Goal: Information Seeking & Learning: Check status

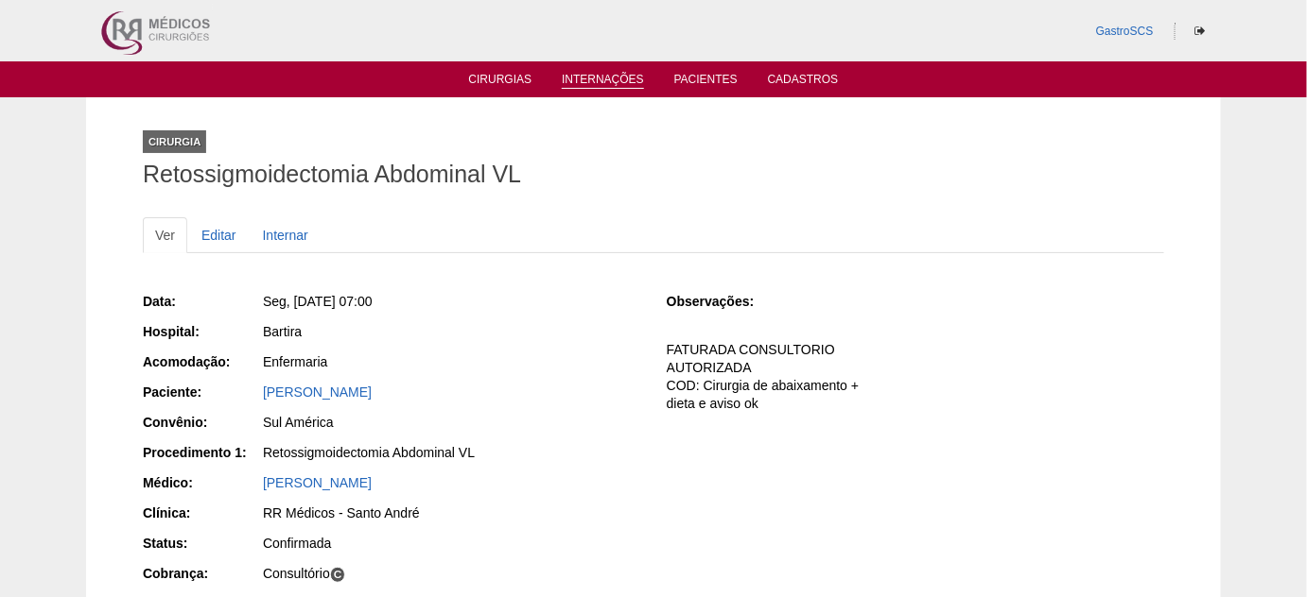
click at [619, 82] on link "Internações" at bounding box center [603, 81] width 82 height 16
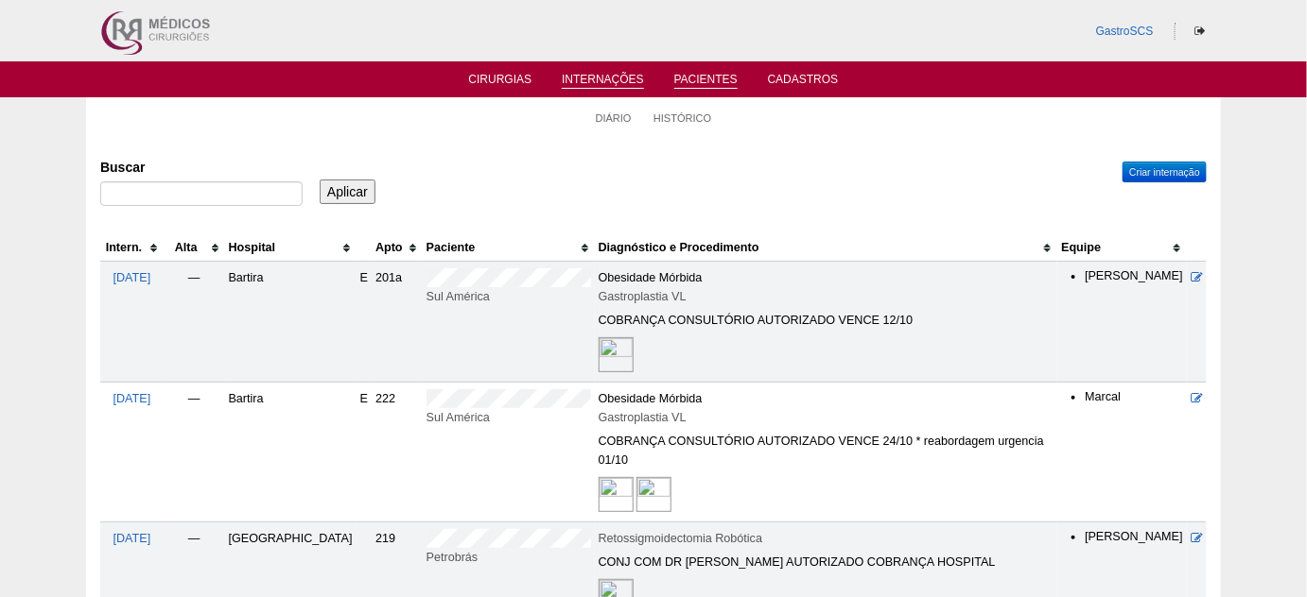
click at [693, 80] on link "Pacientes" at bounding box center [705, 81] width 63 height 16
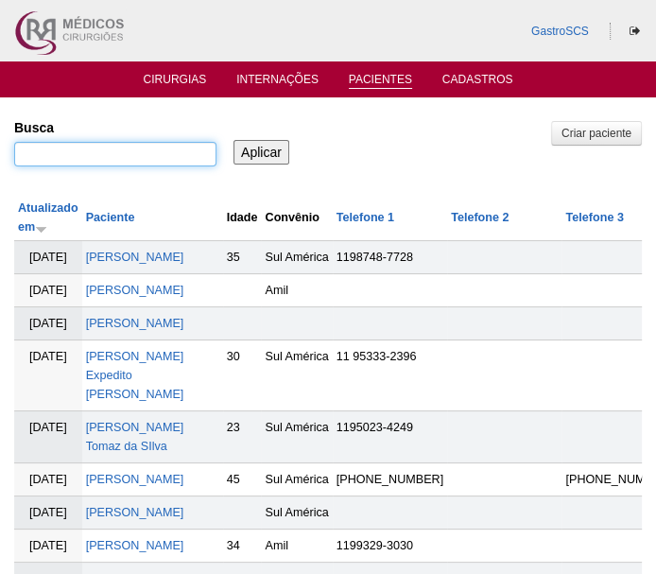
click at [151, 161] on input "Busca" at bounding box center [115, 154] width 202 height 25
type input "ana"
click at [234, 140] on input "Aplicar" at bounding box center [262, 152] width 56 height 25
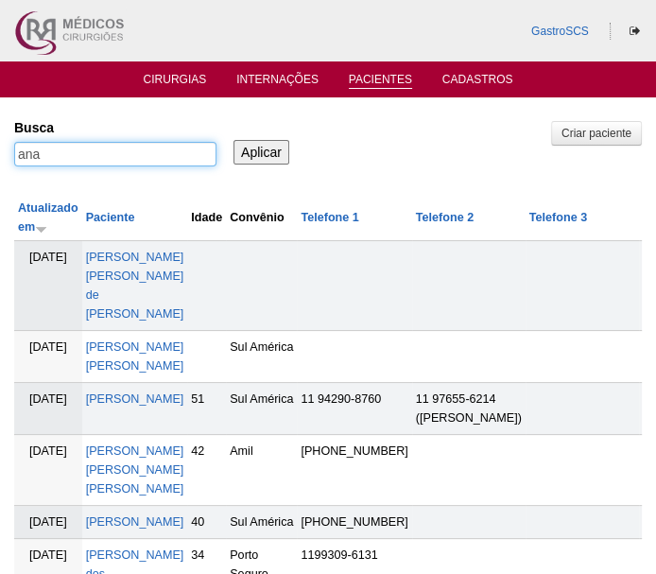
click at [147, 153] on input "ana" at bounding box center [115, 154] width 202 height 25
type input "a"
type input "leme"
click at [234, 140] on input "Aplicar" at bounding box center [262, 152] width 56 height 25
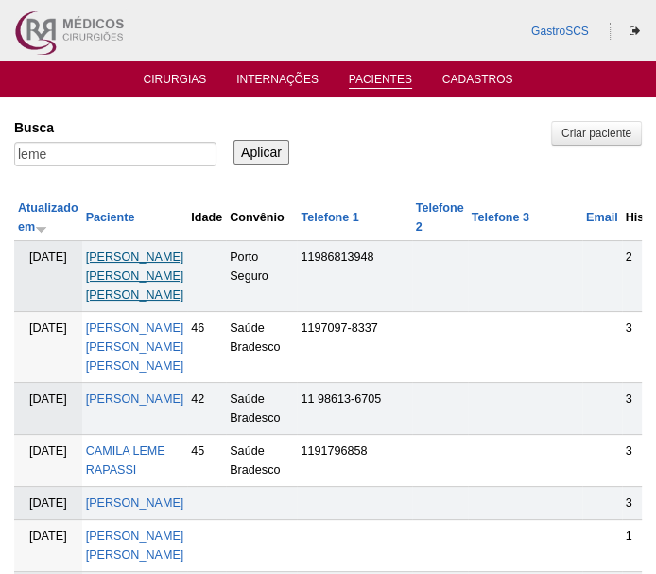
click at [184, 254] on link "[PERSON_NAME] [PERSON_NAME] [PERSON_NAME]" at bounding box center [135, 276] width 98 height 51
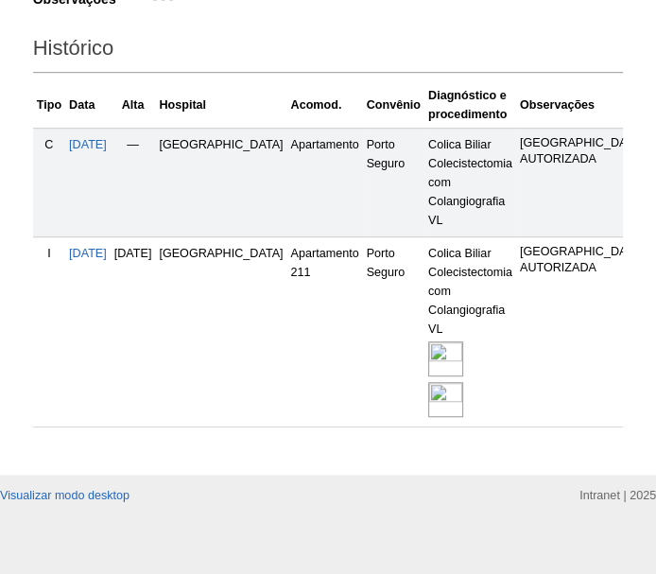
scroll to position [587, 0]
click at [428, 341] on img at bounding box center [445, 358] width 35 height 35
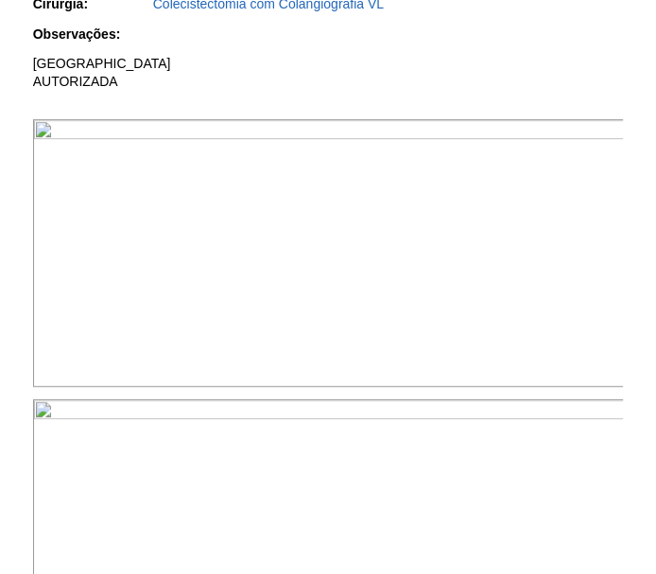
scroll to position [601, 0]
click at [440, 267] on img at bounding box center [329, 252] width 593 height 268
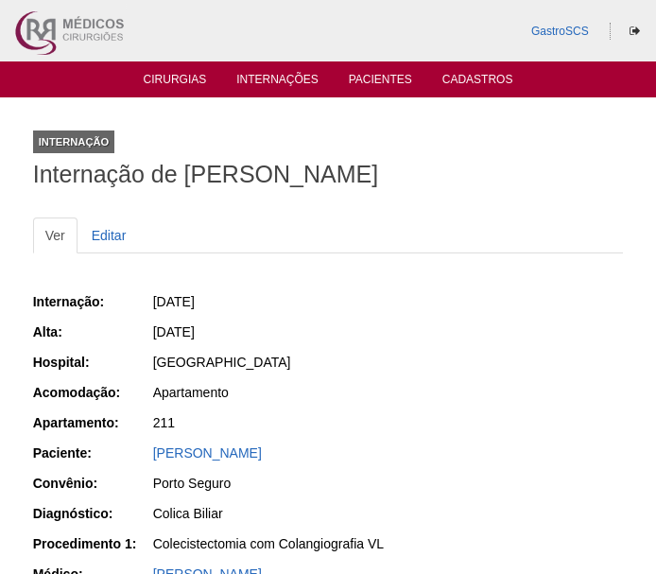
scroll to position [599, 0]
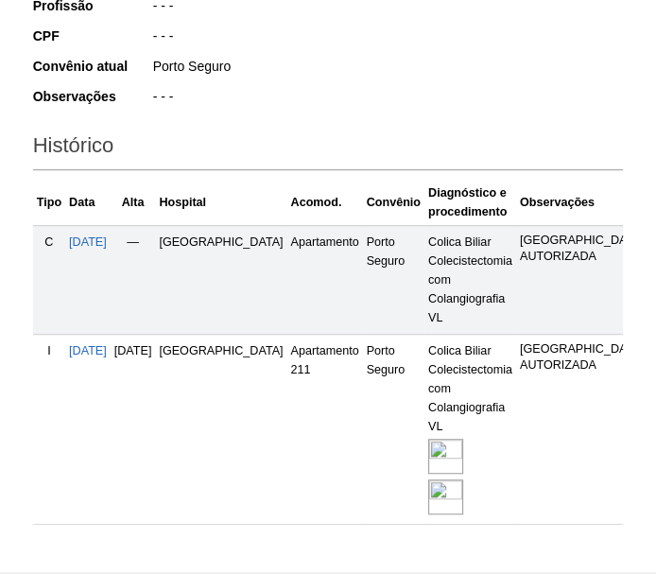
scroll to position [330, 0]
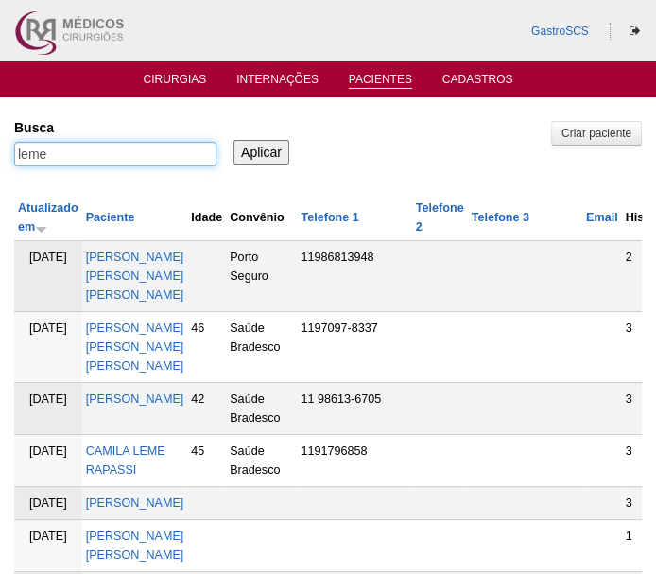
drag, startPoint x: 129, startPoint y: 158, endPoint x: -6, endPoint y: 162, distance: 134.3
type input "cleo"
click at [234, 140] on input "Aplicar" at bounding box center [262, 152] width 56 height 25
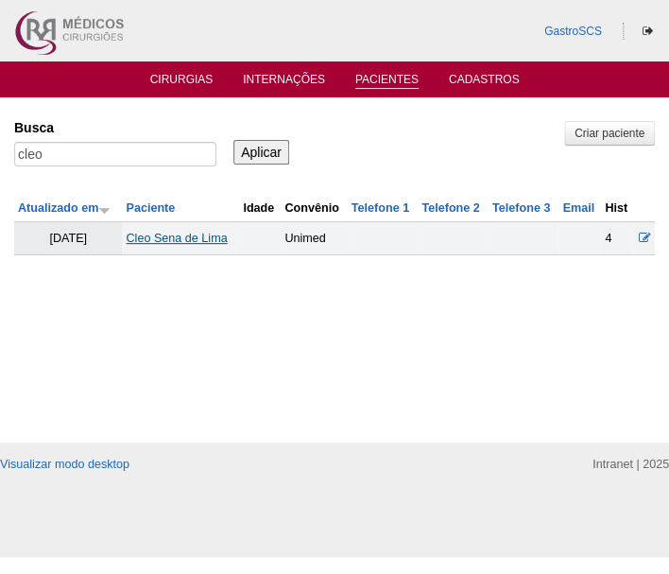
click at [181, 237] on link "Cleo Sena de Lima" at bounding box center [176, 238] width 101 height 13
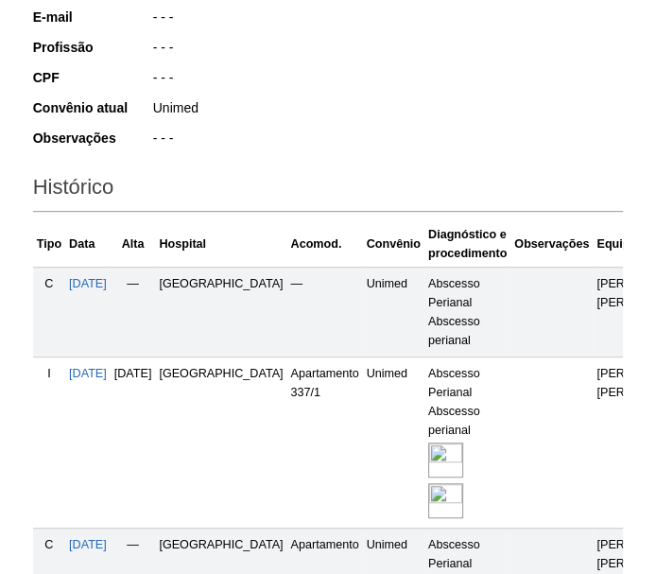
scroll to position [515, 0]
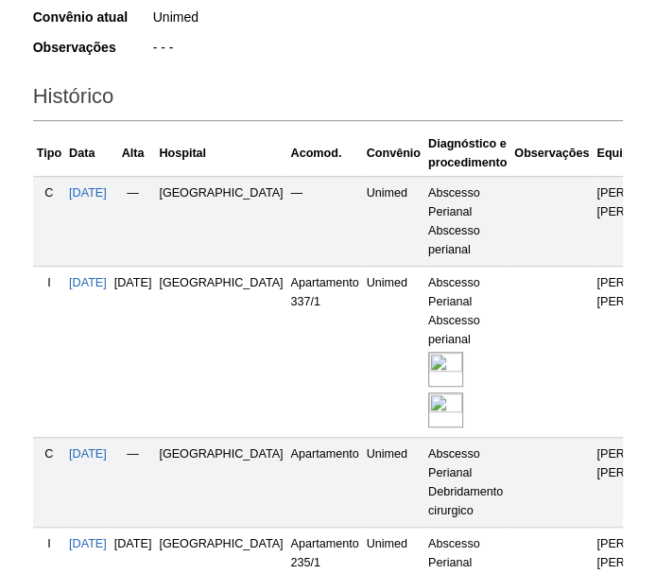
click at [428, 369] on img at bounding box center [445, 369] width 35 height 35
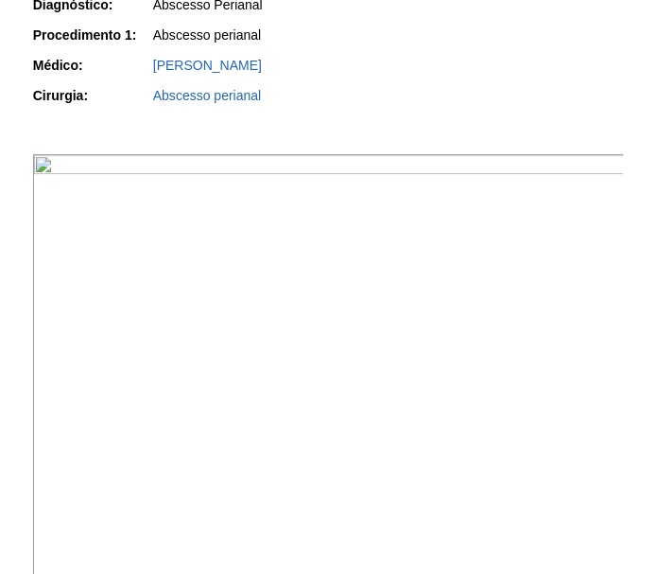
scroll to position [515, 0]
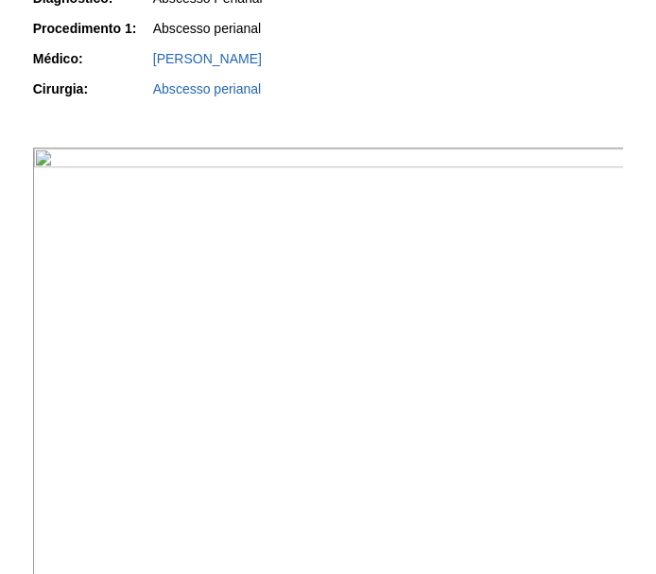
click at [219, 314] on img at bounding box center [329, 369] width 593 height 444
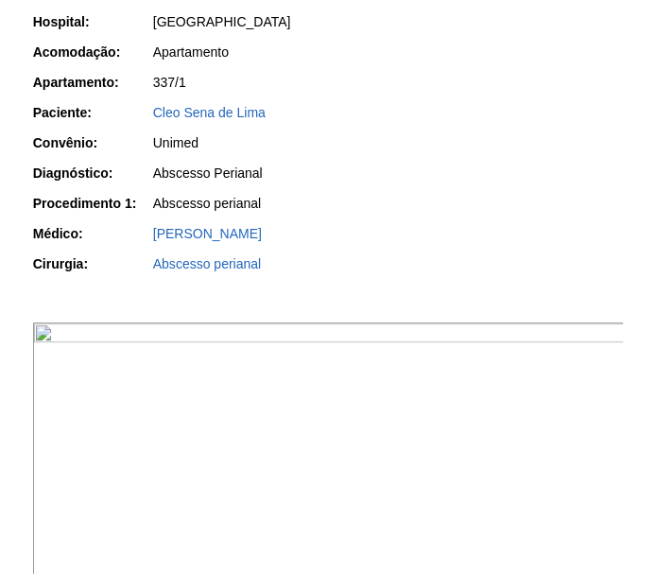
scroll to position [83, 0]
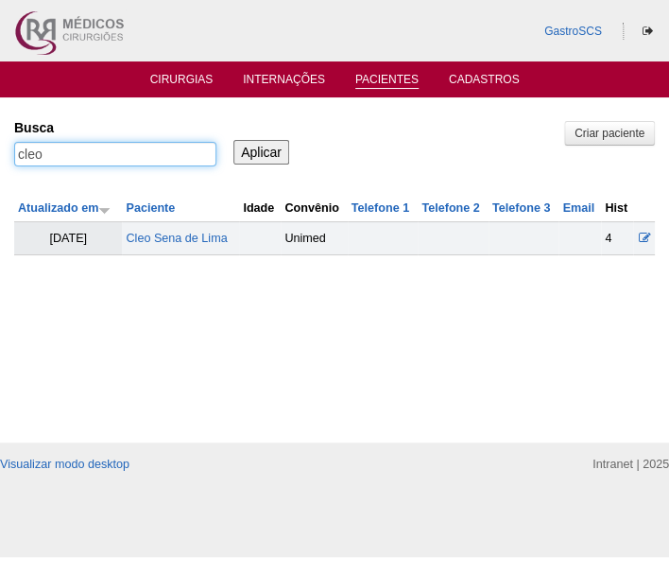
drag, startPoint x: 123, startPoint y: 154, endPoint x: -6, endPoint y: 146, distance: 128.9
click at [0, 146] on html "GastroSCS Cirurgias Internações Pacientes Cadastros Pacientes" at bounding box center [334, 278] width 669 height 557
type input "raissa"
click at [234, 140] on input "Aplicar" at bounding box center [262, 152] width 56 height 25
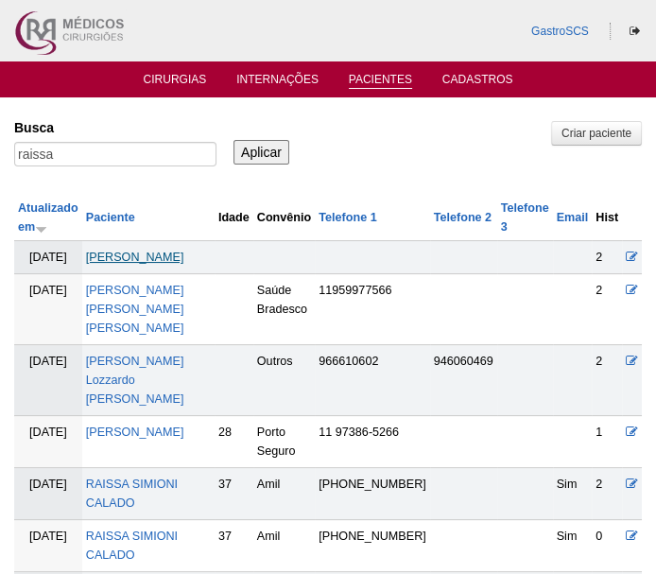
click at [144, 261] on link "[PERSON_NAME]" at bounding box center [135, 257] width 98 height 13
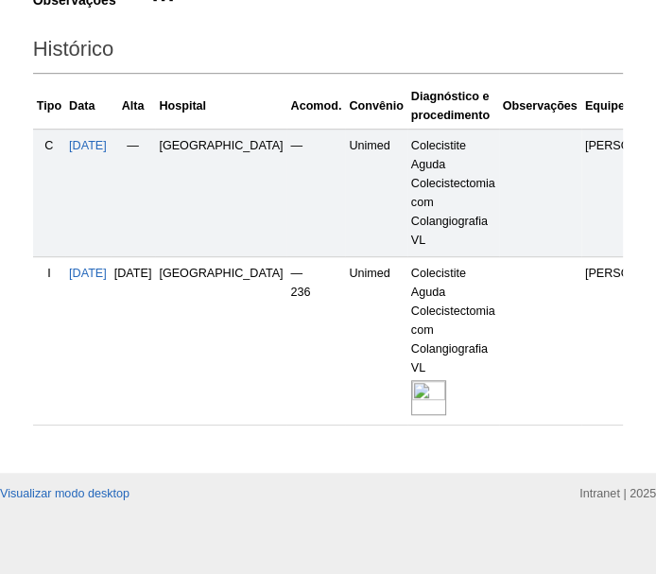
scroll to position [584, 0]
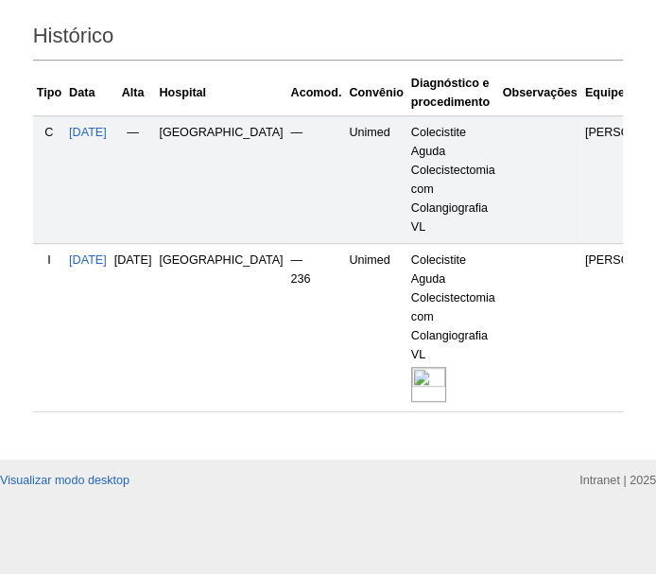
click at [411, 367] on img at bounding box center [428, 384] width 35 height 35
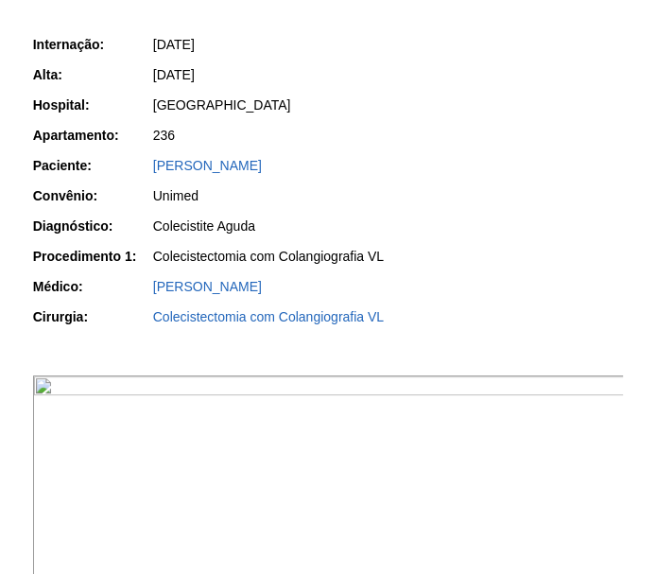
scroll to position [429, 0]
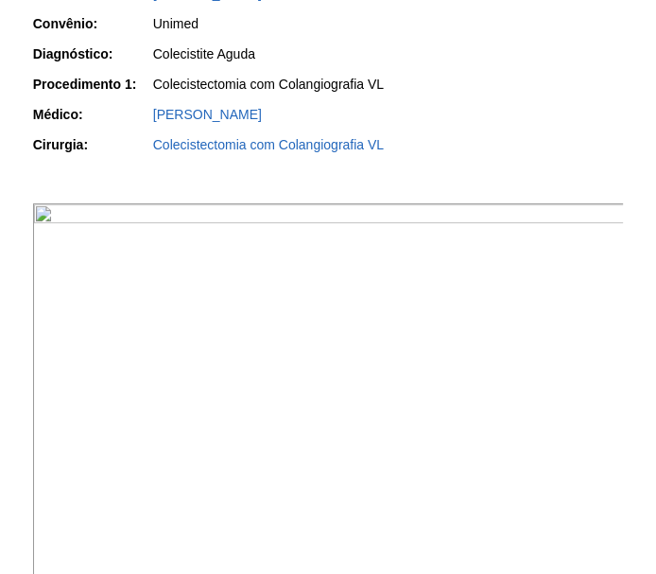
click at [399, 292] on img at bounding box center [329, 425] width 593 height 444
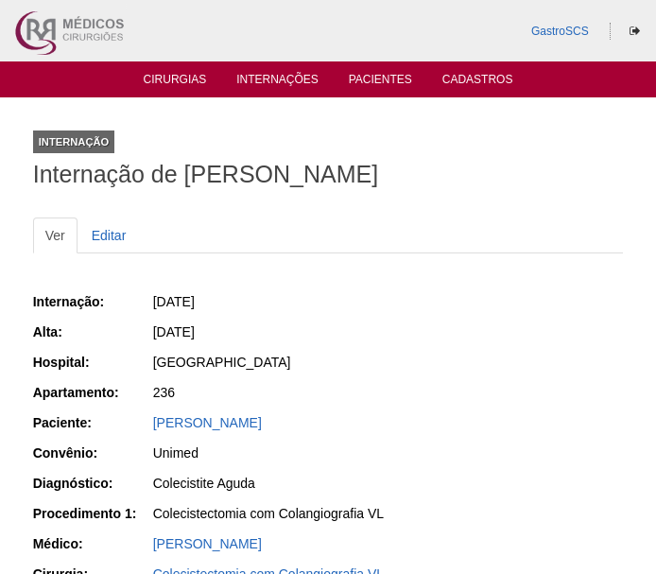
scroll to position [429, 0]
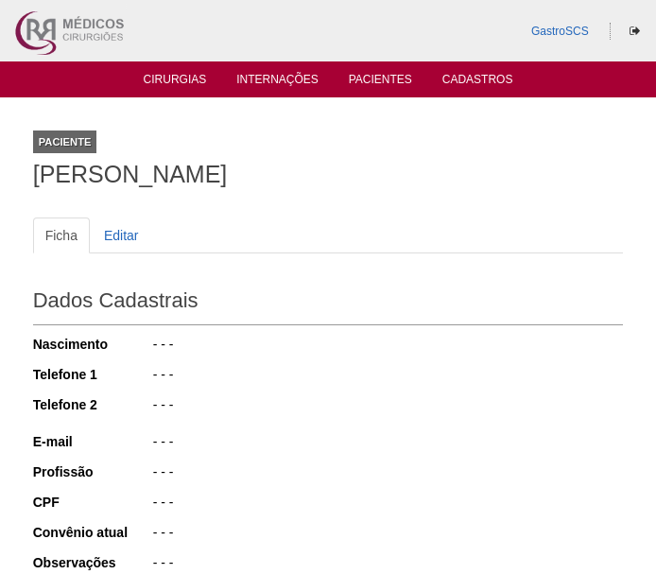
scroll to position [584, 0]
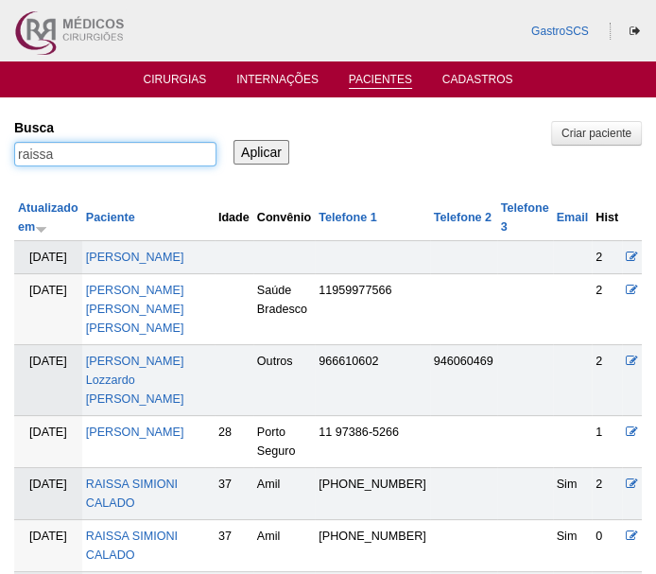
drag, startPoint x: 68, startPoint y: 159, endPoint x: 8, endPoint y: 165, distance: 60.9
click at [15, 165] on div "raissa" at bounding box center [115, 159] width 202 height 34
type input "cleo"
click at [234, 140] on input "Aplicar" at bounding box center [262, 152] width 56 height 25
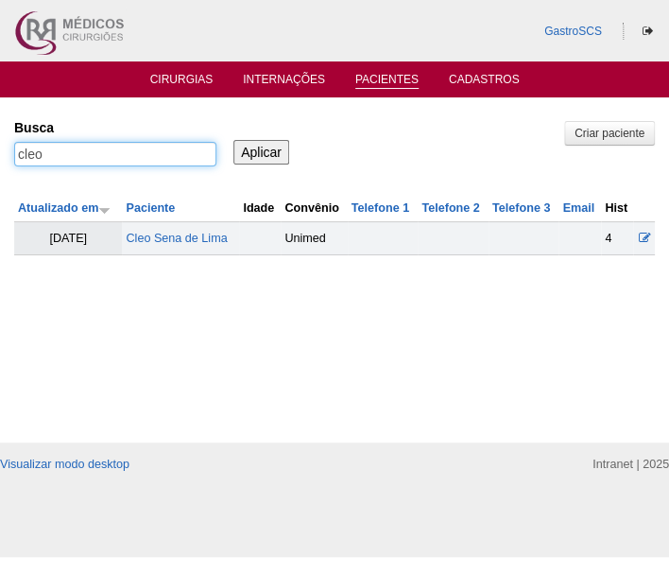
click at [98, 147] on input "cleo" at bounding box center [115, 154] width 202 height 25
type input "[PERSON_NAME]"
click at [234, 140] on input "Aplicar" at bounding box center [262, 152] width 56 height 25
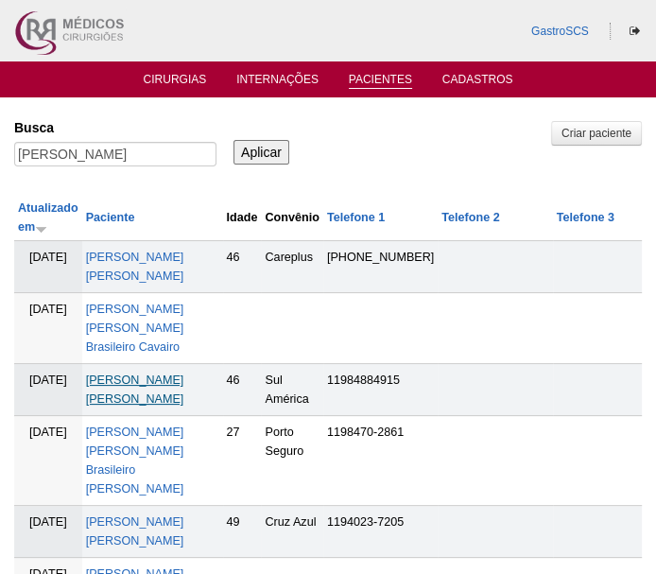
click at [145, 397] on link "[PERSON_NAME] [PERSON_NAME]" at bounding box center [135, 389] width 98 height 32
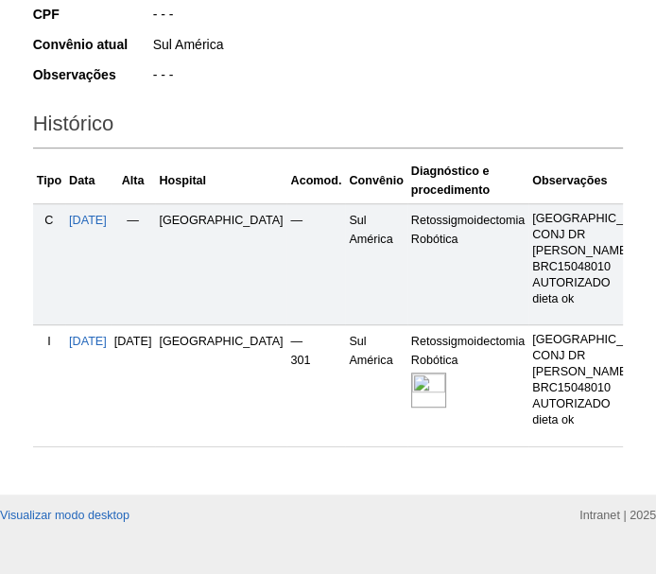
scroll to position [515, 0]
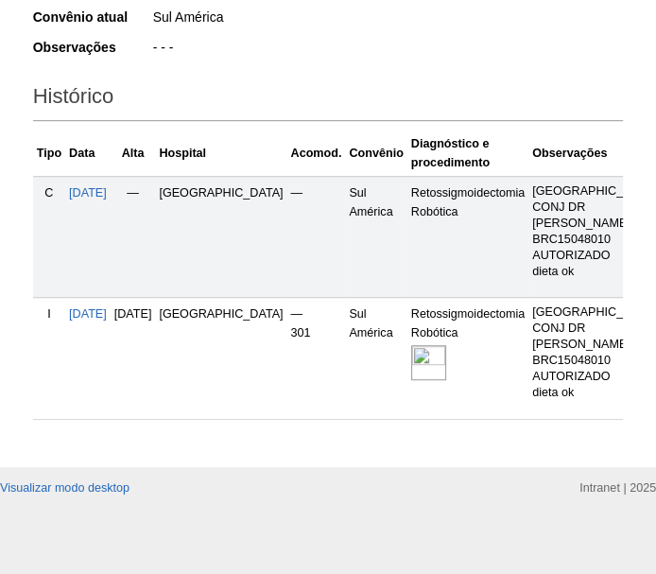
click at [411, 380] on img at bounding box center [428, 362] width 35 height 35
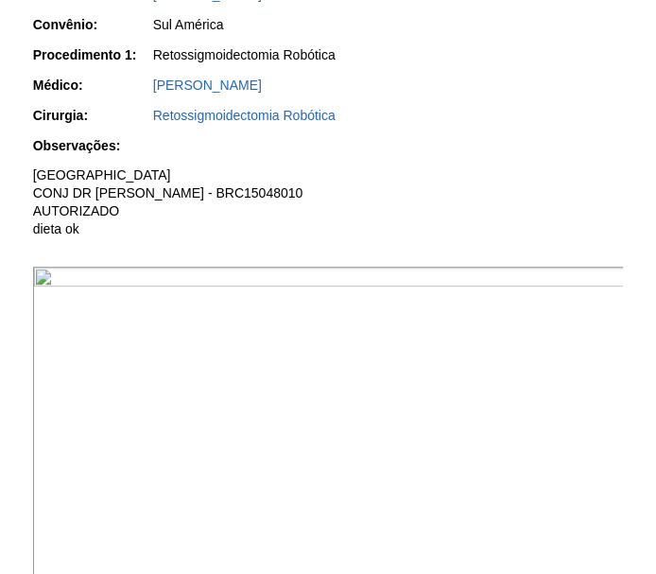
scroll to position [515, 0]
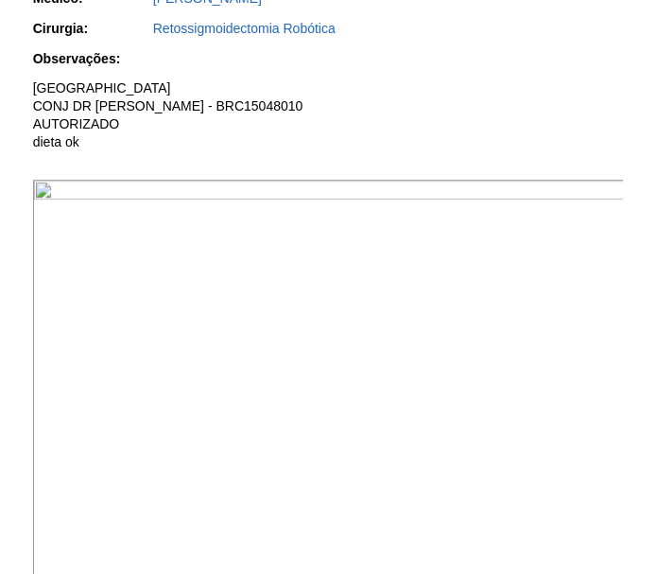
click at [440, 265] on img at bounding box center [329, 402] width 593 height 444
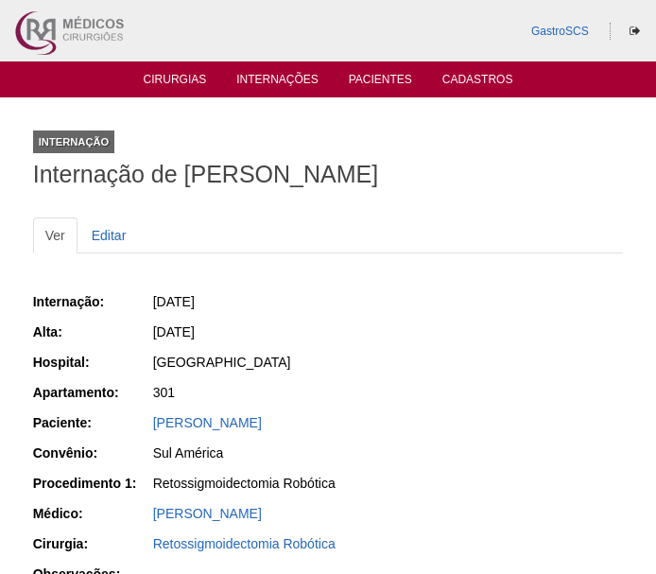
scroll to position [513, 0]
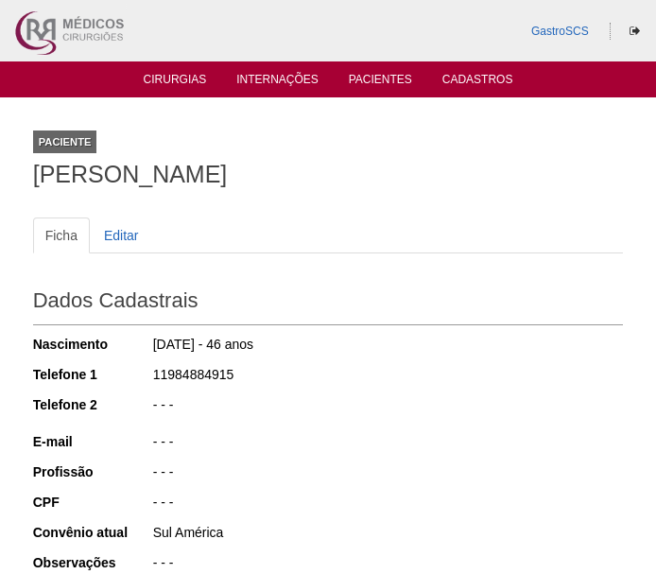
scroll to position [515, 0]
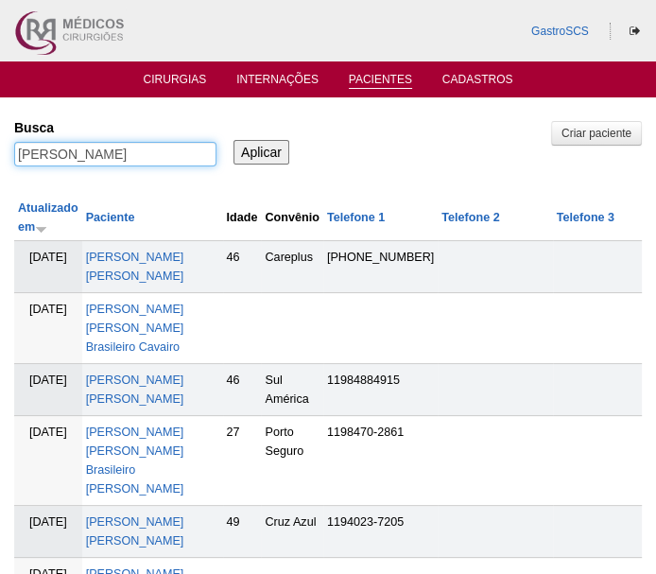
drag, startPoint x: 138, startPoint y: 163, endPoint x: -6, endPoint y: 156, distance: 143.8
type input "[PERSON_NAME]"
click at [234, 140] on input "Aplicar" at bounding box center [262, 152] width 56 height 25
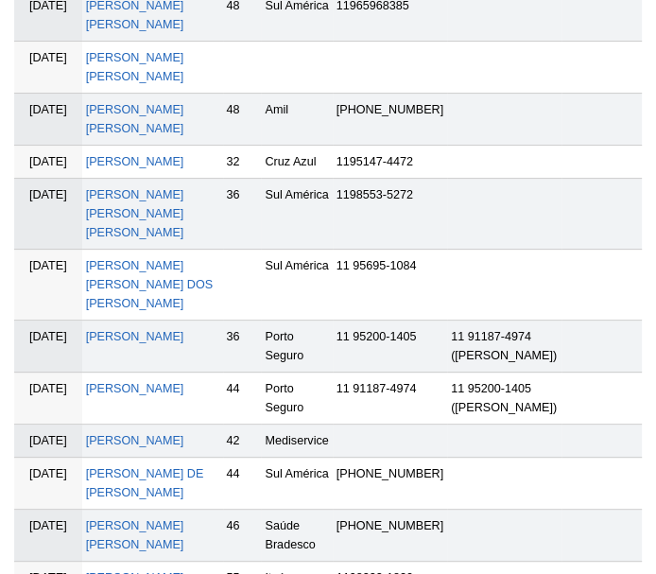
scroll to position [257, 0]
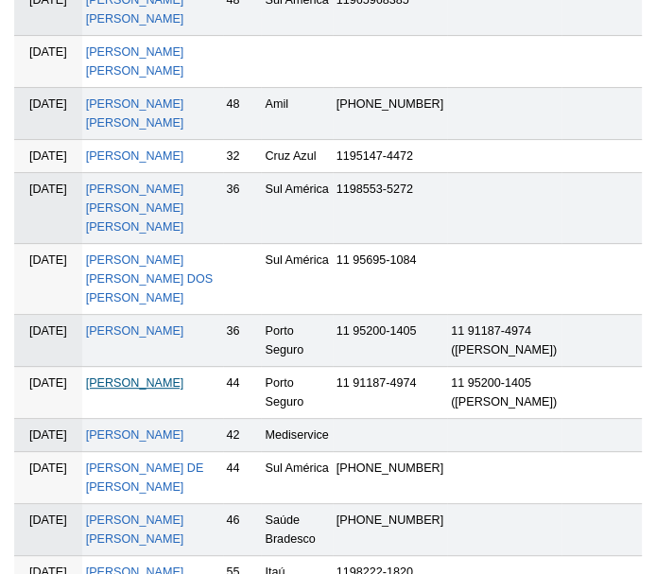
click at [144, 389] on link "[PERSON_NAME]" at bounding box center [135, 382] width 98 height 13
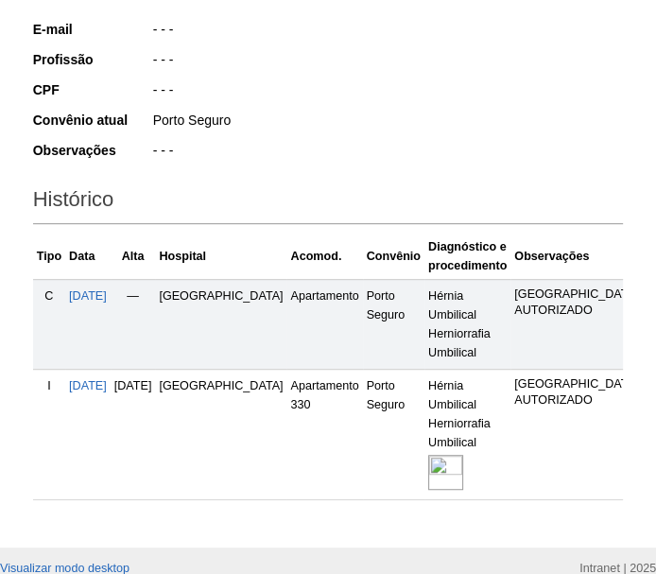
scroll to position [509, 0]
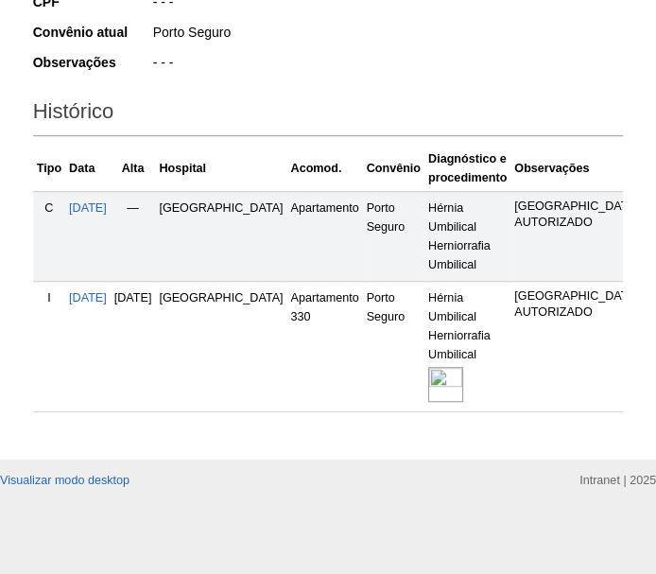
click at [428, 370] on img at bounding box center [445, 384] width 35 height 35
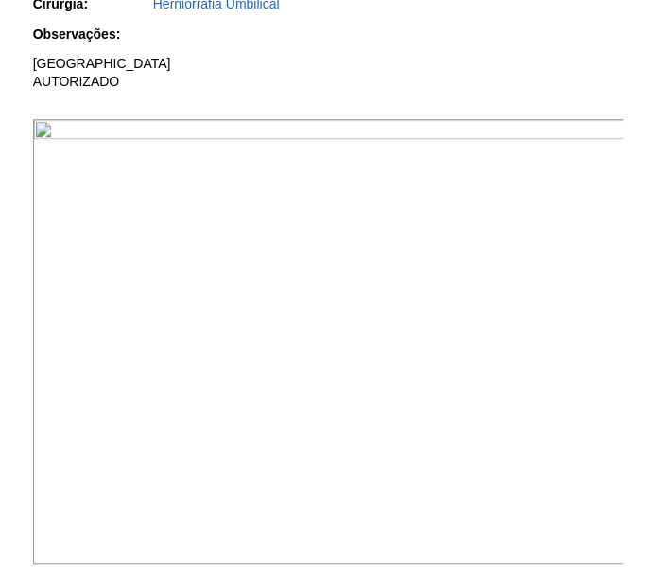
scroll to position [601, 0]
click at [458, 249] on img at bounding box center [329, 340] width 593 height 444
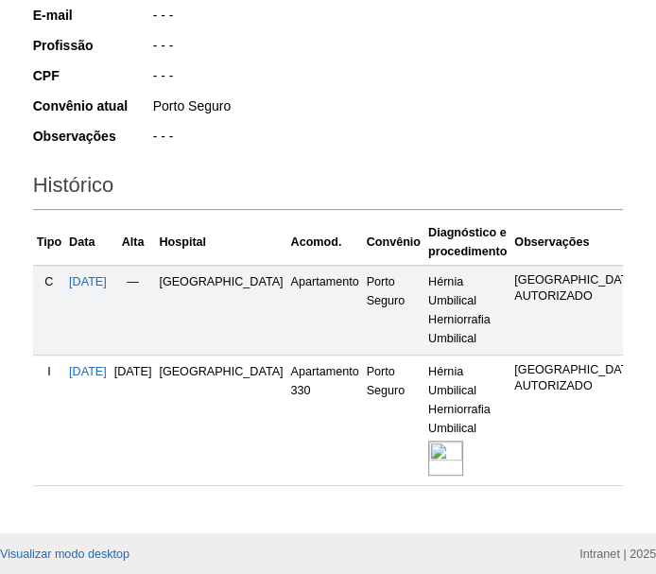
scroll to position [337, 0]
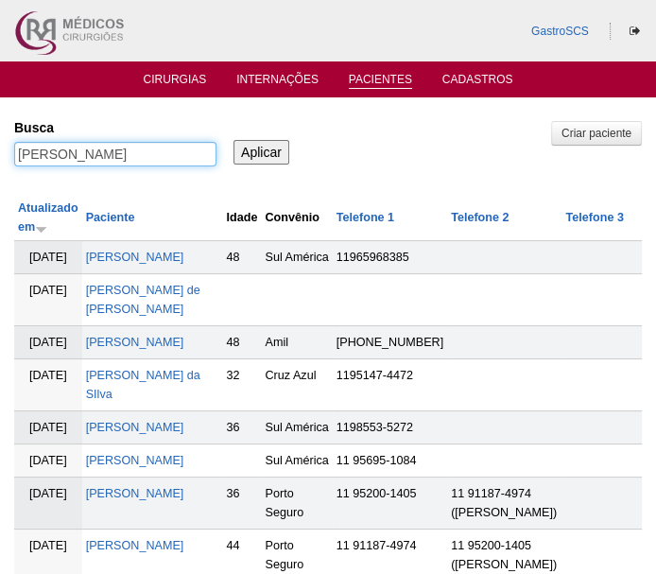
click at [183, 153] on input "claudia" at bounding box center [115, 154] width 202 height 25
type input "cristiano"
click at [234, 140] on input "Aplicar" at bounding box center [262, 152] width 56 height 25
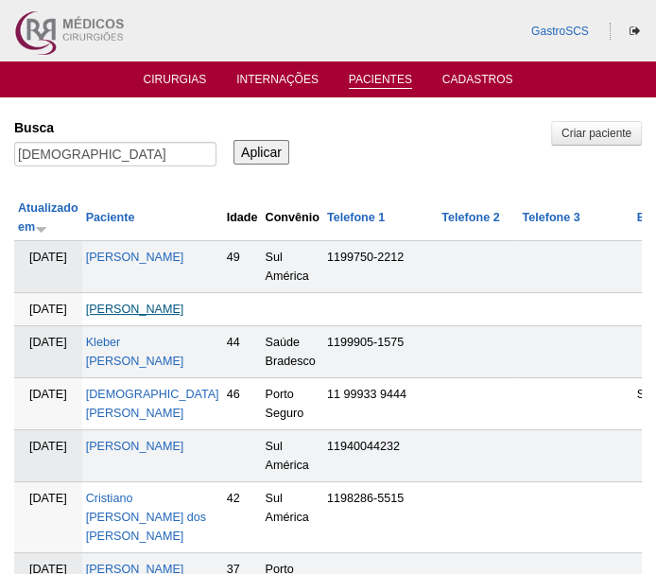
click at [153, 309] on link "[PERSON_NAME]" at bounding box center [135, 309] width 98 height 13
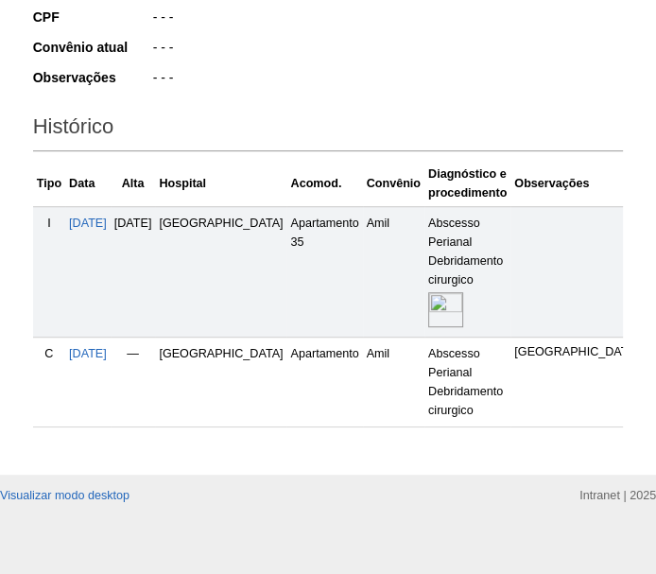
scroll to position [509, 0]
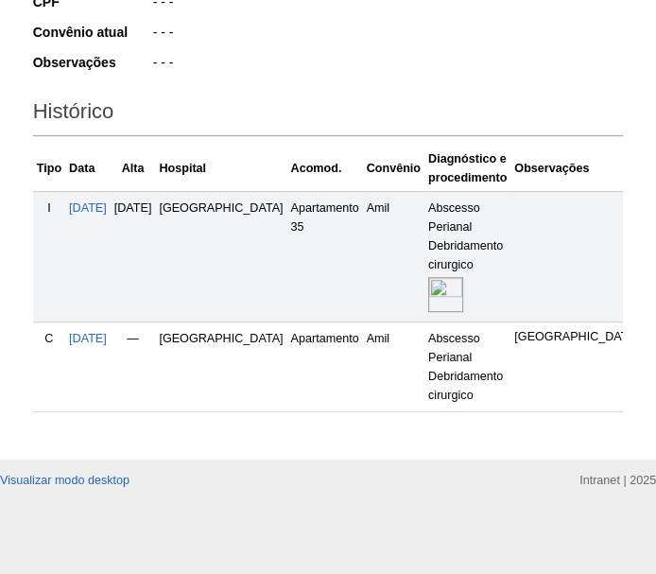
click at [428, 282] on img at bounding box center [445, 294] width 35 height 35
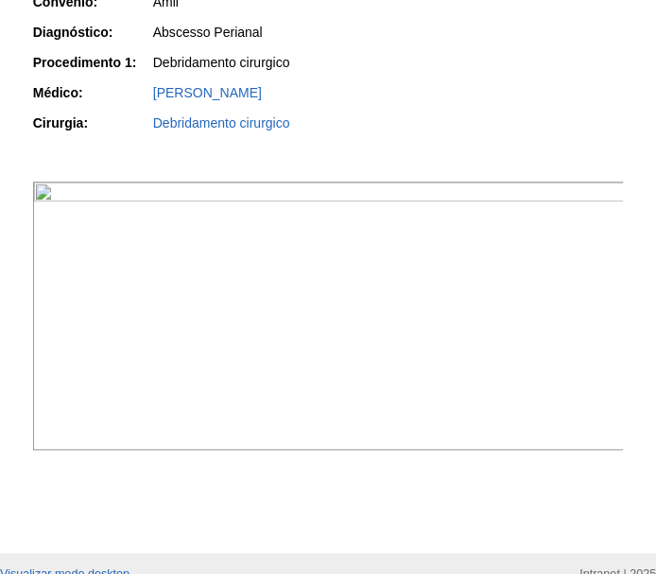
scroll to position [601, 0]
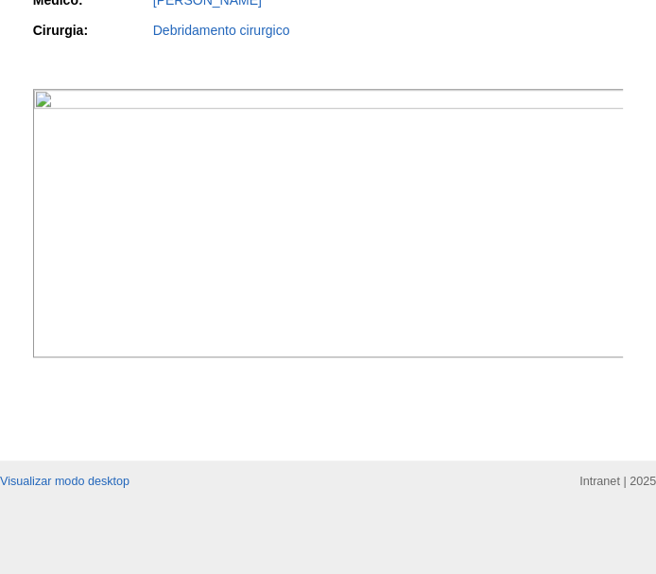
click at [409, 288] on img at bounding box center [329, 223] width 593 height 268
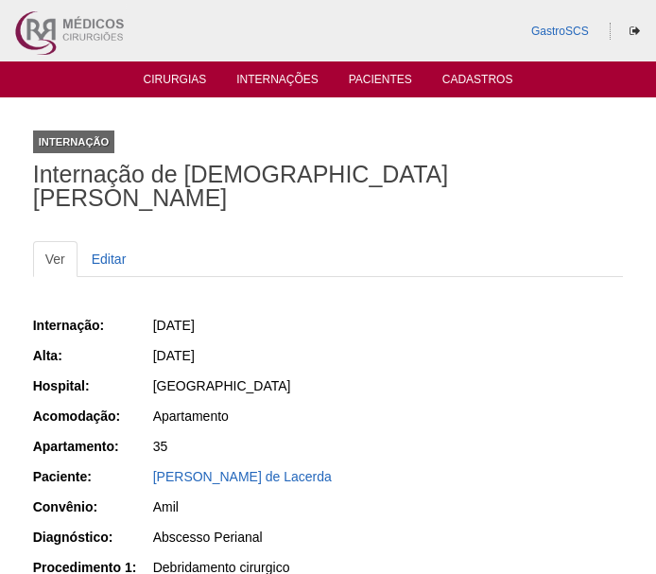
scroll to position [599, 0]
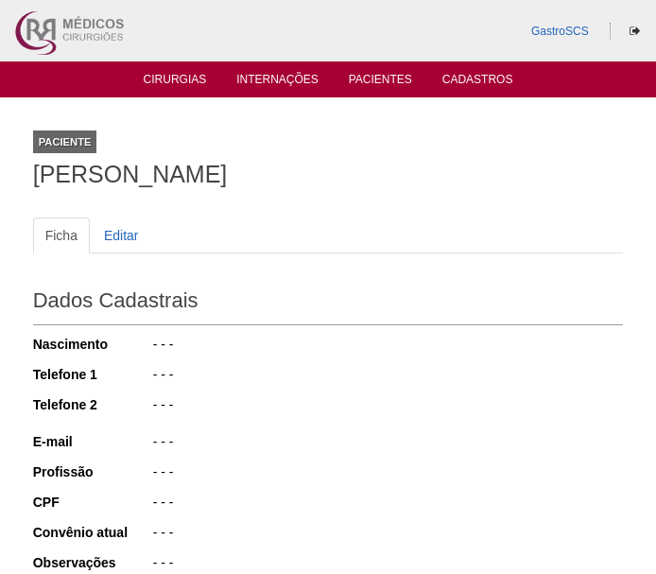
scroll to position [509, 0]
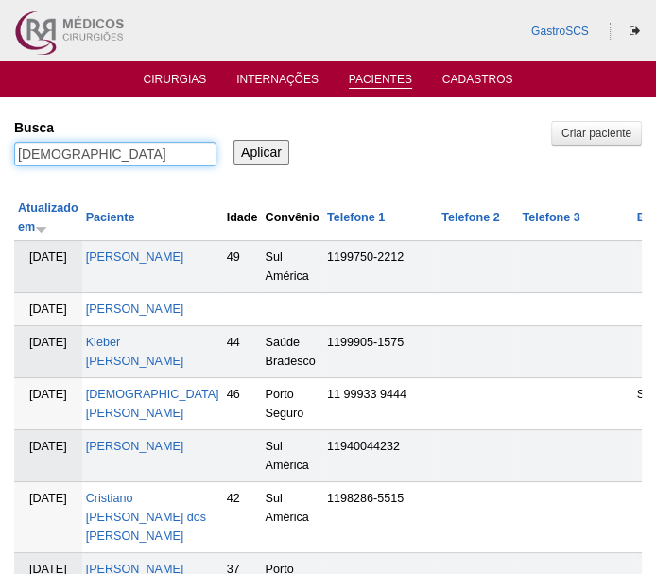
click at [121, 155] on input "cristiano" at bounding box center [115, 154] width 202 height 25
type input "william"
click at [234, 140] on input "Aplicar" at bounding box center [262, 152] width 56 height 25
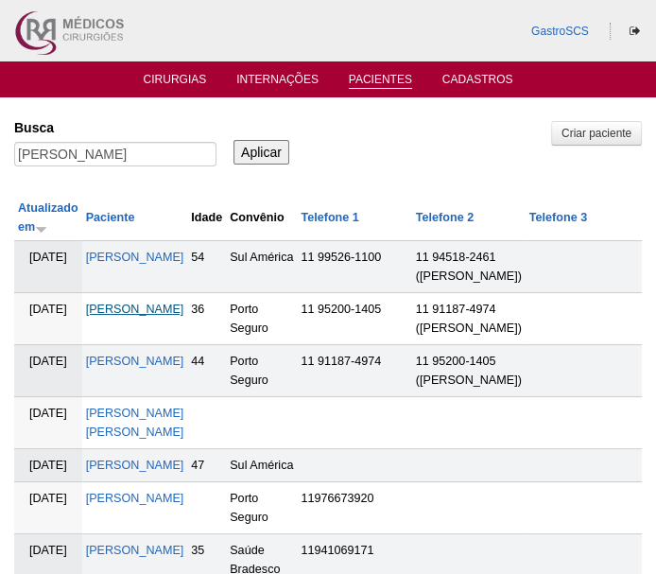
click at [118, 316] on link "[PERSON_NAME]" at bounding box center [135, 309] width 98 height 13
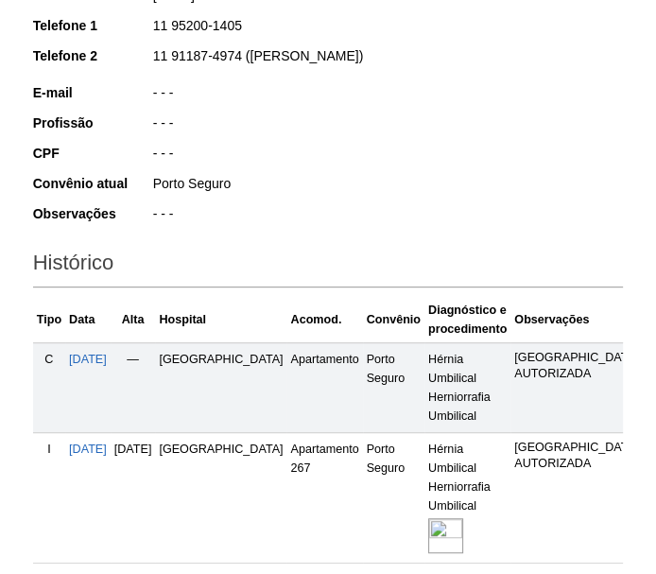
scroll to position [509, 0]
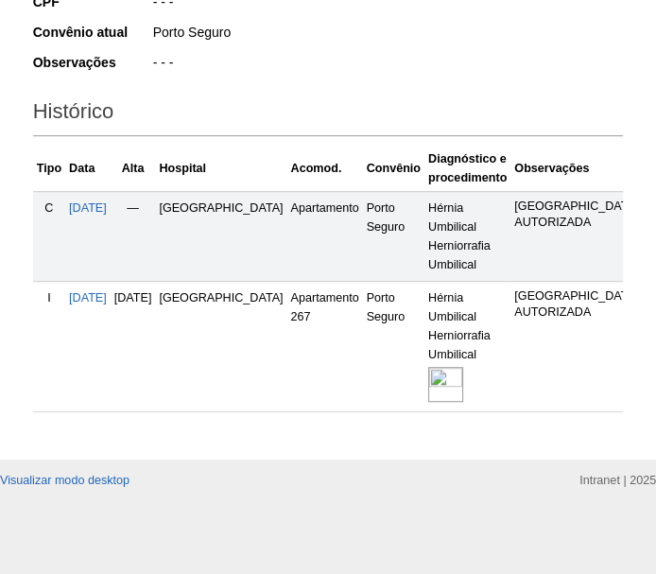
click at [428, 374] on img at bounding box center [445, 384] width 35 height 35
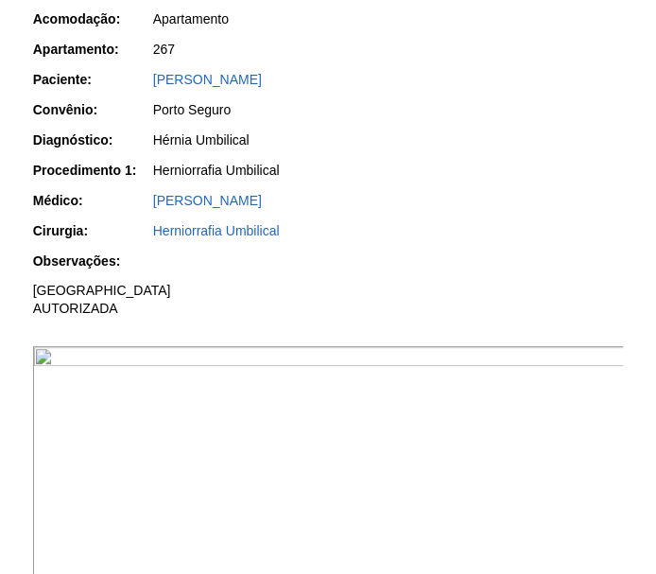
scroll to position [429, 0]
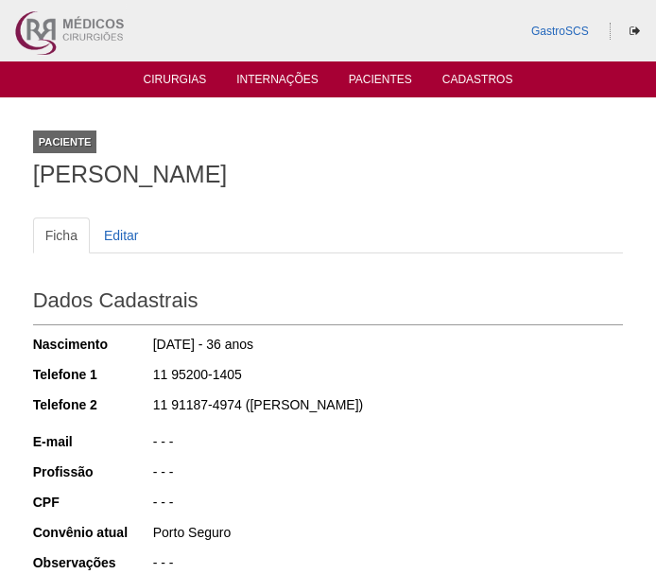
scroll to position [509, 0]
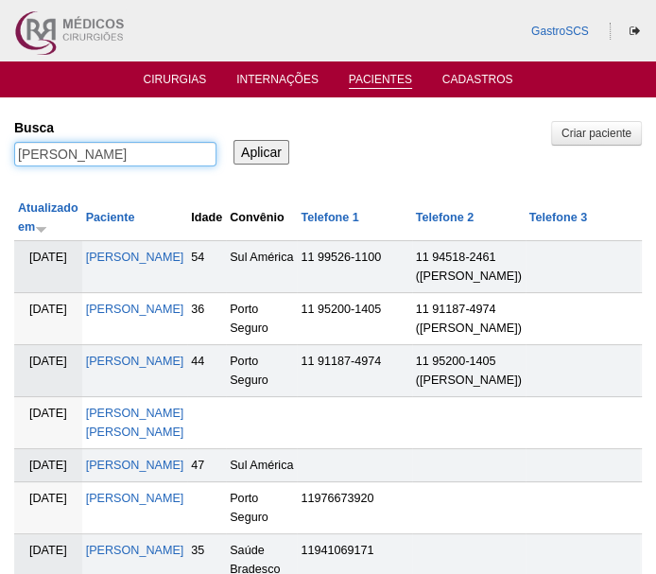
click at [166, 153] on input "william" at bounding box center [115, 154] width 202 height 25
type input "sandra"
click at [234, 140] on input "Aplicar" at bounding box center [262, 152] width 56 height 25
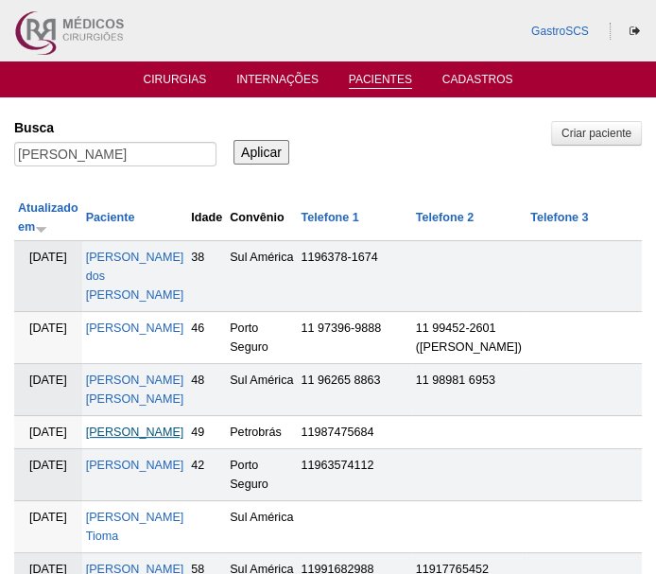
click at [108, 432] on link "[PERSON_NAME]" at bounding box center [135, 431] width 98 height 13
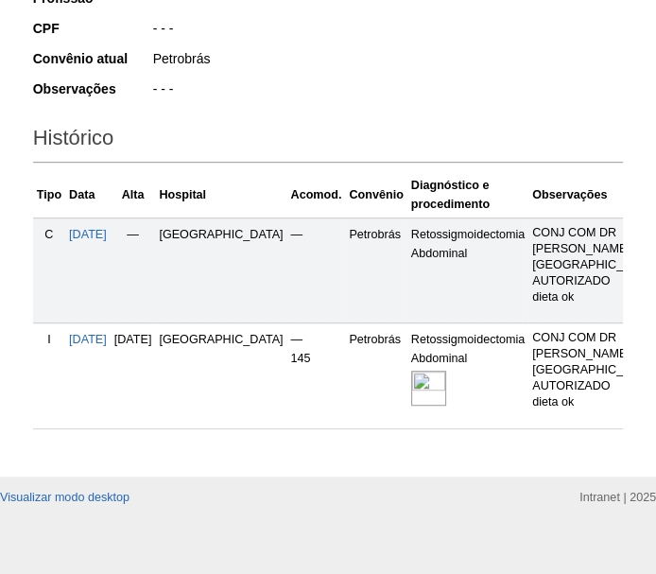
scroll to position [515, 0]
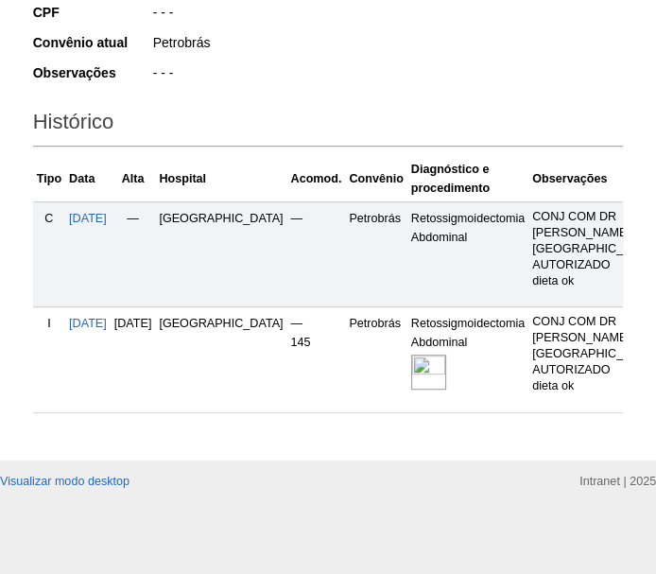
click at [407, 348] on td "Retossigmoidectomia Abdominal" at bounding box center [467, 359] width 121 height 105
click at [411, 359] on img at bounding box center [428, 372] width 35 height 35
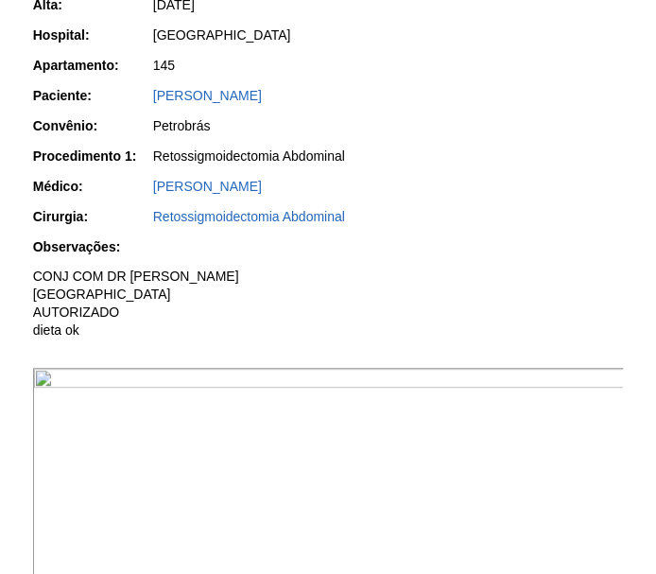
scroll to position [429, 0]
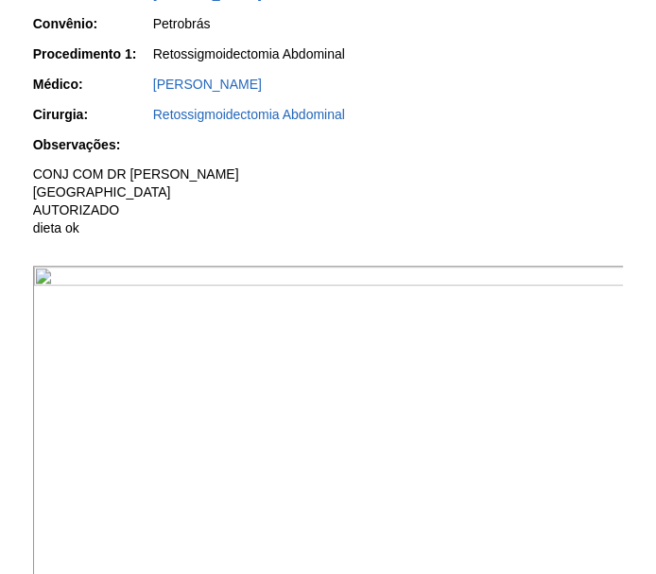
click at [401, 352] on img at bounding box center [329, 488] width 593 height 444
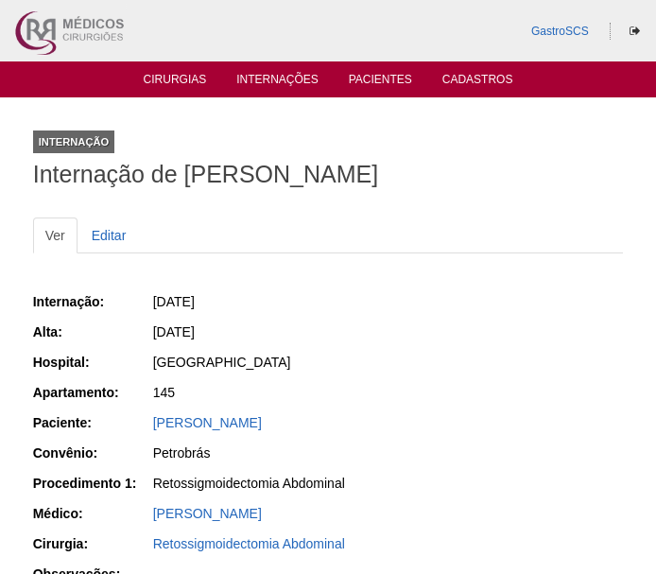
scroll to position [429, 0]
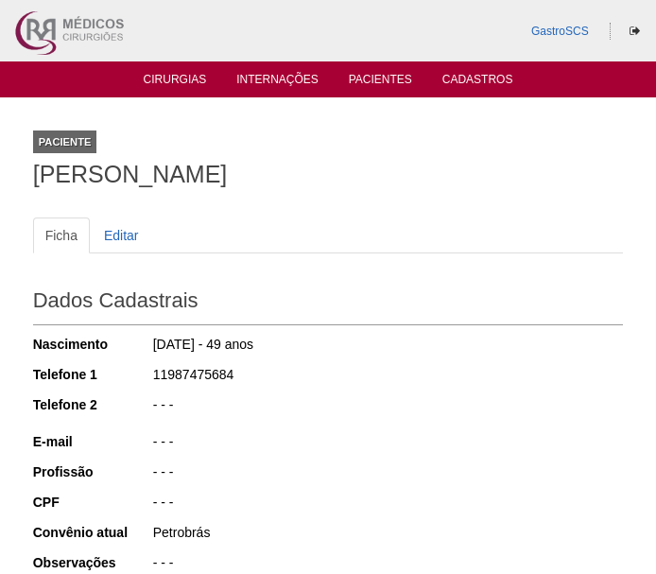
scroll to position [515, 0]
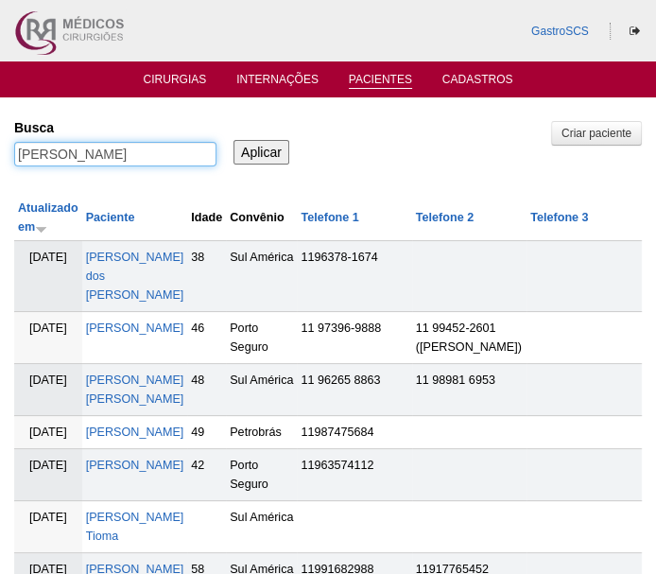
click at [173, 155] on input "sandra" at bounding box center [115, 154] width 202 height 25
type input "claudineia"
click at [234, 140] on input "Aplicar" at bounding box center [262, 152] width 56 height 25
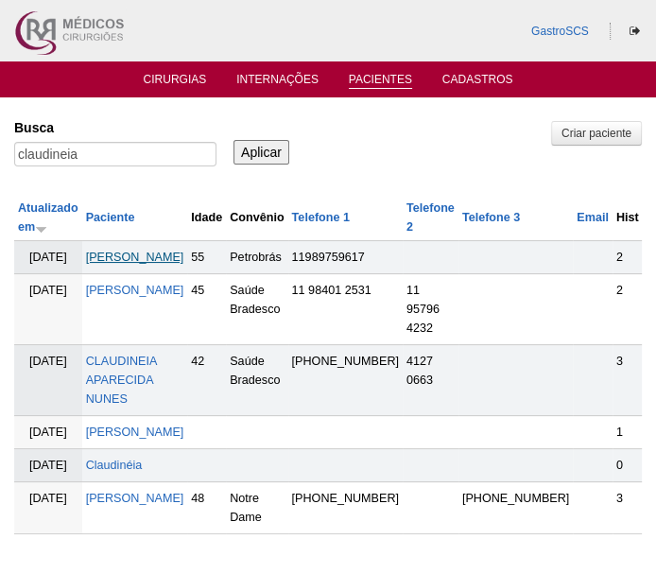
click at [140, 264] on link "[PERSON_NAME]" at bounding box center [135, 257] width 98 height 13
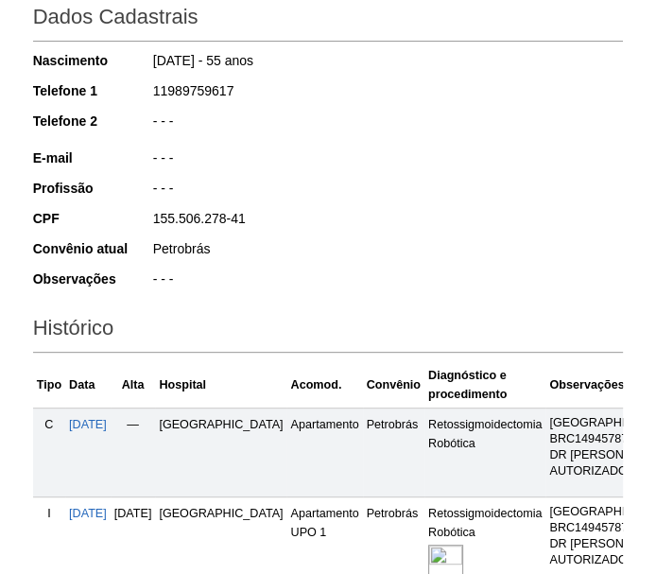
scroll to position [429, 0]
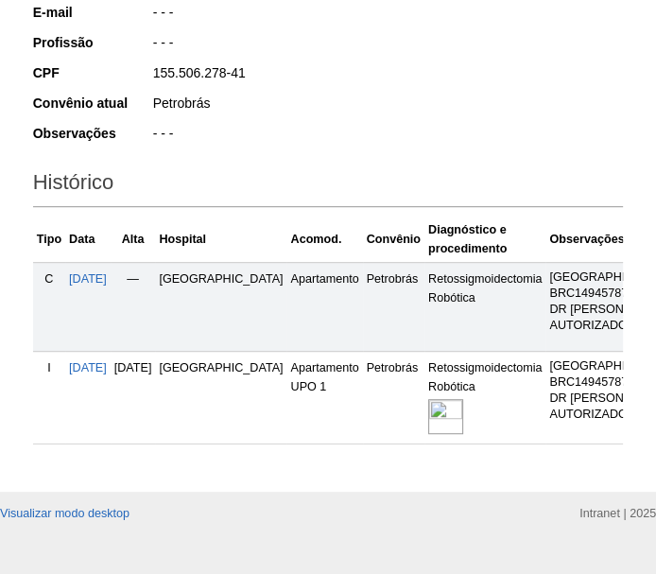
click at [428, 434] on img at bounding box center [445, 416] width 35 height 35
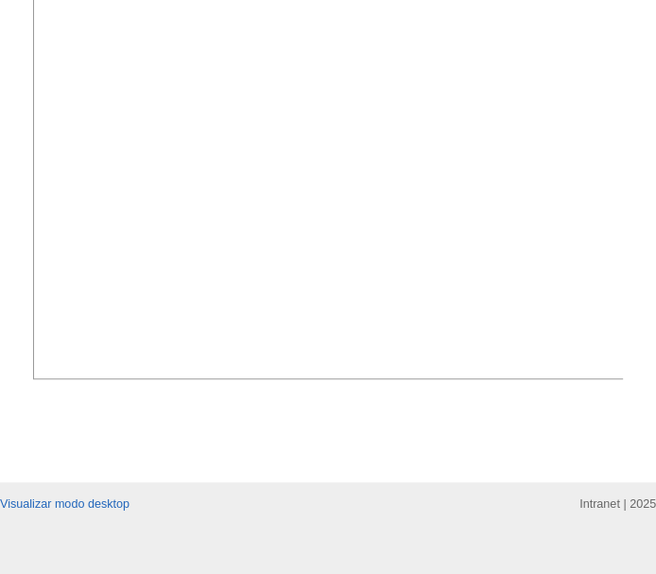
scroll to position [859, 0]
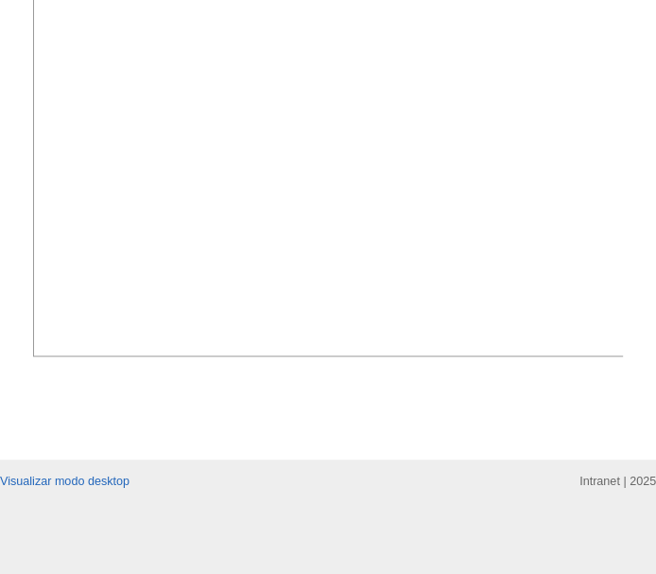
click at [432, 335] on img at bounding box center [329, 134] width 593 height 444
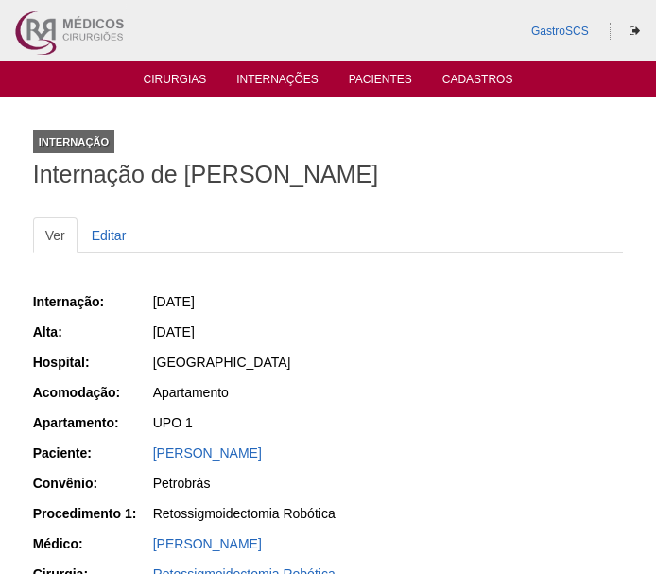
scroll to position [859, 0]
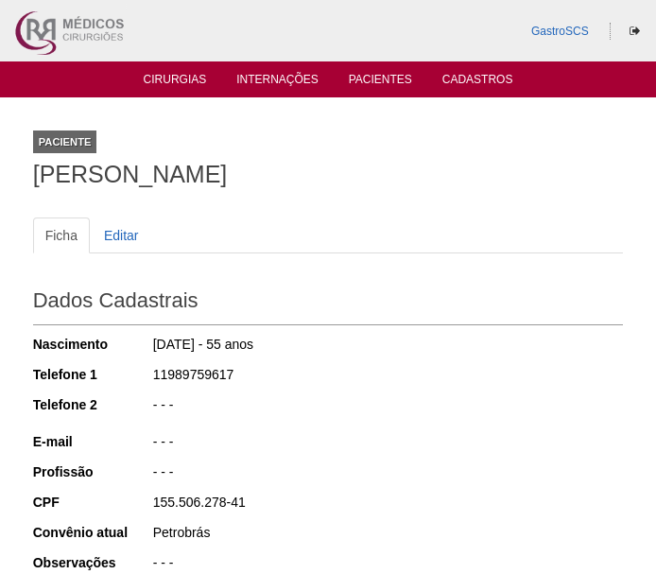
scroll to position [429, 0]
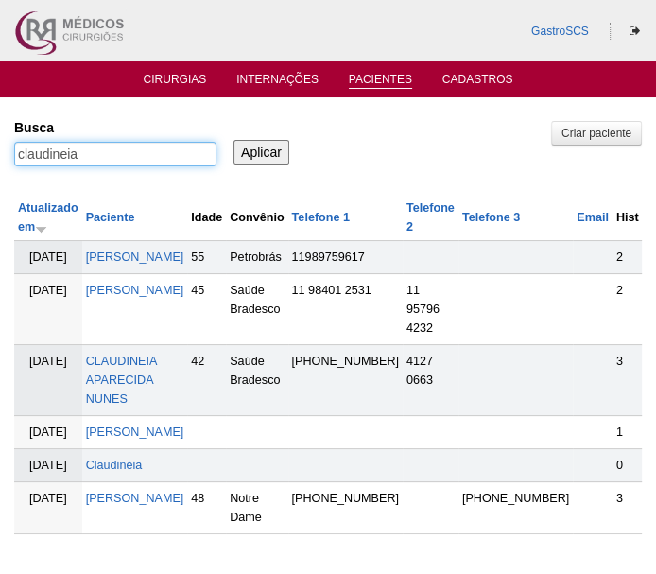
click at [111, 150] on input "claudineia" at bounding box center [115, 154] width 202 height 25
type input "marco"
click at [234, 140] on input "Aplicar" at bounding box center [262, 152] width 56 height 25
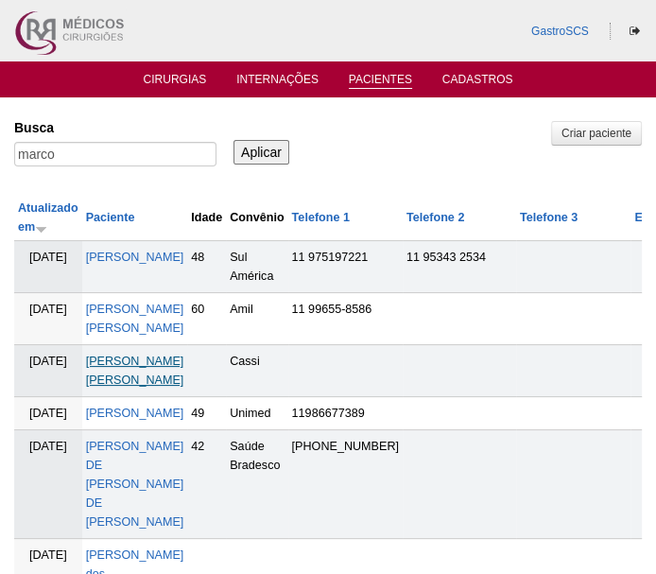
click at [130, 357] on link "Marco Aurélio Sposito de Souza" at bounding box center [135, 371] width 98 height 32
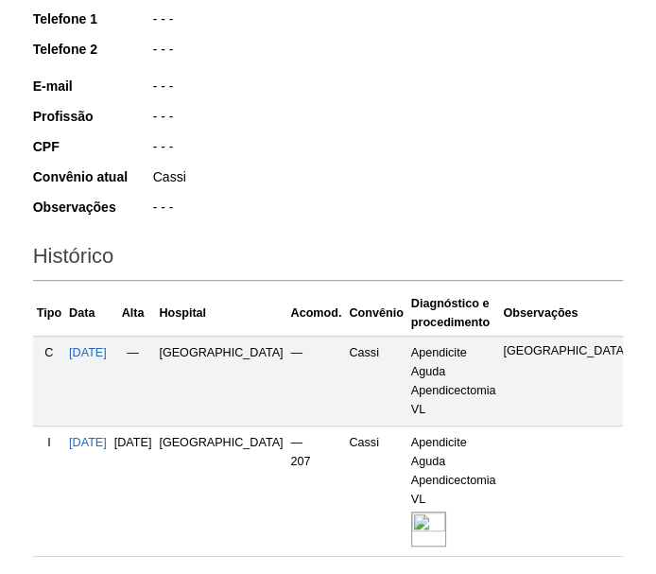
scroll to position [429, 0]
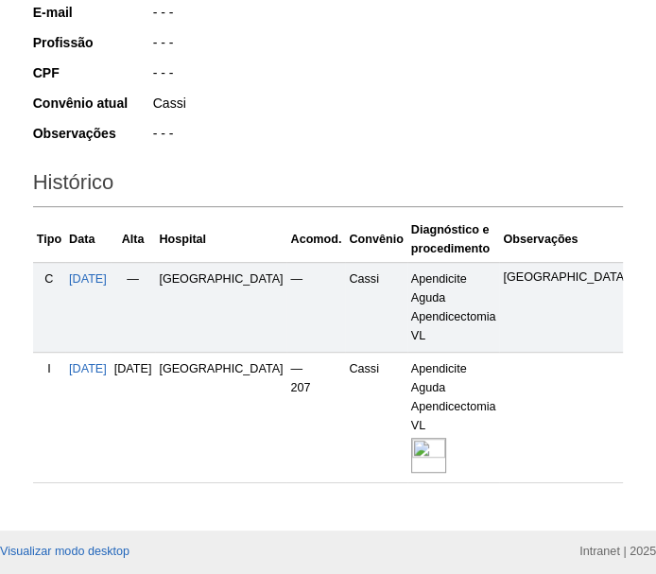
click at [411, 450] on img at bounding box center [428, 455] width 35 height 35
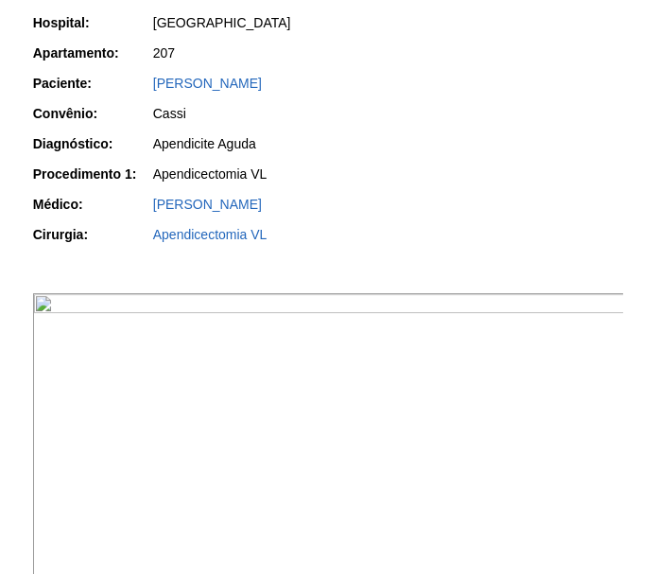
scroll to position [429, 0]
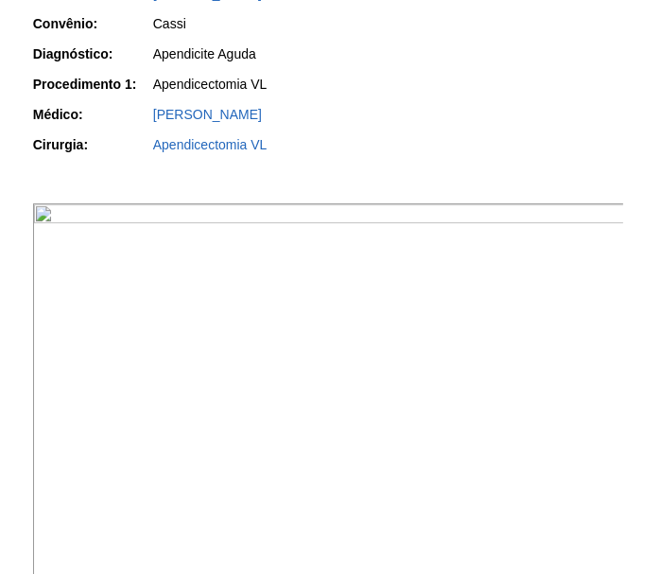
click at [468, 320] on img at bounding box center [329, 425] width 593 height 444
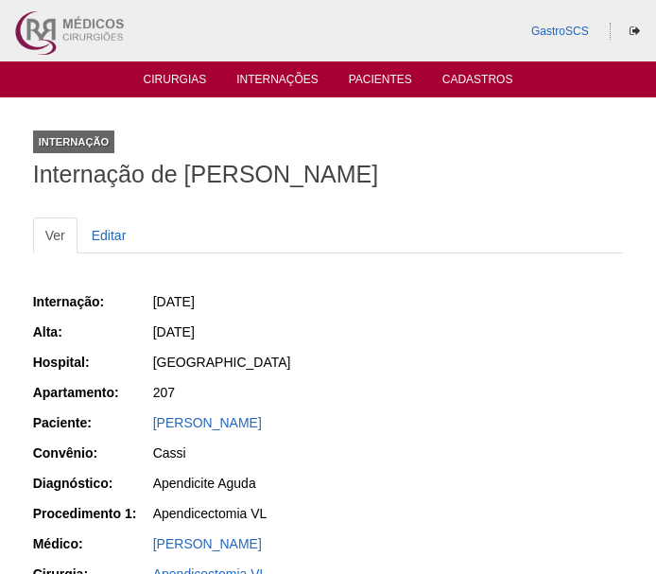
scroll to position [429, 0]
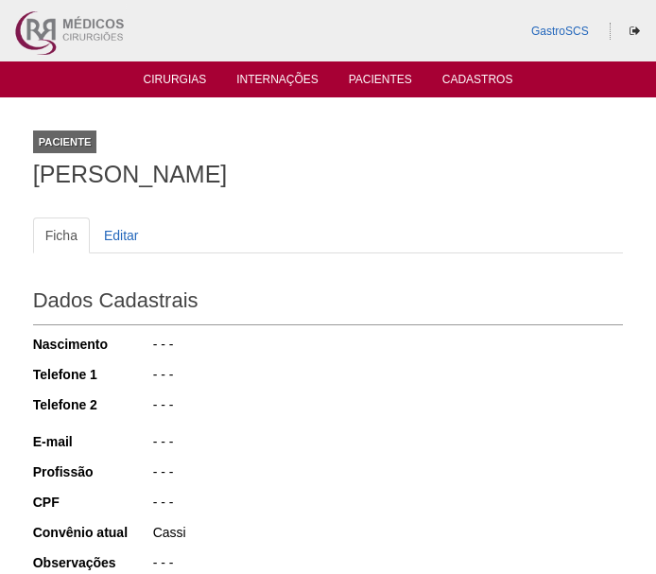
scroll to position [429, 0]
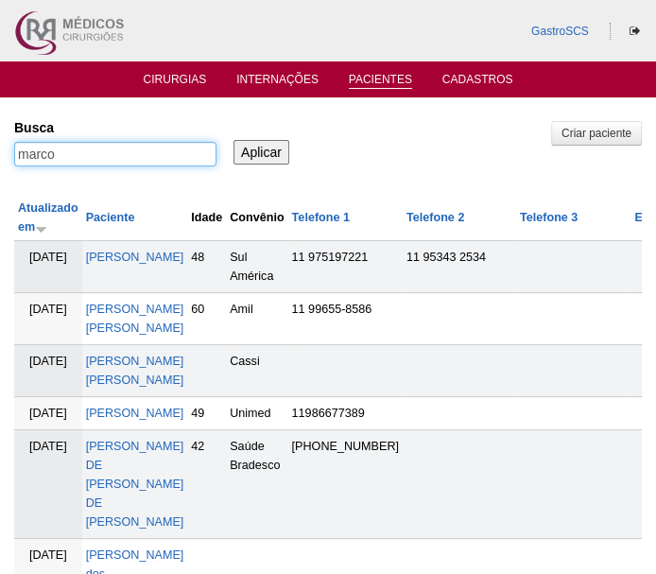
click at [70, 155] on input "marco" at bounding box center [115, 154] width 202 height 25
type input "gustavo"
click at [234, 140] on input "Aplicar" at bounding box center [262, 152] width 56 height 25
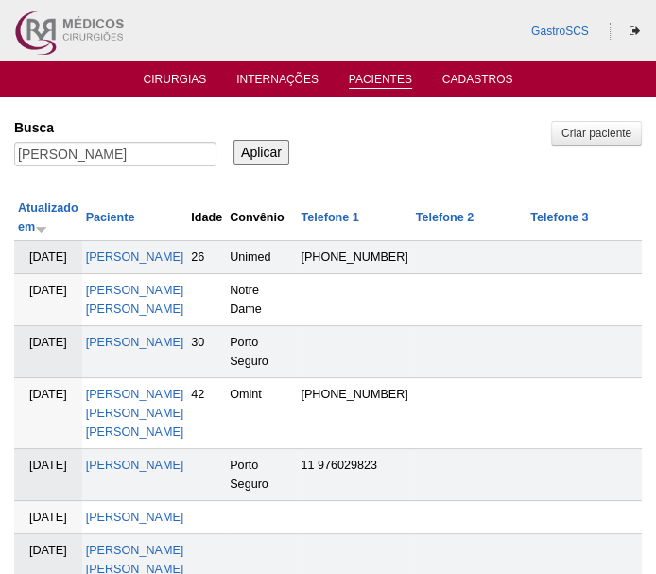
scroll to position [85, 0]
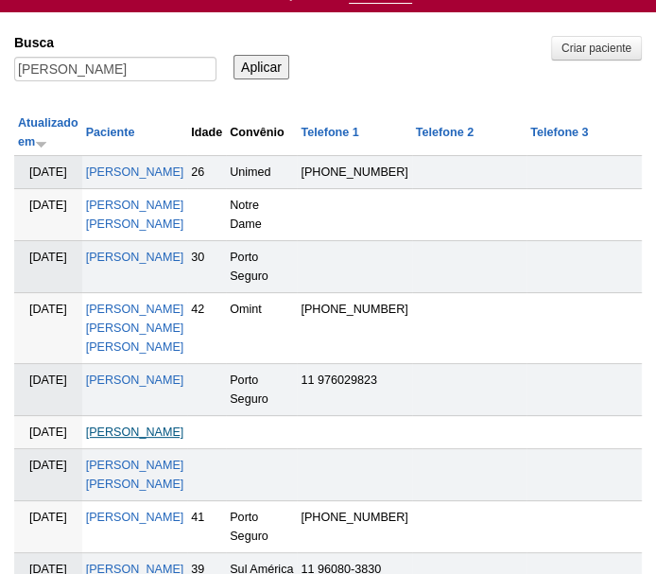
click at [102, 433] on link "Gustavo Henrique Rodrigues" at bounding box center [135, 431] width 98 height 13
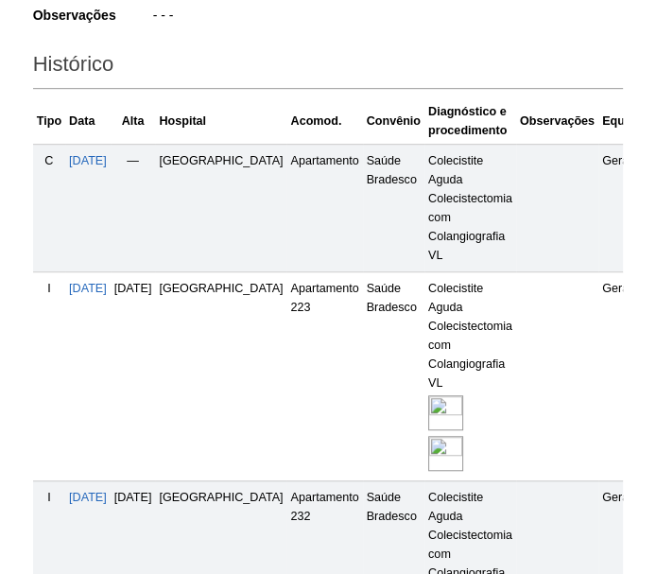
scroll to position [601, 0]
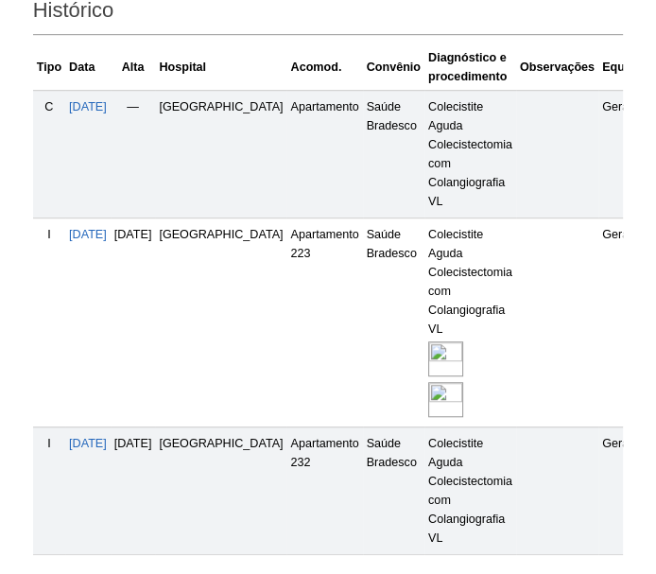
click at [428, 359] on img at bounding box center [445, 358] width 35 height 35
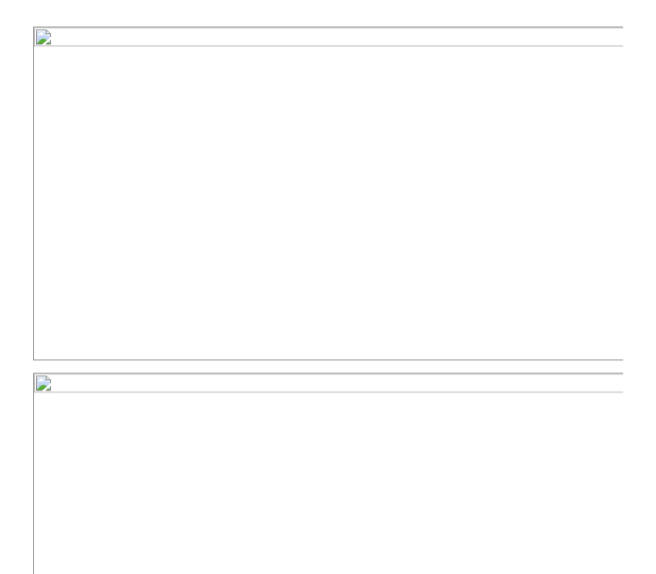
scroll to position [515, 0]
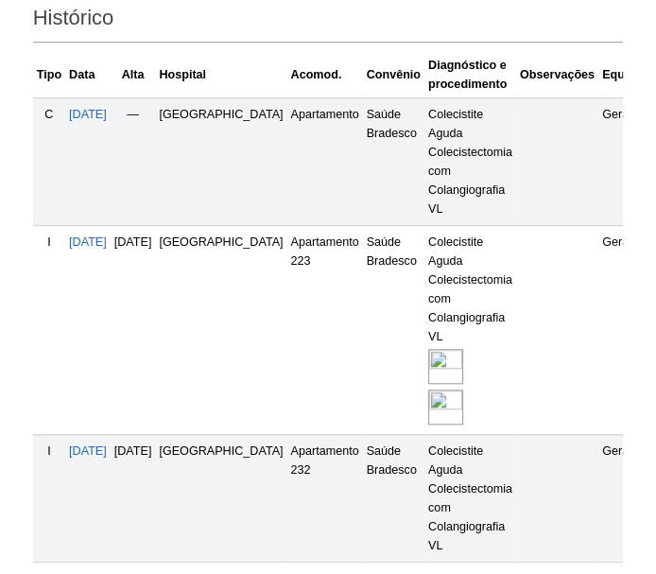
scroll to position [508, 0]
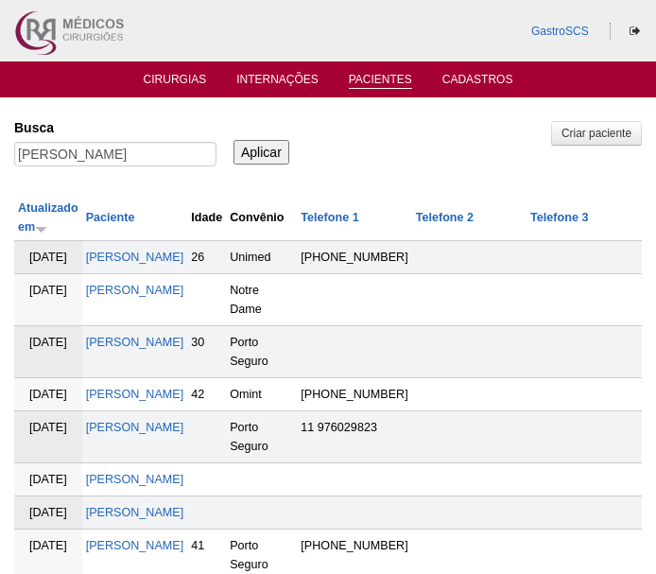
scroll to position [85, 0]
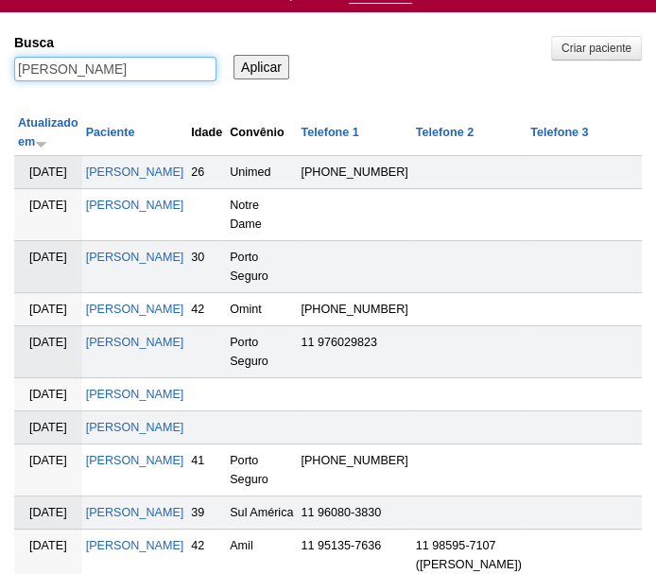
click at [132, 72] on input "gustavo" at bounding box center [115, 69] width 202 height 25
type input "adriana"
click at [234, 55] on input "Aplicar" at bounding box center [262, 67] width 56 height 25
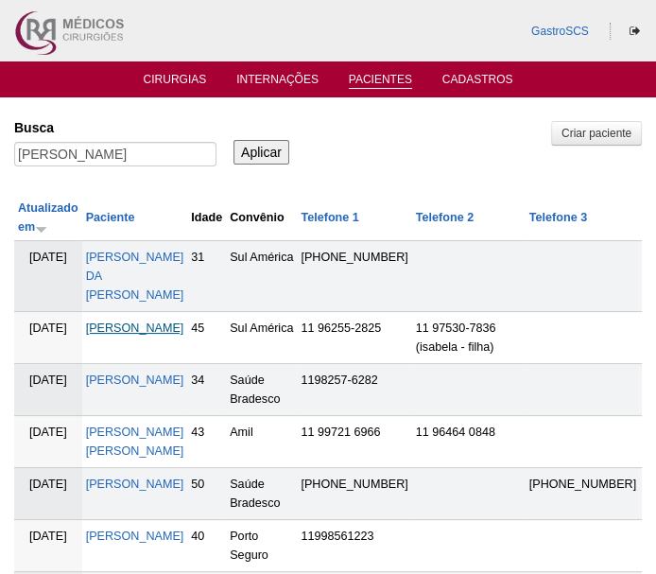
click at [121, 327] on link "[PERSON_NAME]" at bounding box center [135, 327] width 98 height 13
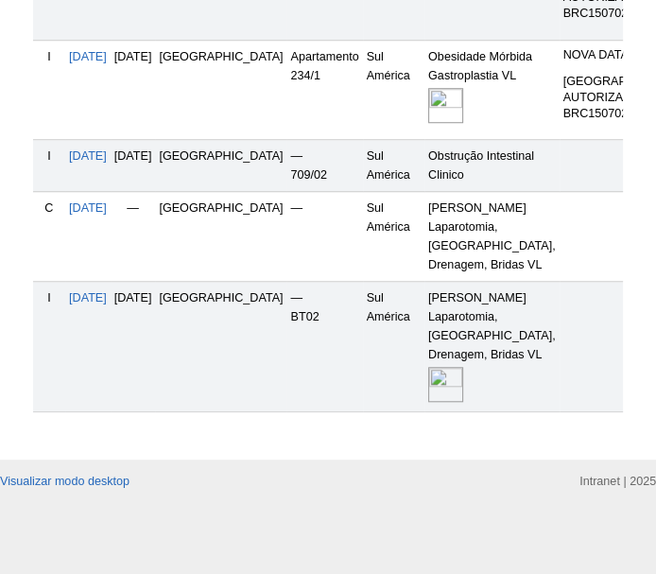
scroll to position [687, 0]
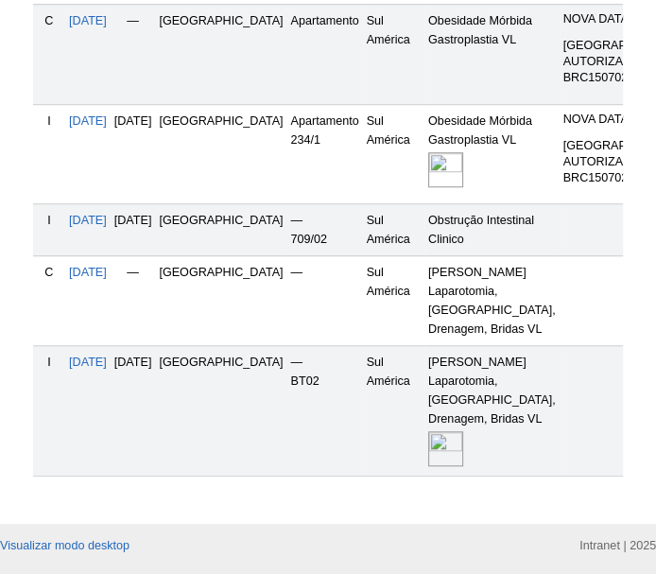
click at [428, 187] on img at bounding box center [445, 169] width 35 height 35
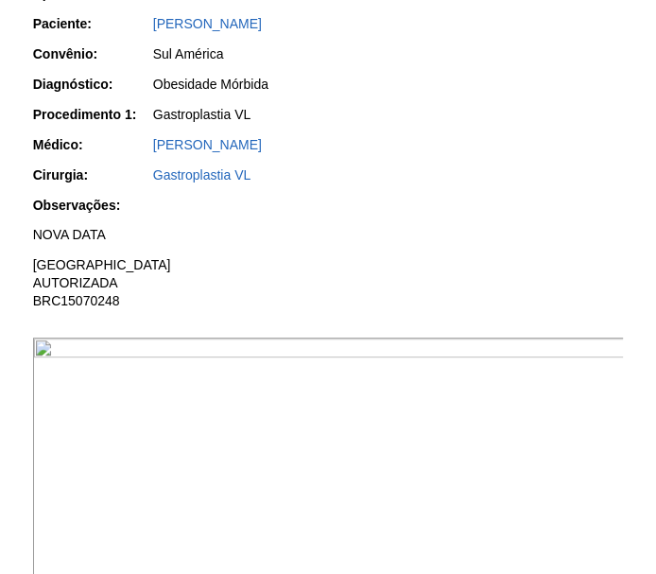
scroll to position [687, 0]
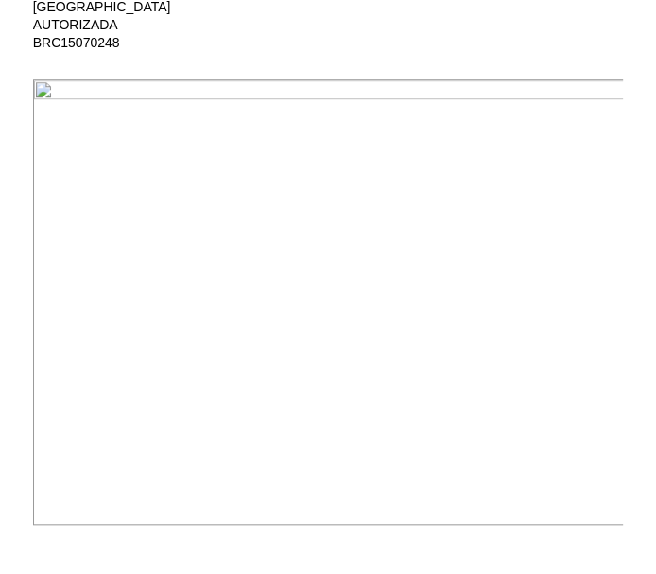
click at [487, 332] on img at bounding box center [329, 301] width 593 height 444
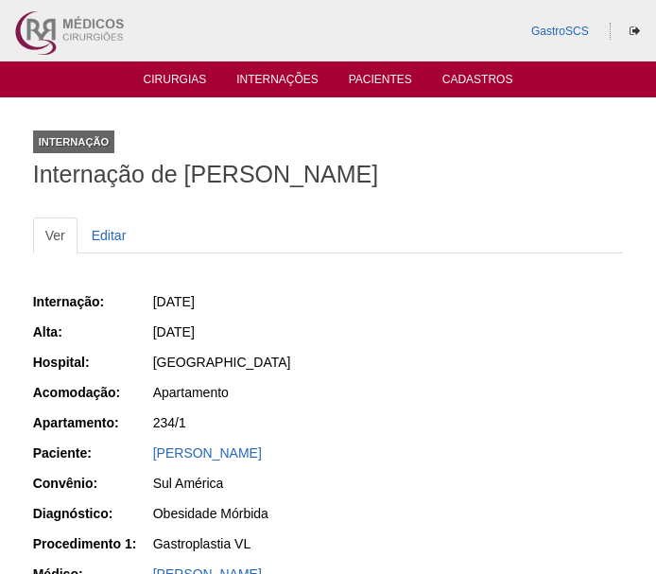
scroll to position [685, 0]
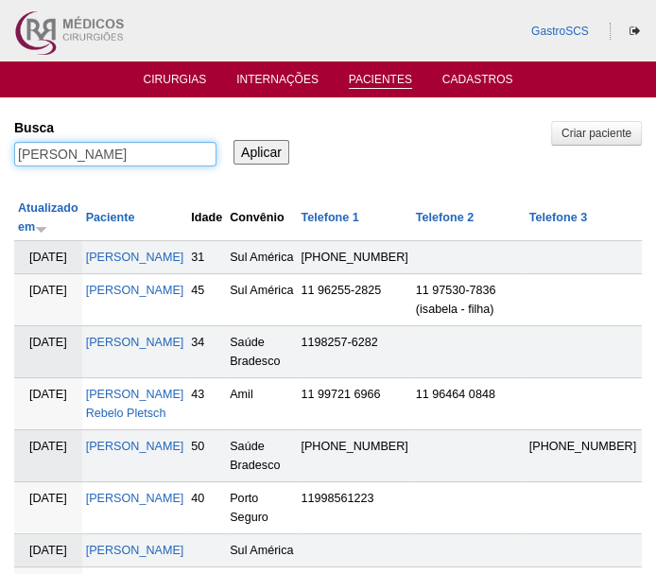
click at [115, 165] on div "adriana" at bounding box center [115, 159] width 202 height 34
click at [113, 158] on input "adriana" at bounding box center [115, 154] width 202 height 25
type input "therezinha"
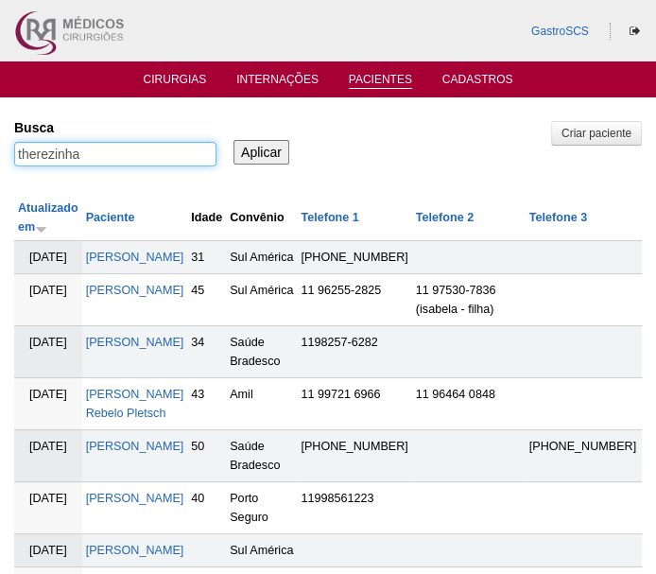
click at [234, 140] on input "Aplicar" at bounding box center [262, 152] width 56 height 25
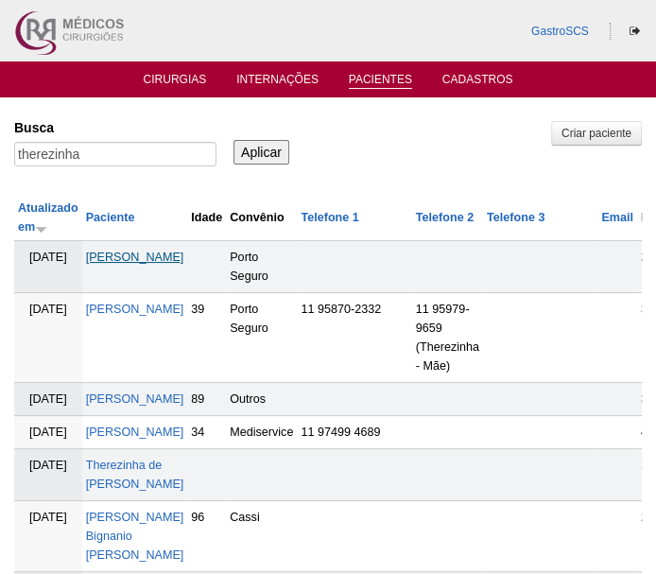
click at [132, 264] on link "Therezinha Gomes Dalanesi" at bounding box center [135, 257] width 98 height 13
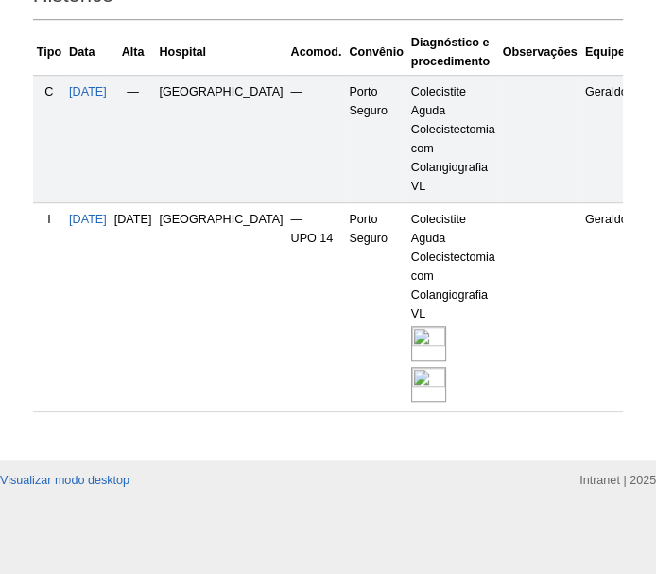
scroll to position [625, 0]
click at [411, 326] on img at bounding box center [428, 343] width 35 height 35
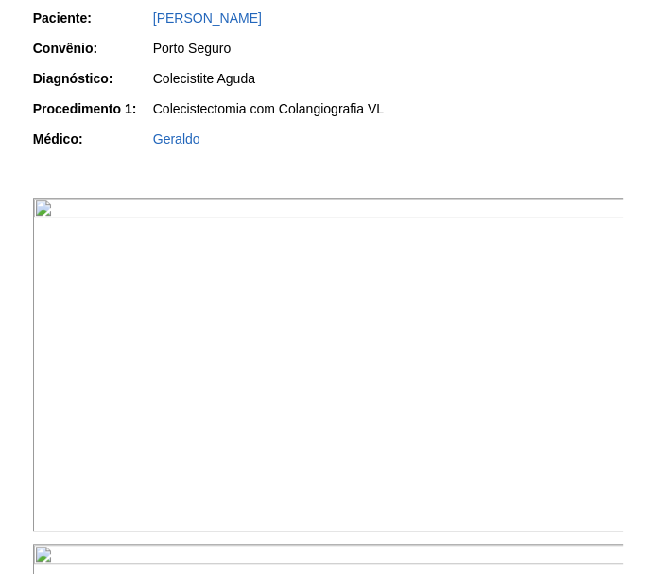
scroll to position [429, 0]
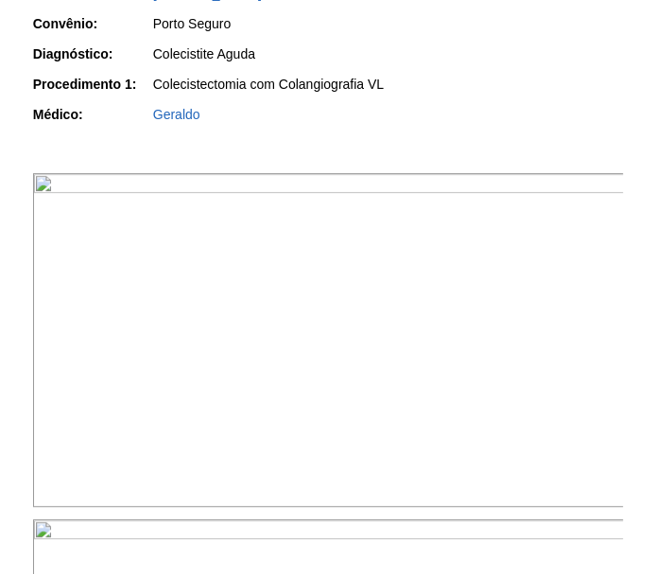
click at [403, 299] on img at bounding box center [329, 340] width 593 height 334
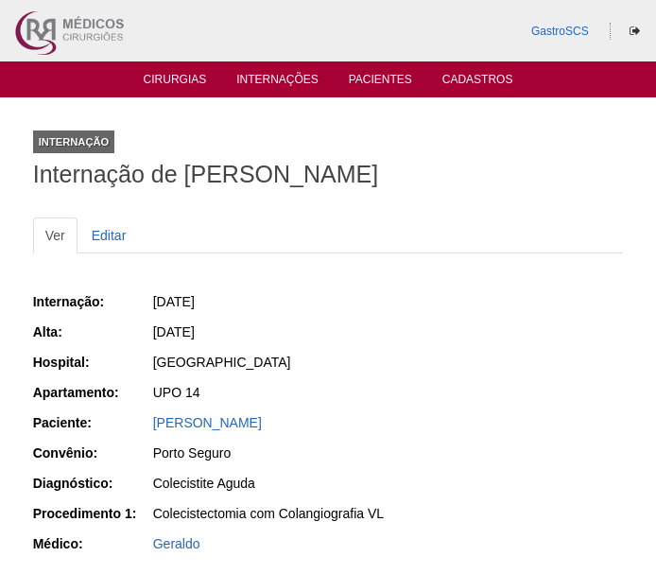
scroll to position [429, 0]
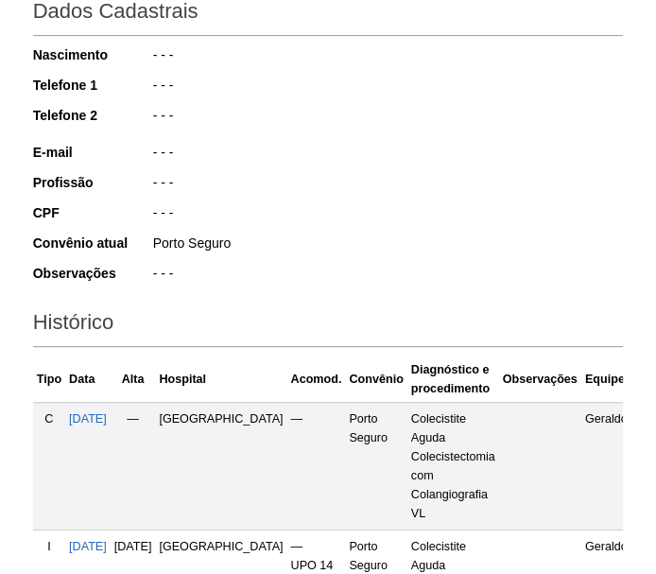
scroll to position [282, 0]
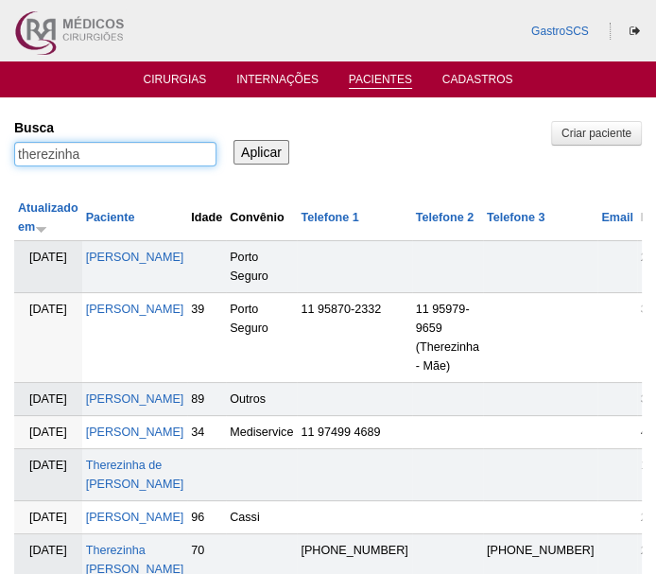
drag, startPoint x: 98, startPoint y: 152, endPoint x: -6, endPoint y: 132, distance: 105.9
click at [0, 132] on html "GastroSCS Cirurgias Internações Pacientes Cadastros Pacientes" at bounding box center [328, 374] width 656 height 748
type input "airton"
click at [234, 140] on input "Aplicar" at bounding box center [262, 152] width 56 height 25
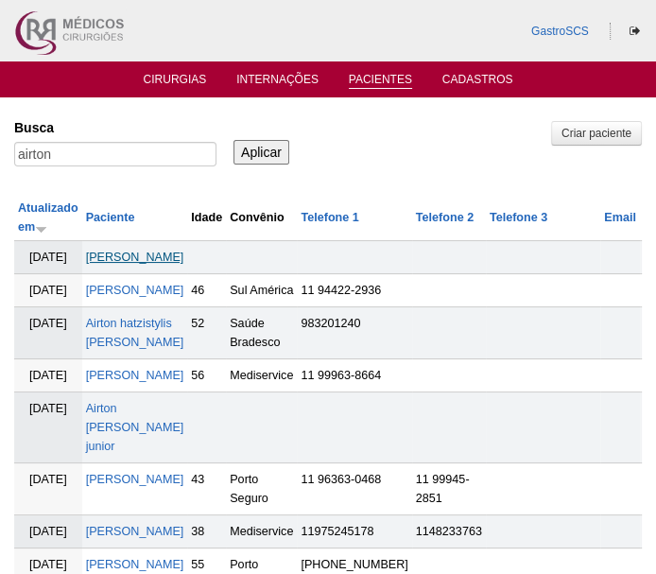
click at [133, 254] on link "[PERSON_NAME]" at bounding box center [135, 257] width 98 height 13
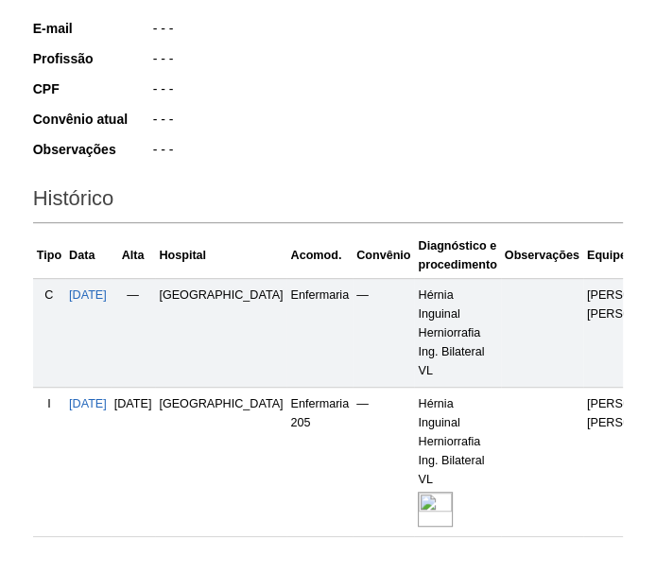
scroll to position [515, 0]
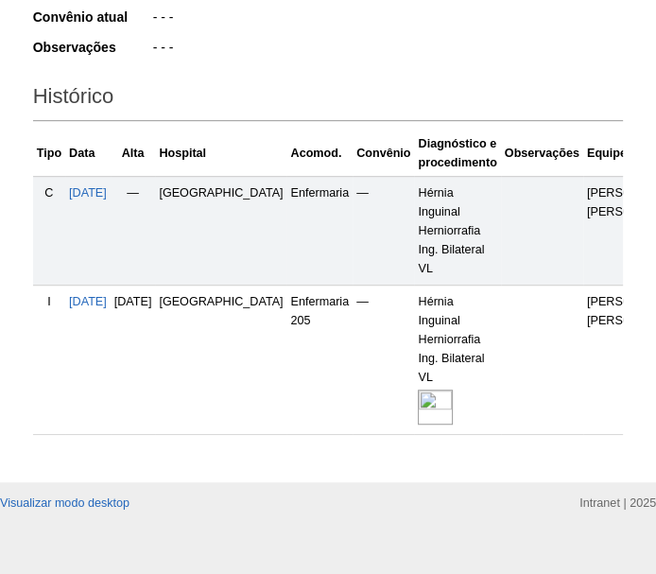
click at [418, 389] on img at bounding box center [435, 406] width 35 height 35
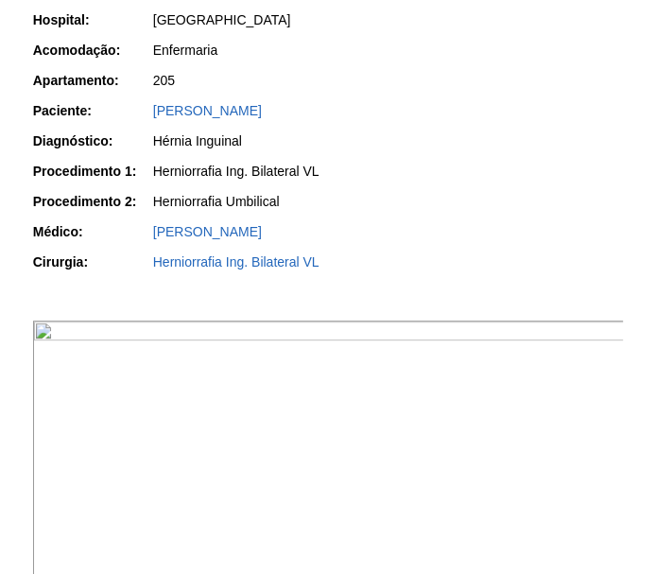
scroll to position [343, 0]
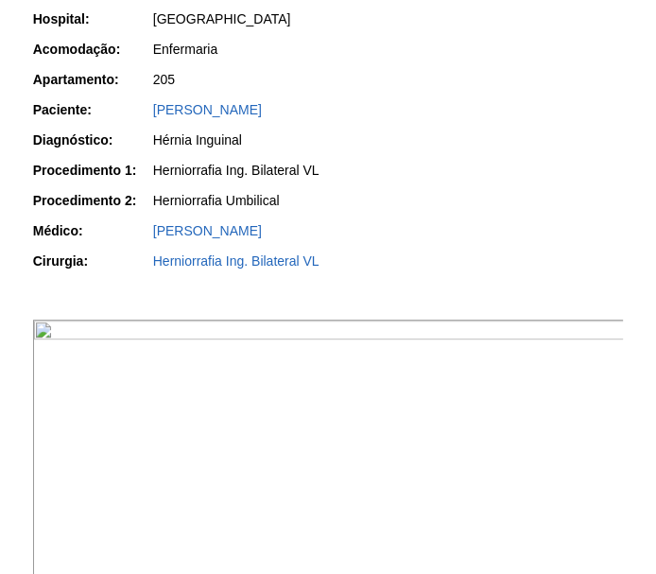
click at [459, 407] on img at bounding box center [329, 454] width 593 height 268
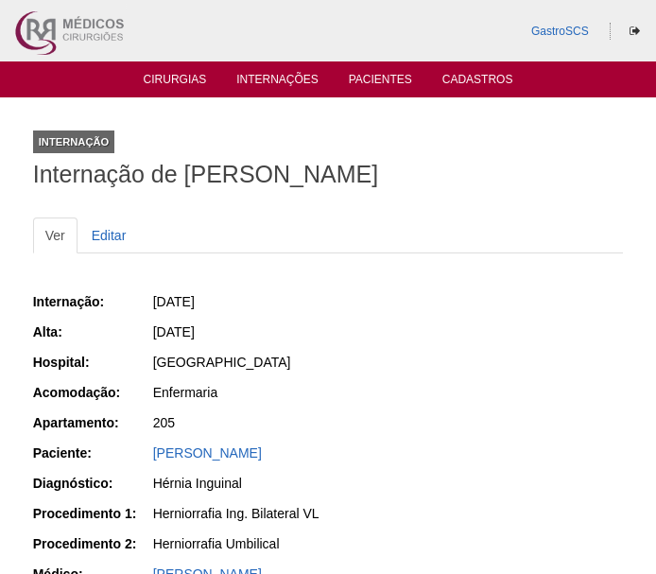
scroll to position [343, 0]
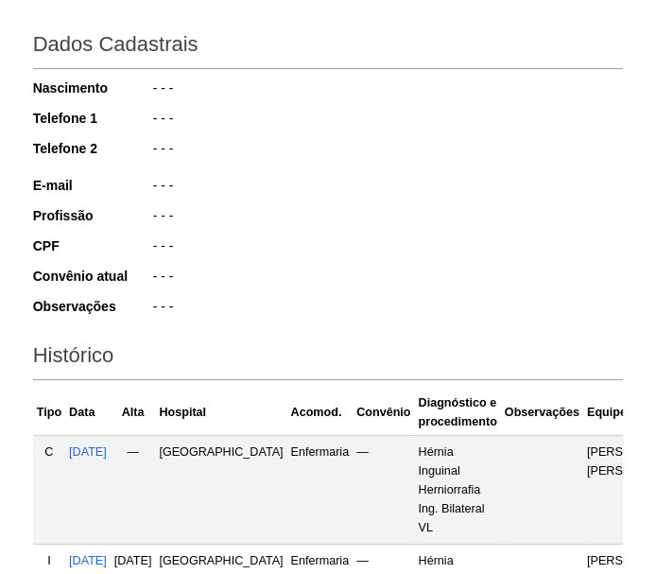
scroll to position [85, 0]
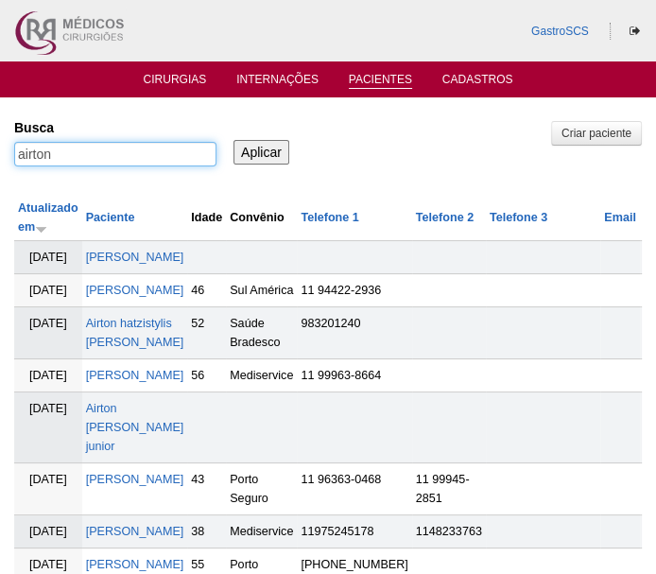
drag, startPoint x: 95, startPoint y: 157, endPoint x: -6, endPoint y: 155, distance: 100.2
click at [0, 155] on html "GastroSCS Cirurgias Internações Pacientes Cadastros [GEOGRAPHIC_DATA]" at bounding box center [328, 475] width 656 height 951
type input "[PERSON_NAME]"
click at [234, 140] on input "Aplicar" at bounding box center [262, 152] width 56 height 25
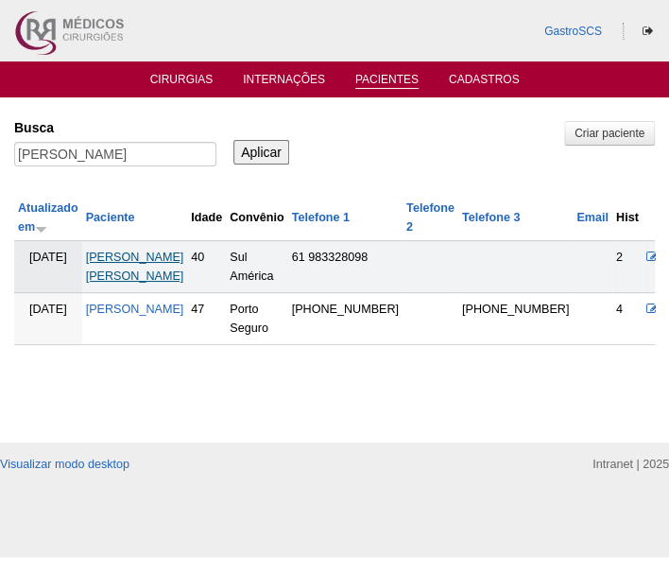
click at [181, 251] on link "[PERSON_NAME] [PERSON_NAME]" at bounding box center [135, 267] width 98 height 32
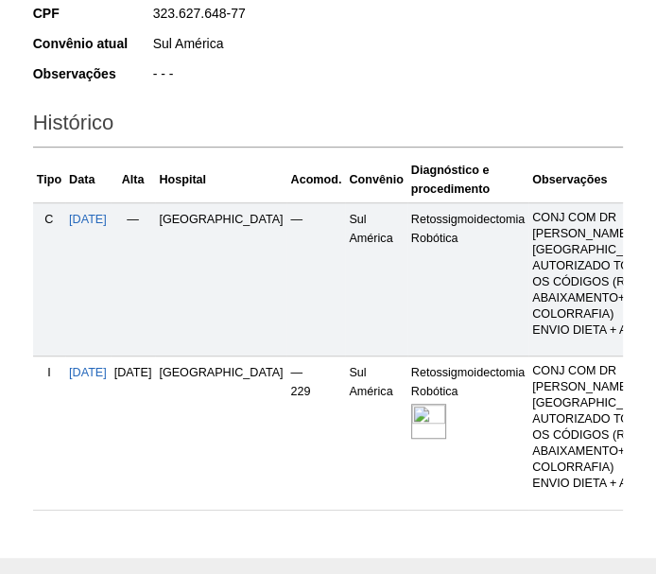
scroll to position [601, 0]
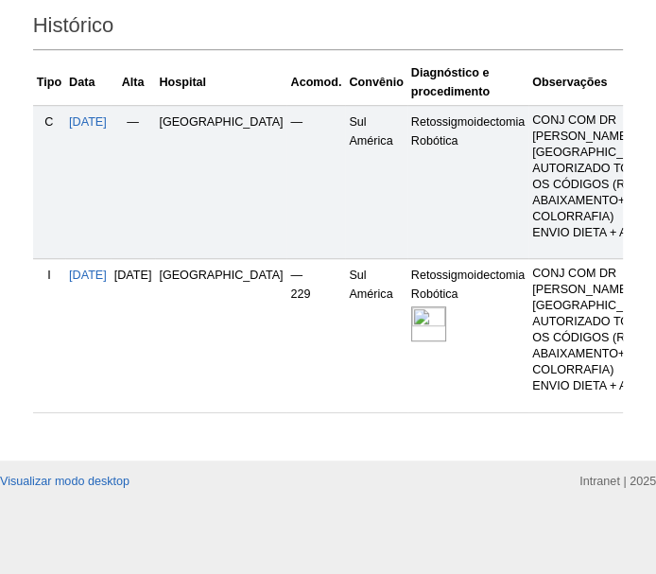
click at [411, 341] on img at bounding box center [428, 323] width 35 height 35
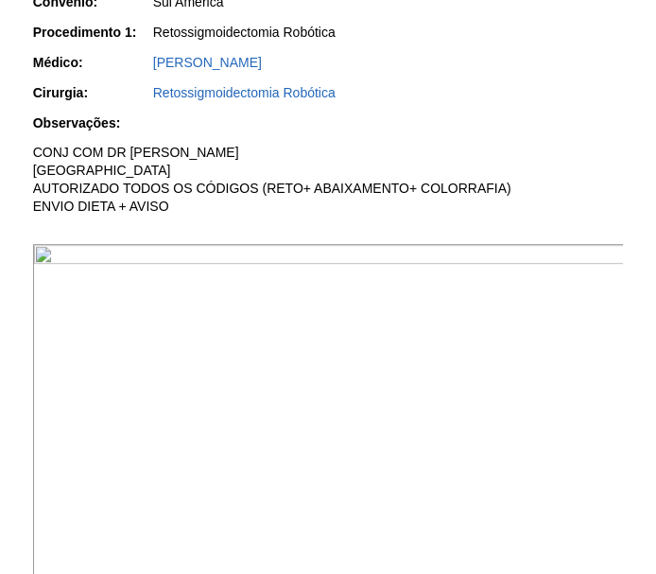
scroll to position [453, 0]
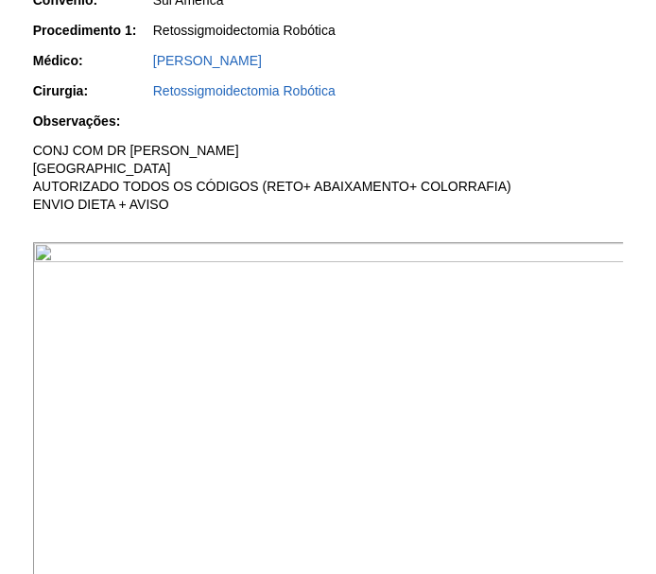
click at [455, 377] on img at bounding box center [329, 464] width 593 height 444
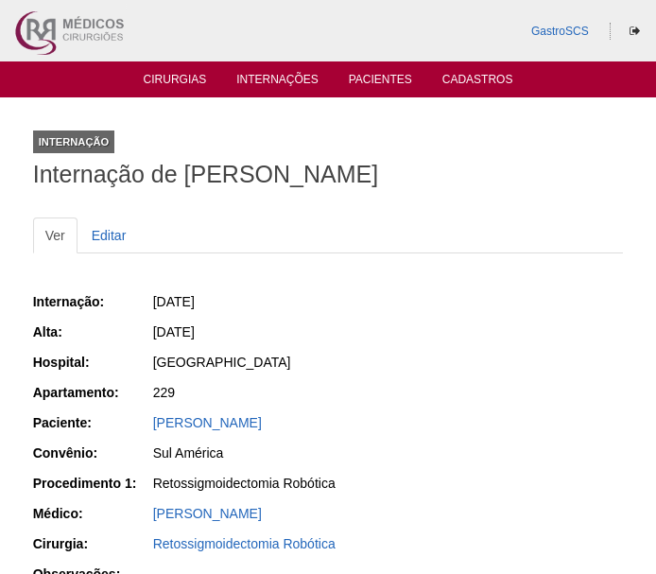
scroll to position [453, 0]
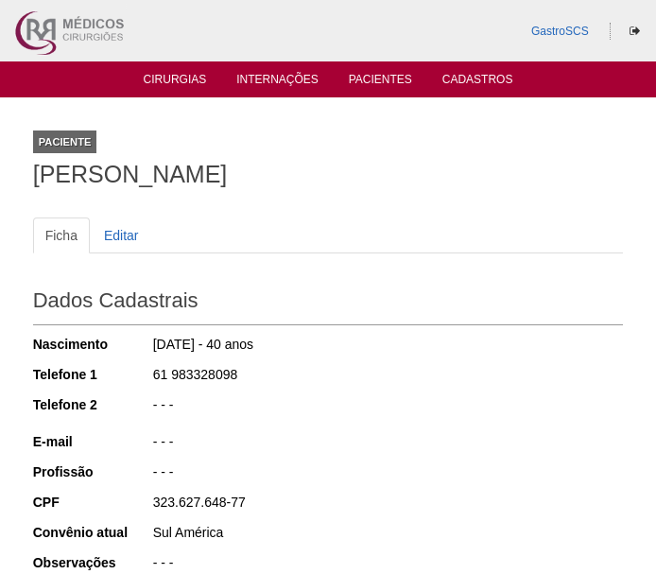
scroll to position [594, 0]
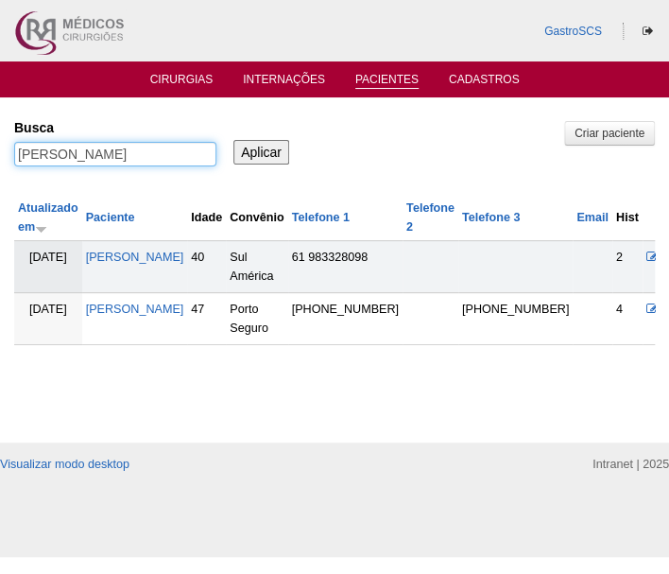
drag, startPoint x: 138, startPoint y: 152, endPoint x: -6, endPoint y: 154, distance: 143.7
click at [0, 154] on html "GastroSCS Cirurgias Internações Pacientes Cadastros [GEOGRAPHIC_DATA]" at bounding box center [334, 278] width 669 height 557
type input "tweeny"
click at [234, 140] on input "Aplicar" at bounding box center [262, 152] width 56 height 25
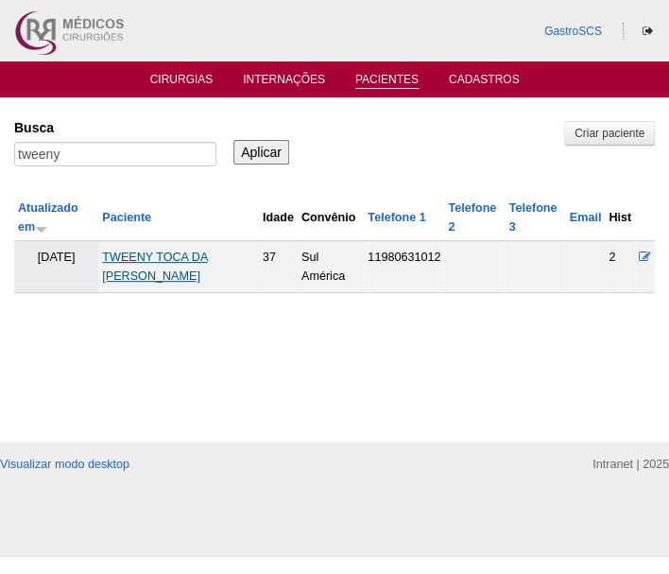
click at [125, 259] on link "TWEENY TOCA DA [PERSON_NAME]" at bounding box center [154, 267] width 105 height 32
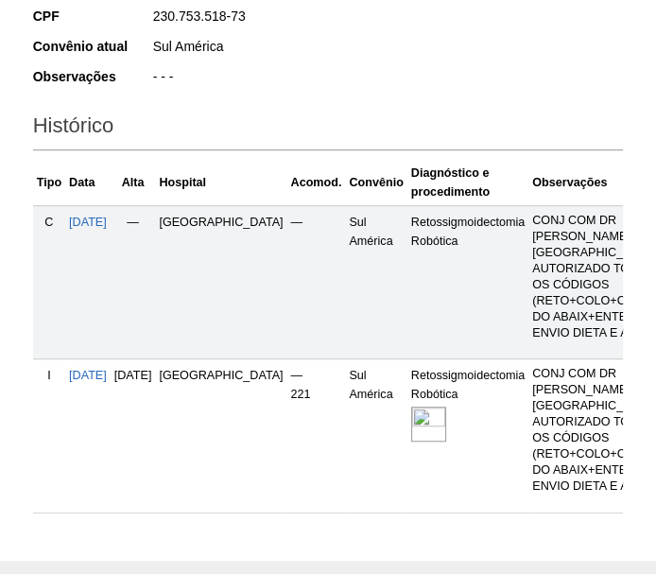
scroll to position [515, 0]
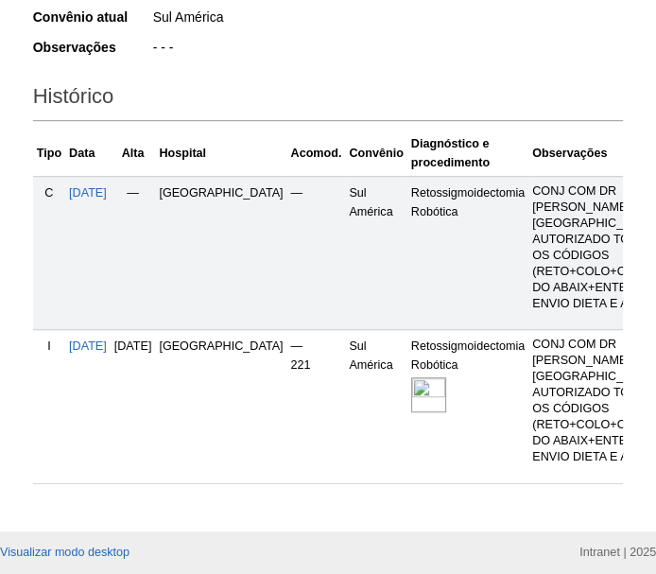
click at [411, 377] on img at bounding box center [428, 394] width 35 height 35
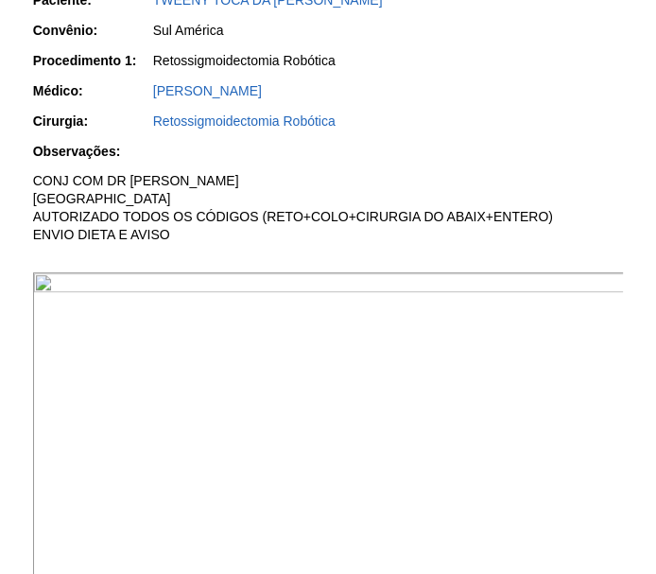
scroll to position [429, 0]
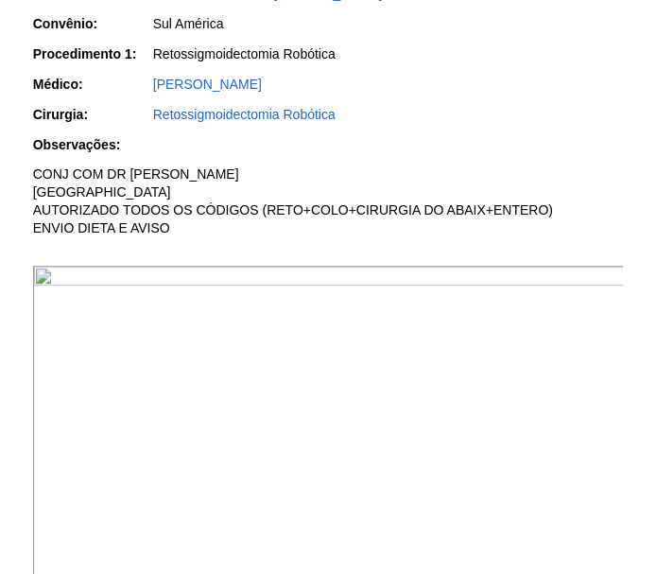
click at [268, 324] on img at bounding box center [329, 488] width 593 height 444
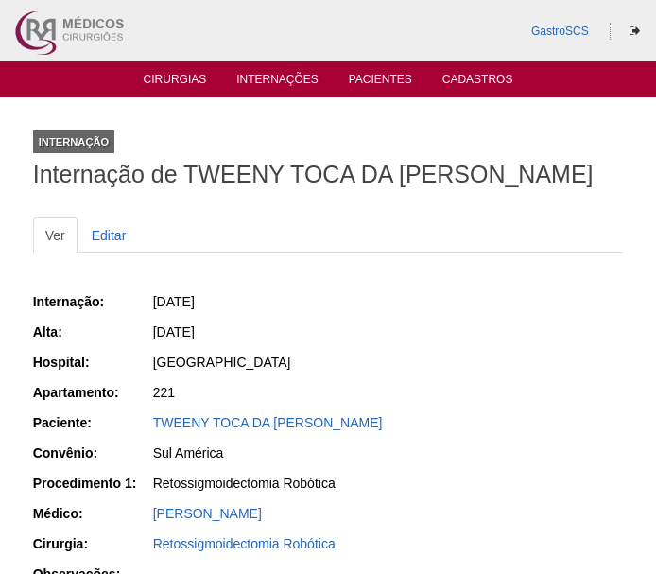
scroll to position [429, 0]
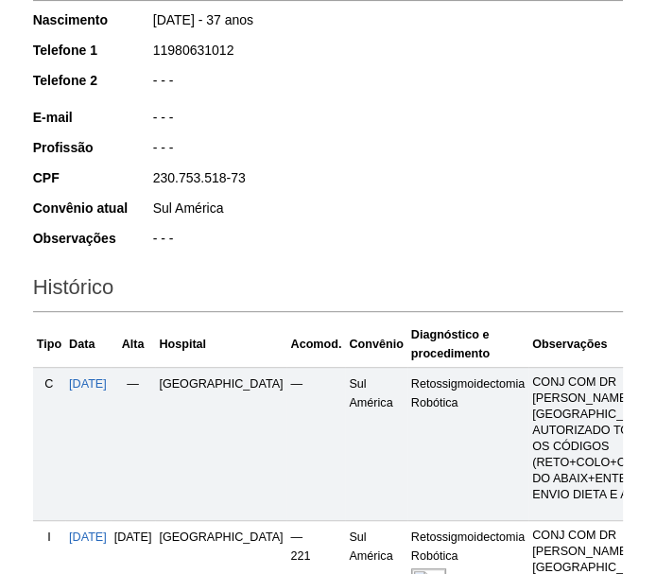
scroll to position [257, 0]
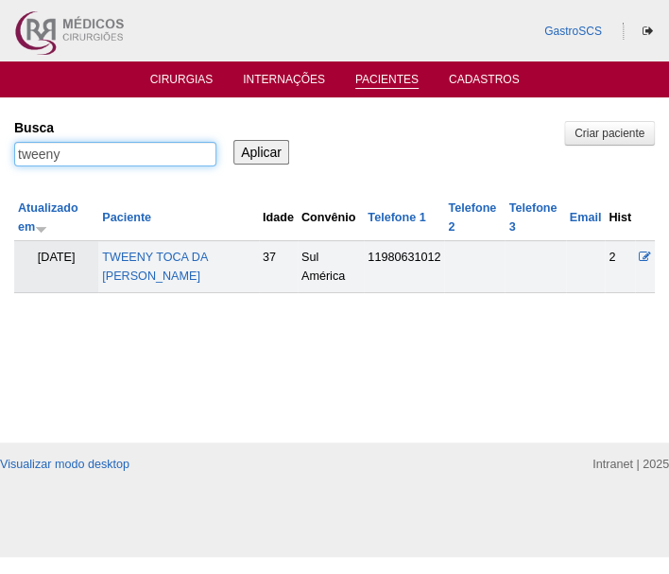
drag, startPoint x: 93, startPoint y: 160, endPoint x: 0, endPoint y: 159, distance: 92.7
click at [2, 159] on div "Pacientes Criar paciente Busca tweeny Aplicar Atualizado em Paciente Idade Conv…" at bounding box center [334, 269] width 669 height 345
type input "luana"
click at [234, 140] on input "Aplicar" at bounding box center [262, 152] width 56 height 25
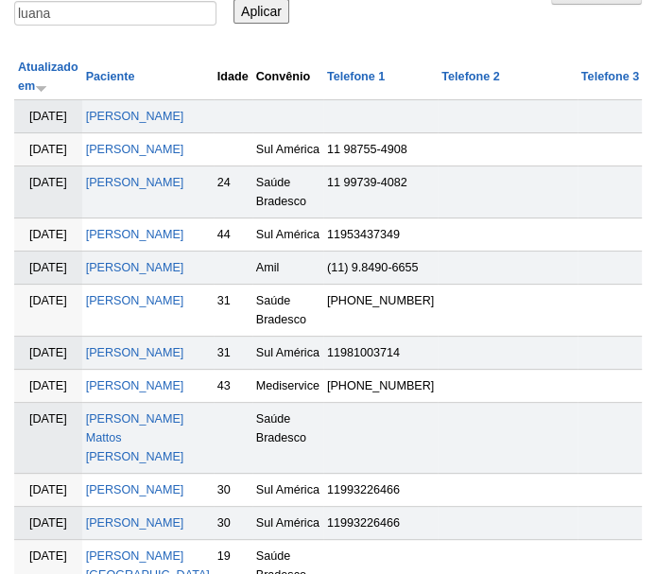
scroll to position [171, 0]
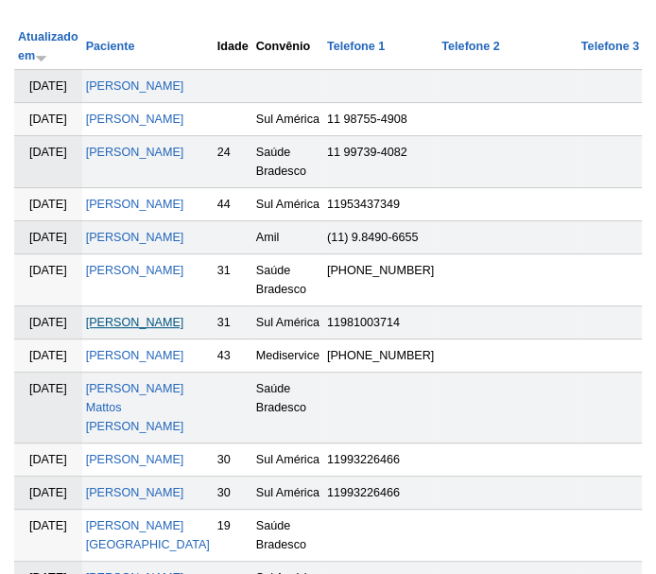
click at [127, 329] on link "LUANA SOUZA NOGUEIRA" at bounding box center [135, 322] width 98 height 13
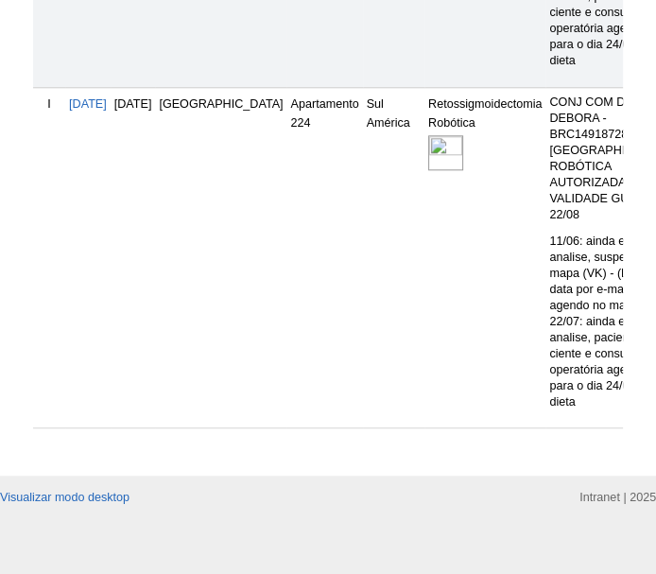
scroll to position [1116, 0]
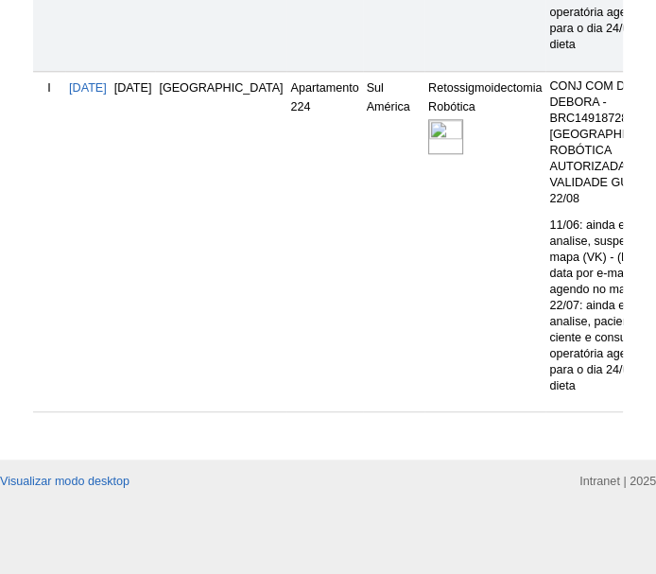
click at [428, 119] on img at bounding box center [445, 136] width 35 height 35
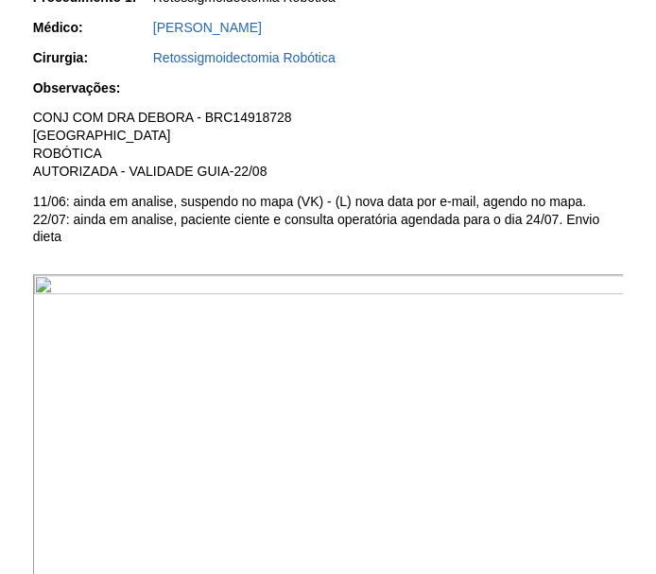
scroll to position [601, 0]
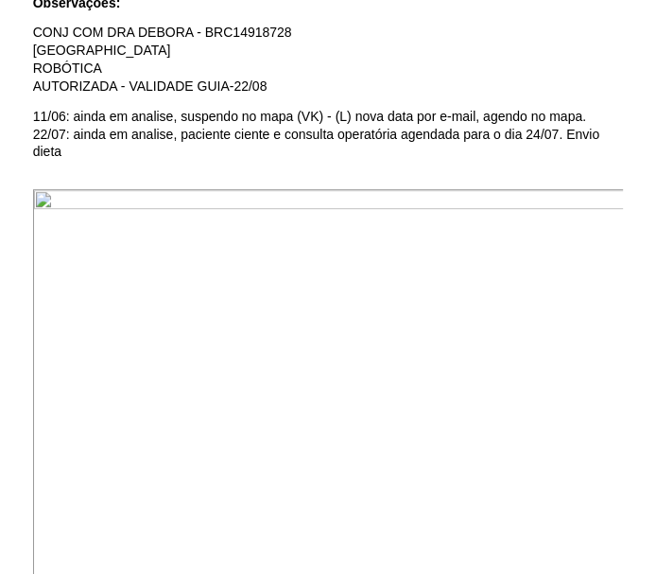
drag, startPoint x: 576, startPoint y: 365, endPoint x: 503, endPoint y: 334, distance: 79.2
click at [576, 365] on img at bounding box center [329, 411] width 593 height 444
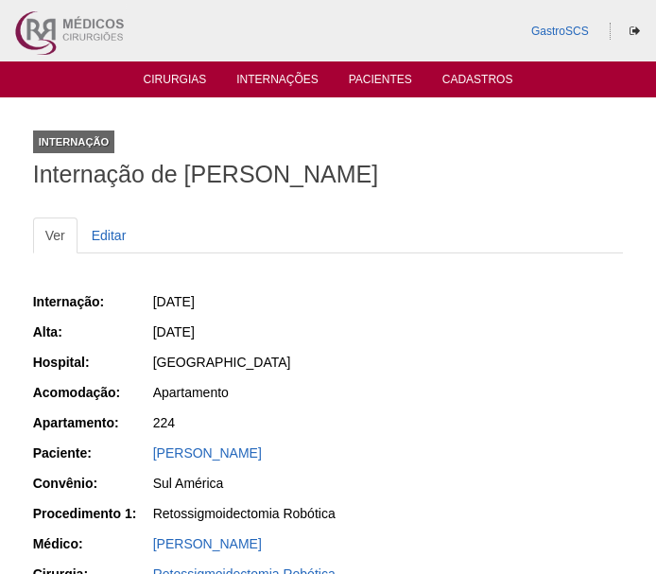
scroll to position [599, 0]
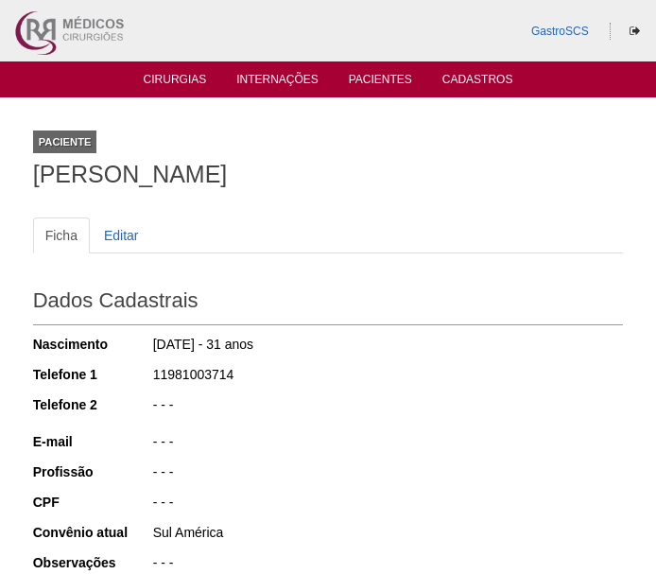
scroll to position [1116, 0]
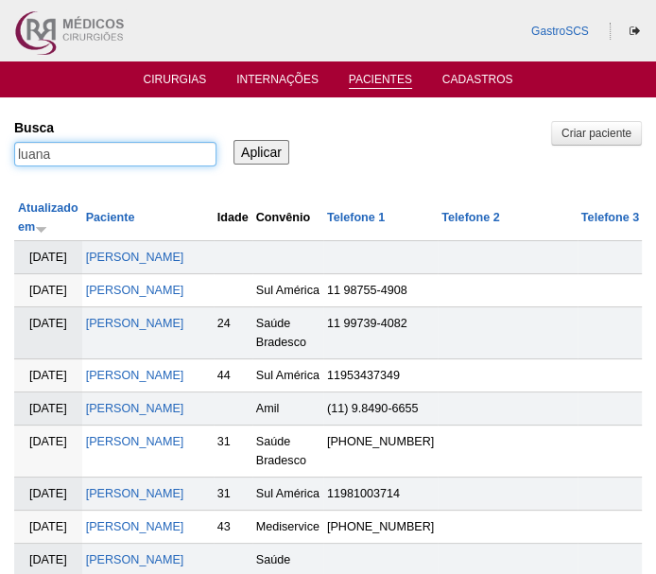
drag, startPoint x: 80, startPoint y: 152, endPoint x: -6, endPoint y: 155, distance: 86.1
type input "debora"
click at [234, 140] on input "Aplicar" at bounding box center [262, 152] width 56 height 25
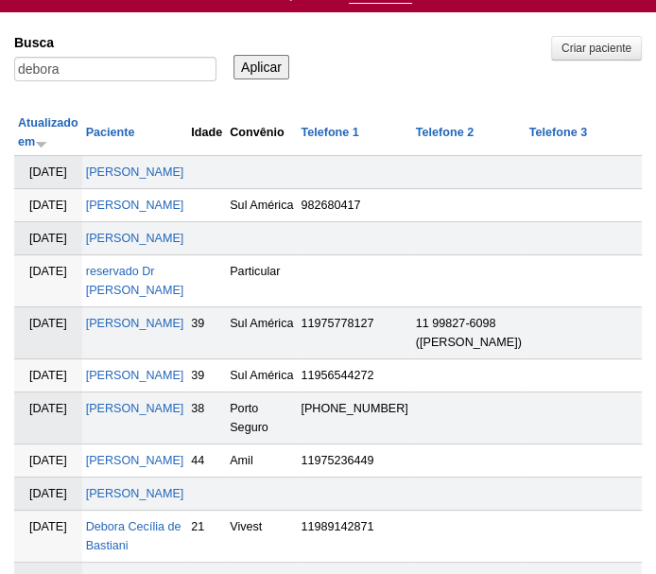
scroll to position [171, 0]
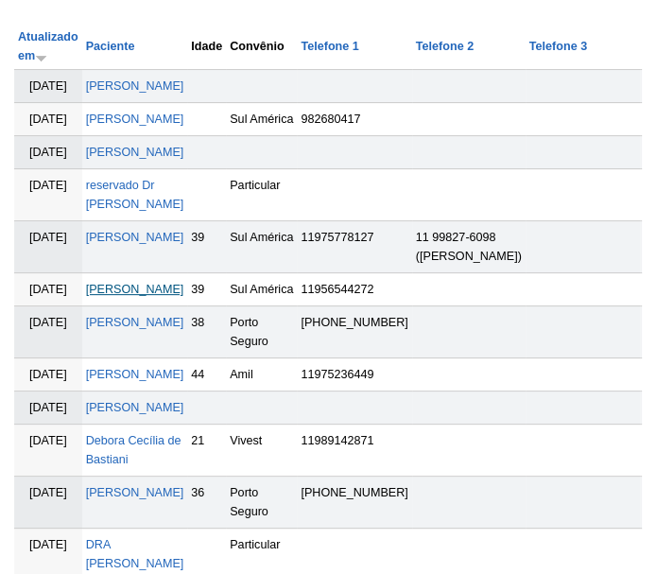
click at [122, 296] on link "DEBORA CASTRO MONTEIRO" at bounding box center [135, 289] width 98 height 13
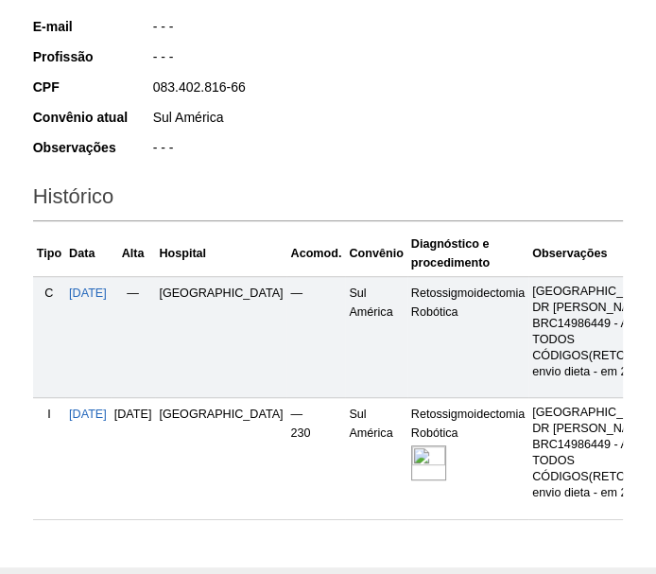
scroll to position [515, 0]
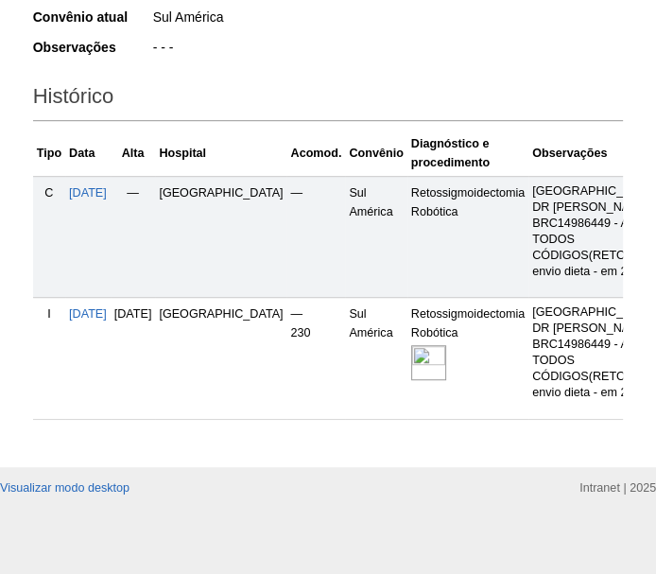
click at [411, 350] on img at bounding box center [428, 362] width 35 height 35
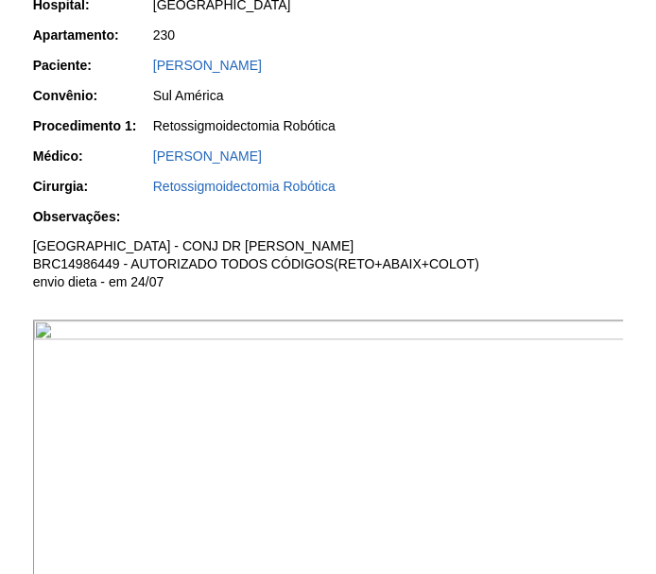
scroll to position [429, 0]
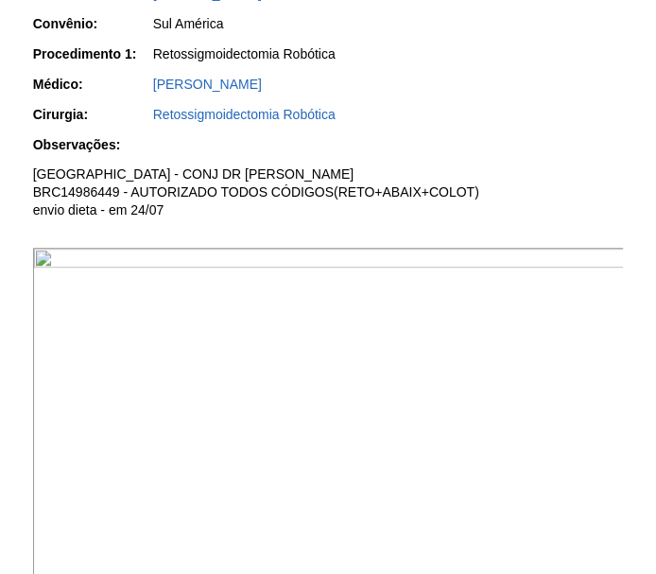
click at [434, 328] on img at bounding box center [329, 470] width 593 height 444
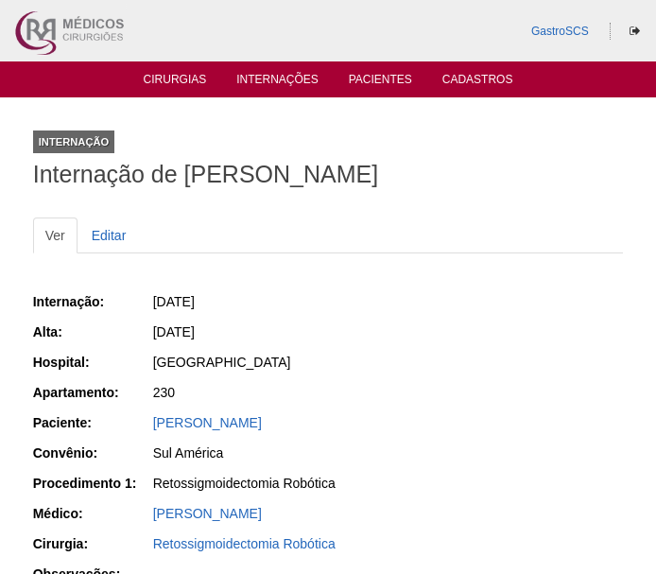
scroll to position [429, 0]
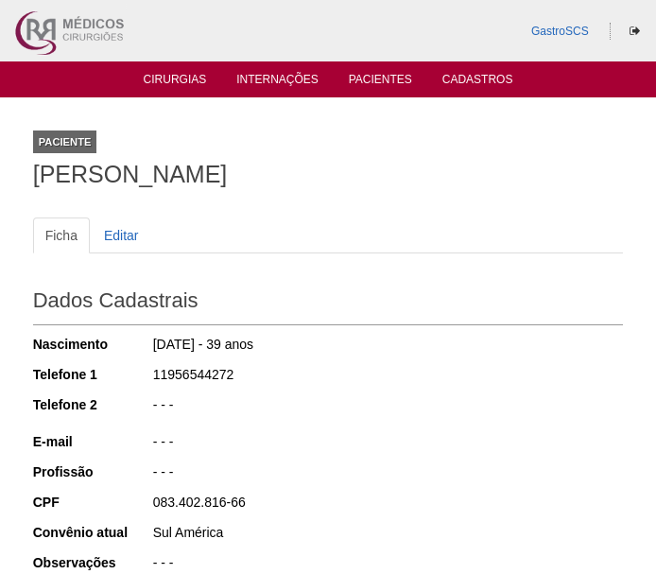
scroll to position [515, 0]
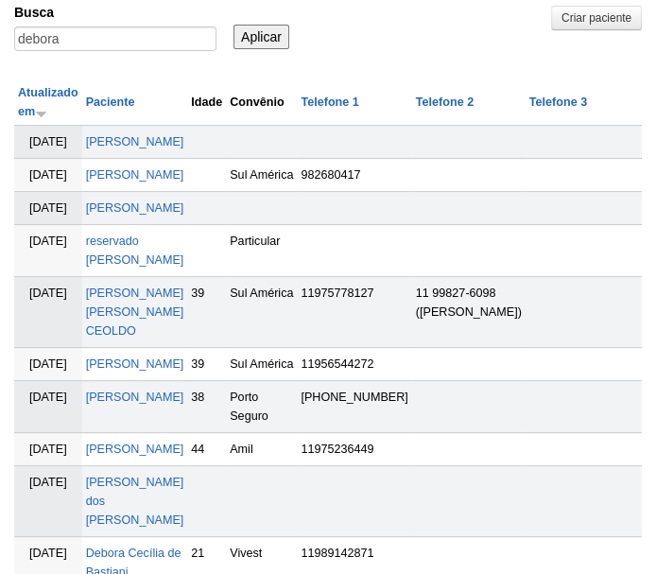
scroll to position [85, 0]
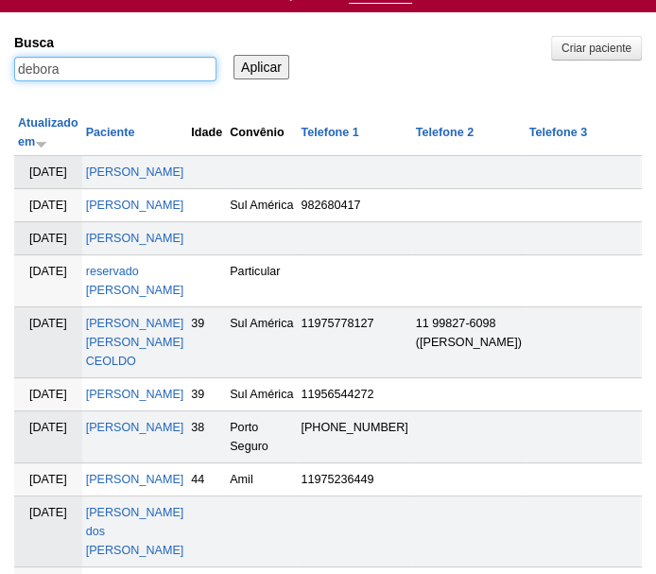
click at [107, 77] on input "debora" at bounding box center [115, 69] width 202 height 25
click at [106, 75] on input "debora" at bounding box center [115, 69] width 202 height 25
type input "[PERSON_NAME]"
click at [234, 55] on input "Aplicar" at bounding box center [262, 67] width 56 height 25
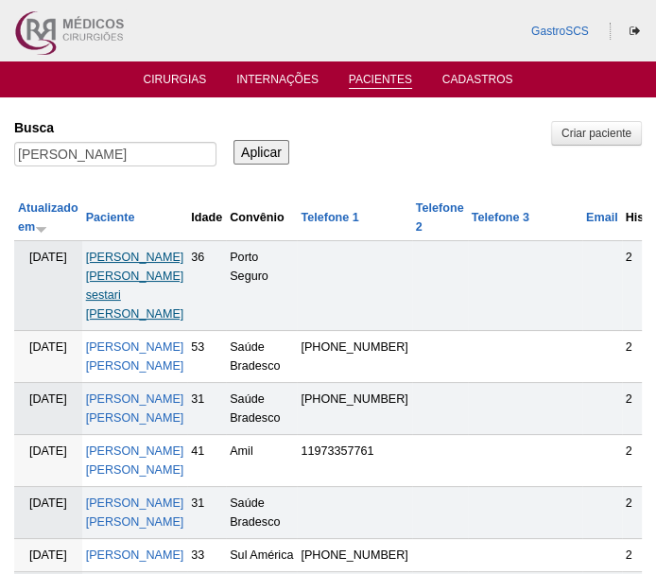
click at [146, 256] on link "[PERSON_NAME] [PERSON_NAME] sestari [PERSON_NAME]" at bounding box center [135, 286] width 98 height 70
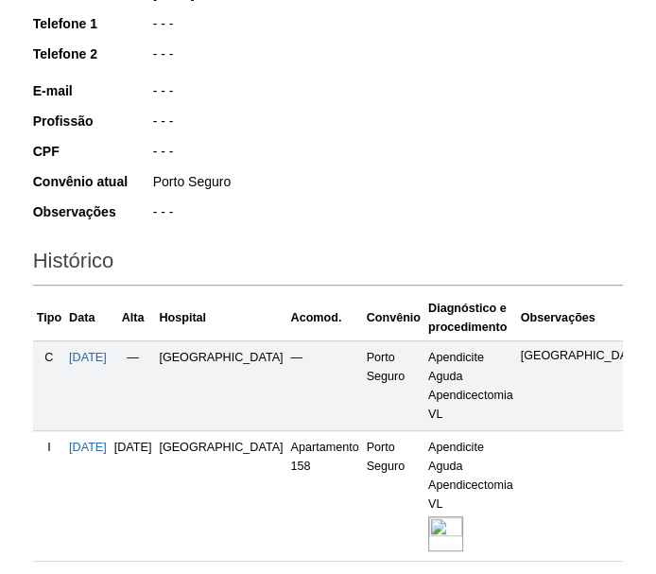
scroll to position [429, 0]
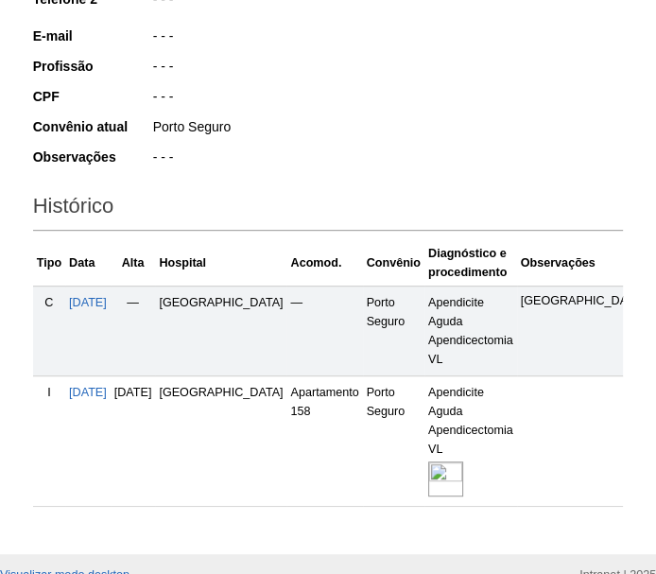
click at [428, 461] on img at bounding box center [445, 478] width 35 height 35
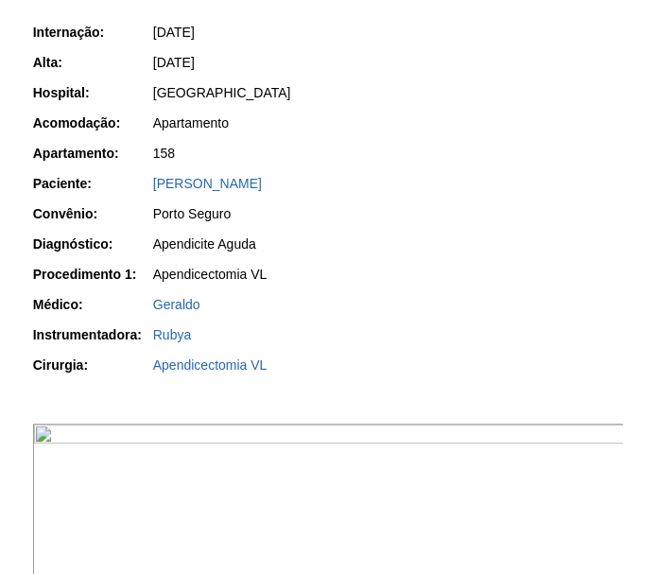
scroll to position [429, 0]
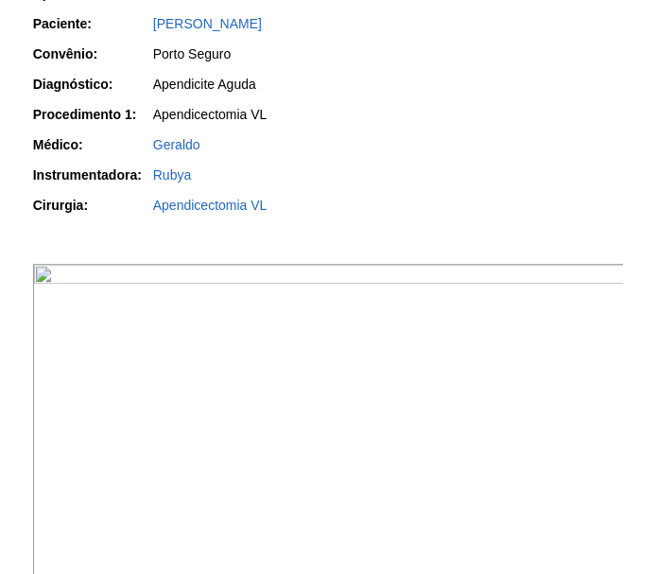
click at [431, 405] on img at bounding box center [329, 486] width 593 height 444
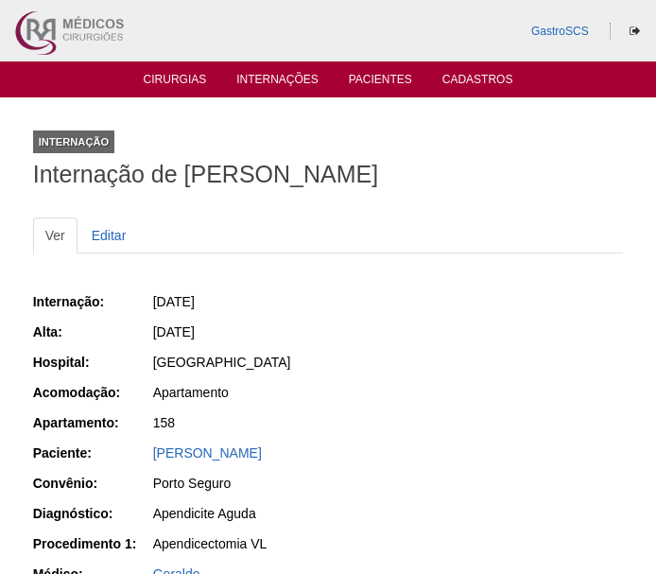
scroll to position [429, 0]
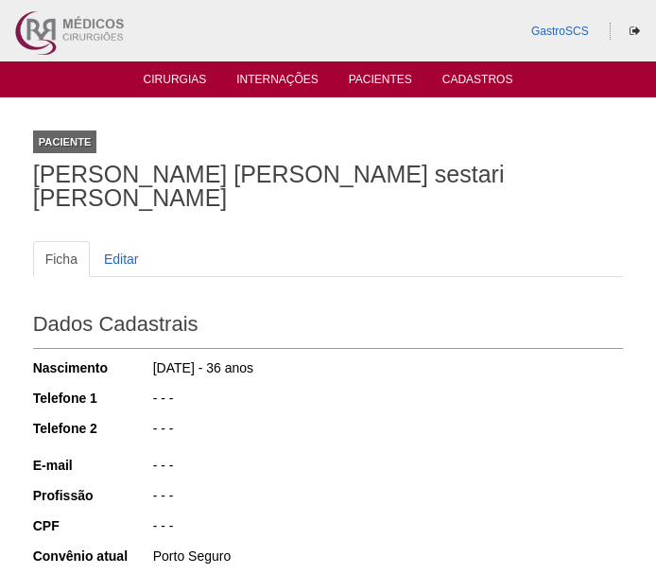
scroll to position [429, 0]
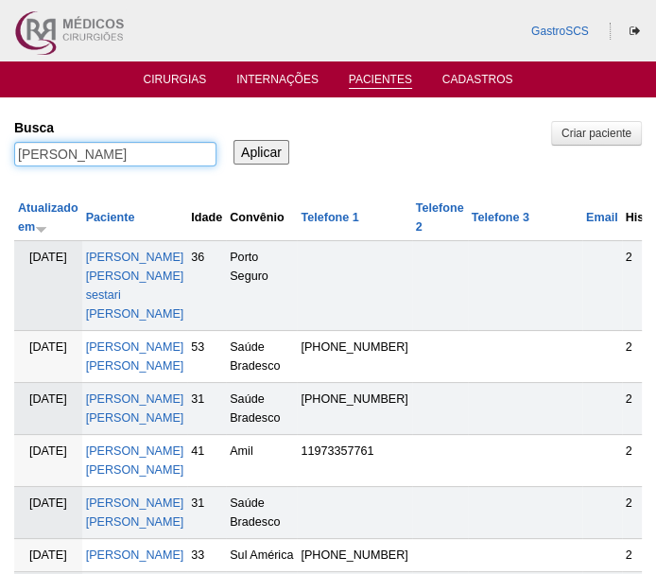
click at [66, 143] on input "anne" at bounding box center [115, 154] width 202 height 25
click at [50, 158] on input "anne" at bounding box center [115, 154] width 202 height 25
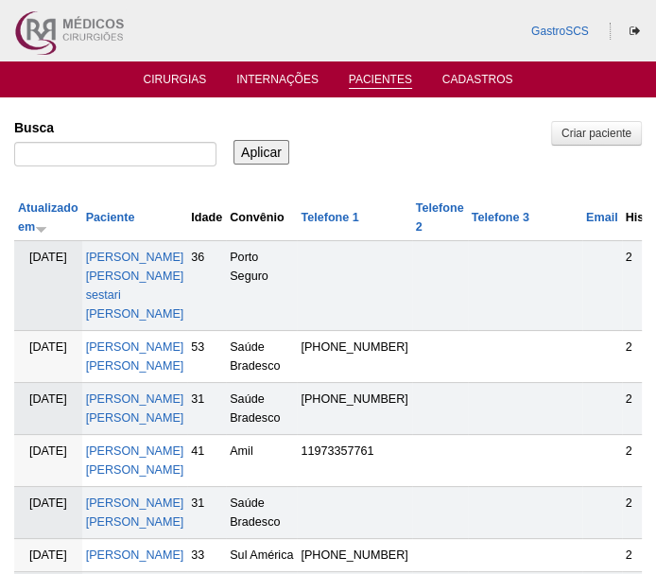
click at [126, 135] on label "Busca" at bounding box center [115, 127] width 202 height 19
click at [126, 142] on input "Busca" at bounding box center [115, 154] width 202 height 25
click at [121, 147] on input "Busca" at bounding box center [115, 154] width 202 height 25
paste input "GIOVANNA"
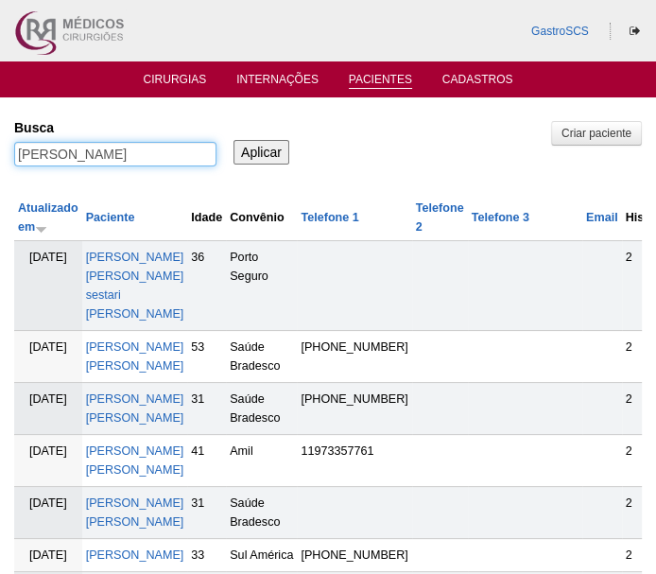
type input "GIOVANNA"
click at [251, 150] on input "Aplicar" at bounding box center [262, 152] width 56 height 25
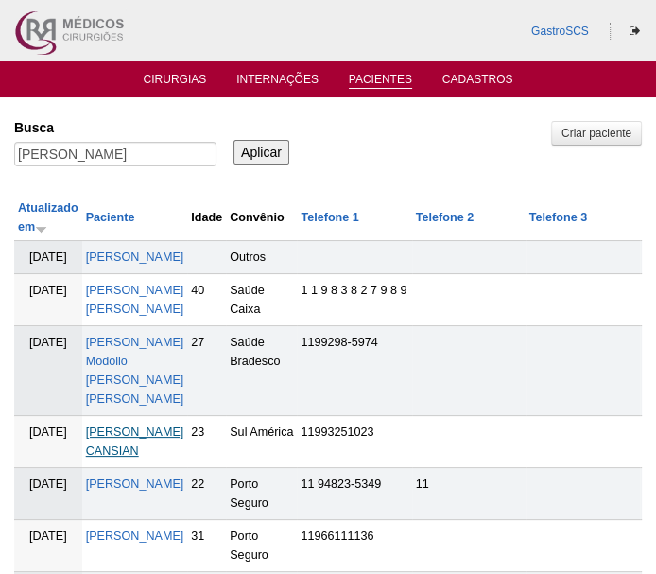
click at [146, 450] on link "GIOVANNA PARDINI CANSIAN" at bounding box center [135, 441] width 98 height 32
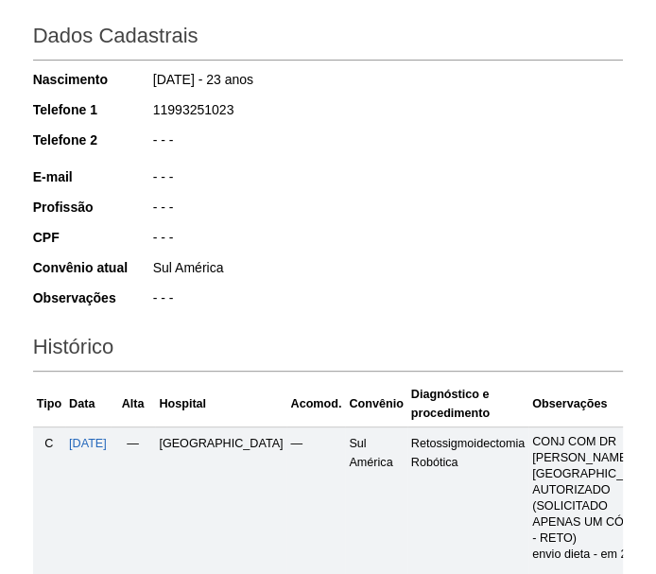
scroll to position [515, 0]
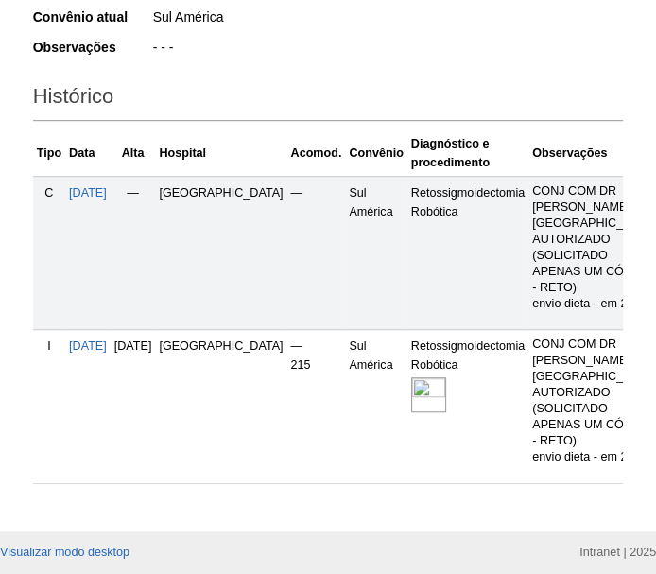
click at [411, 412] on img at bounding box center [428, 394] width 35 height 35
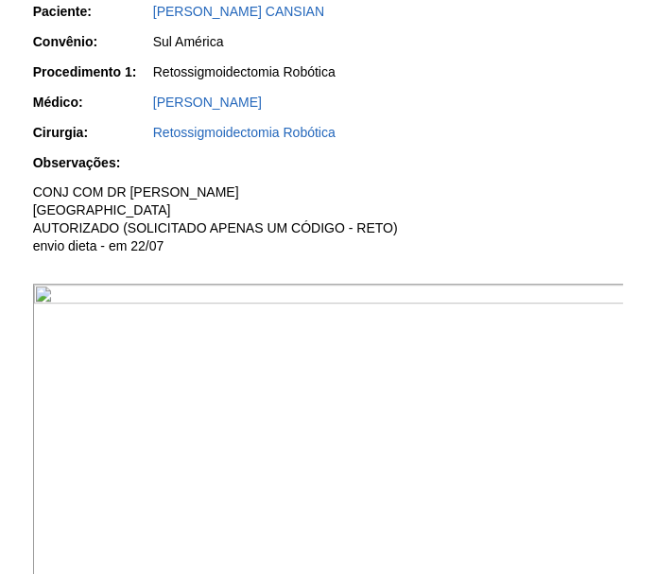
scroll to position [515, 0]
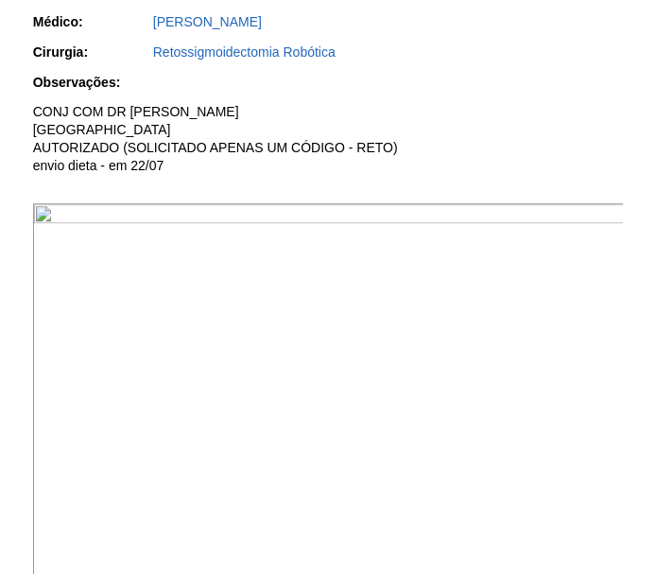
click at [416, 302] on img at bounding box center [329, 425] width 593 height 444
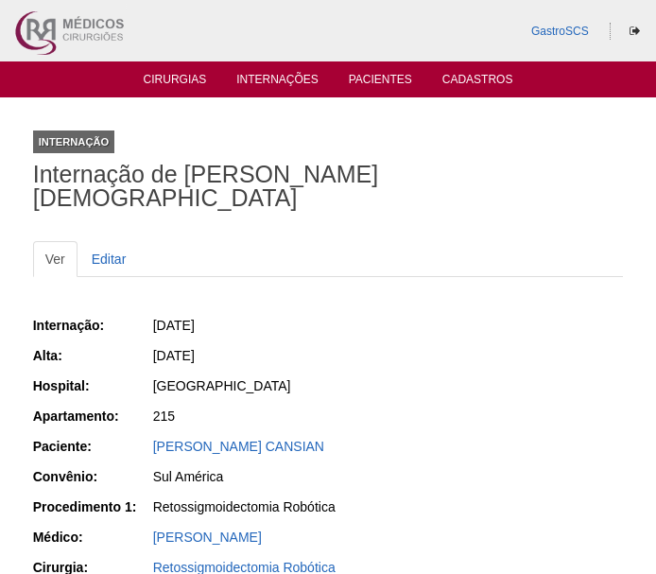
scroll to position [513, 0]
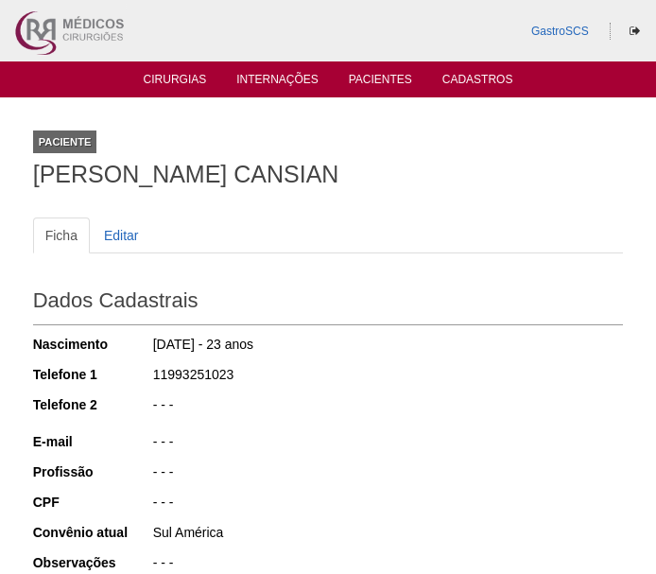
scroll to position [515, 0]
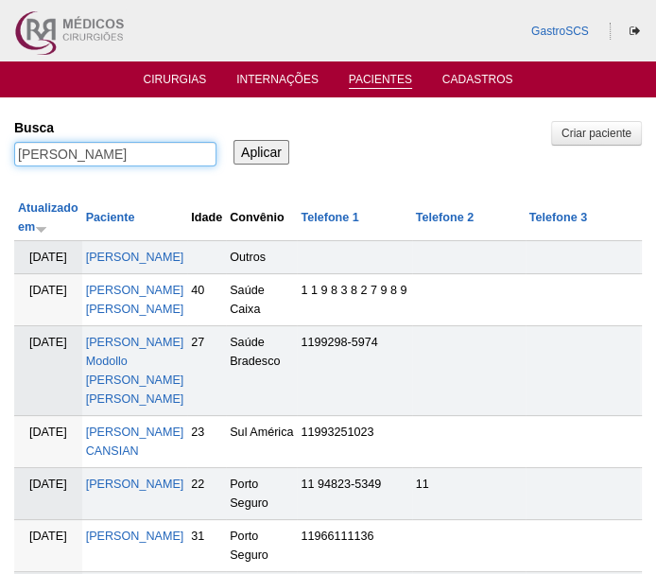
drag, startPoint x: 141, startPoint y: 162, endPoint x: 0, endPoint y: 167, distance: 141.0
click at [22, 167] on div "[PERSON_NAME]" at bounding box center [115, 159] width 202 height 34
paste input "Joviana"
type input "Joviana"
click at [246, 147] on input "Aplicar" at bounding box center [262, 152] width 56 height 25
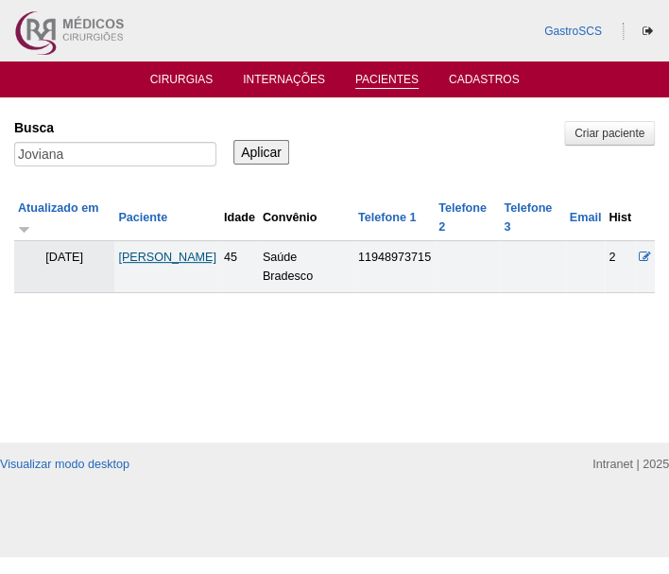
click at [184, 256] on link "Joviana Maria de Paula Silva" at bounding box center [167, 257] width 98 height 13
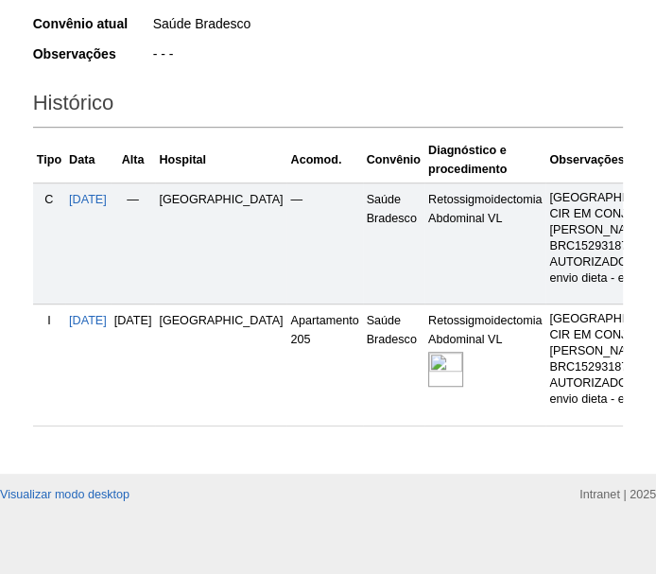
scroll to position [601, 0]
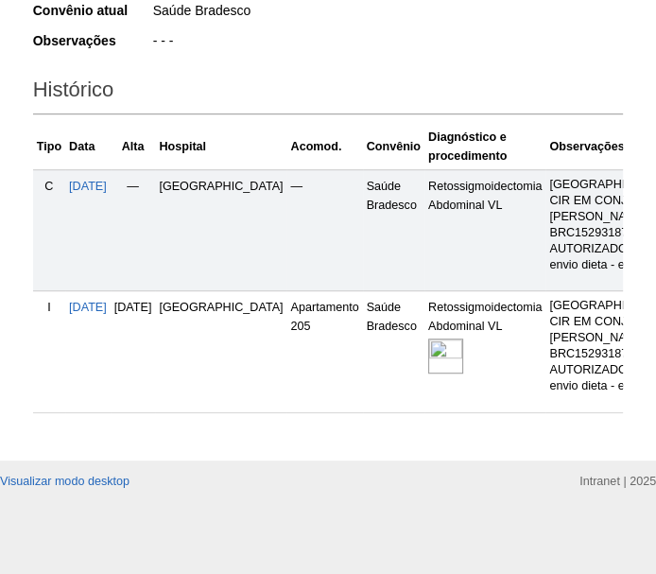
click at [428, 338] on img at bounding box center [445, 355] width 35 height 35
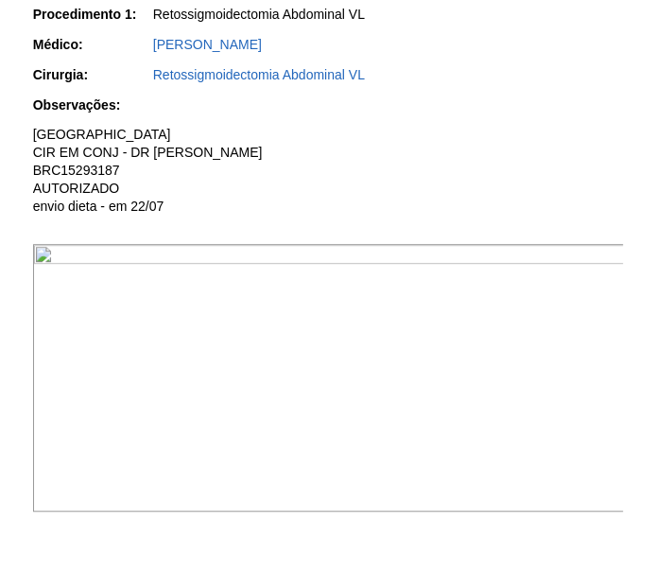
scroll to position [601, 0]
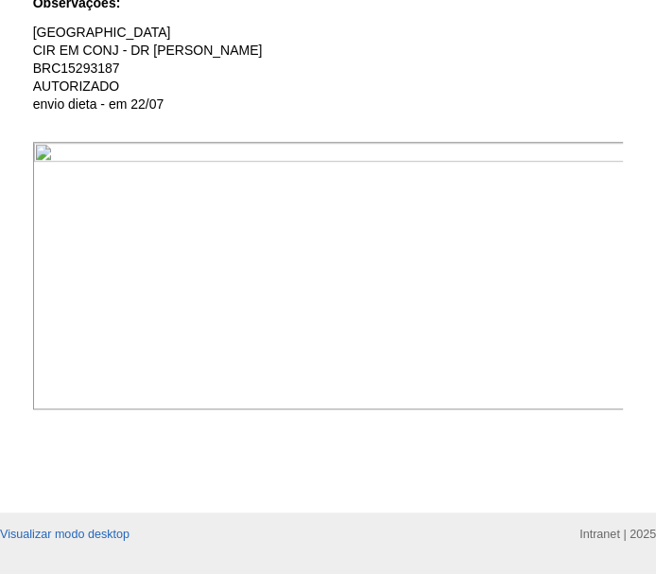
click at [434, 300] on img at bounding box center [329, 276] width 593 height 268
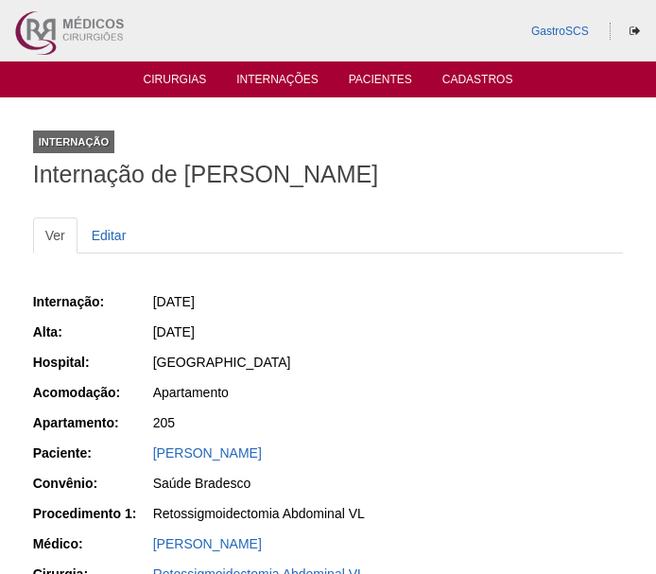
scroll to position [599, 0]
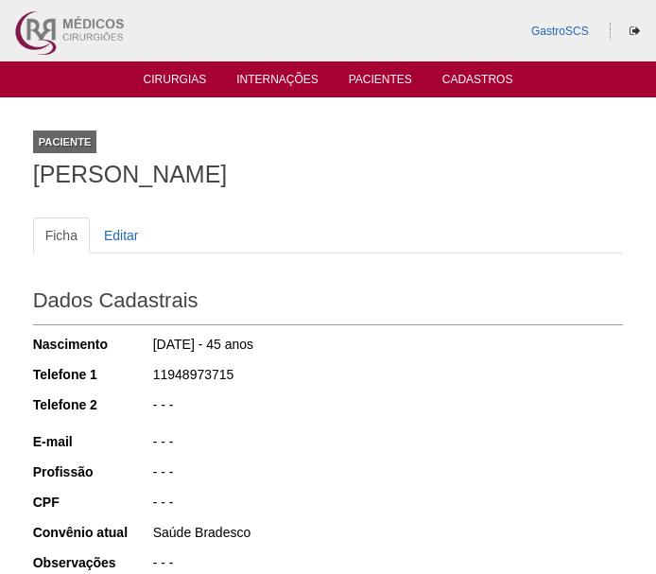
scroll to position [594, 0]
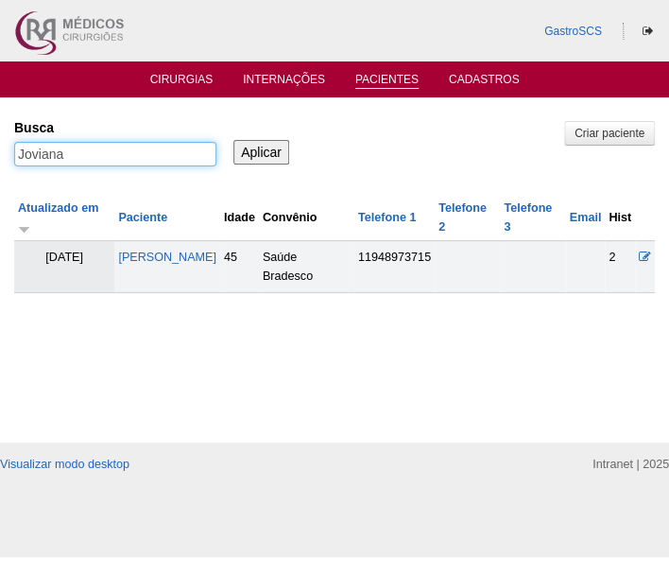
drag, startPoint x: 133, startPoint y: 151, endPoint x: -6, endPoint y: 177, distance: 141.3
click at [0, 177] on html "GastroSCS Cirurgias Internações Pacientes Cadastros [GEOGRAPHIC_DATA]" at bounding box center [334, 278] width 669 height 557
paste input "LUANA"
type input "LUANA"
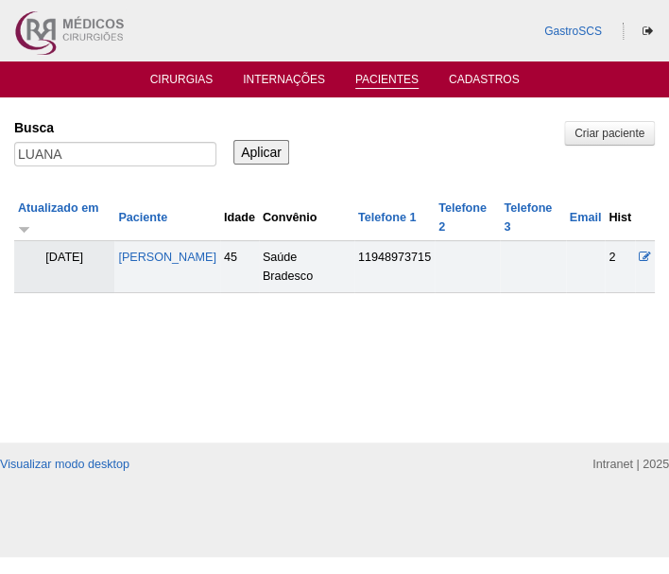
click at [257, 140] on input "Aplicar" at bounding box center [262, 152] width 56 height 25
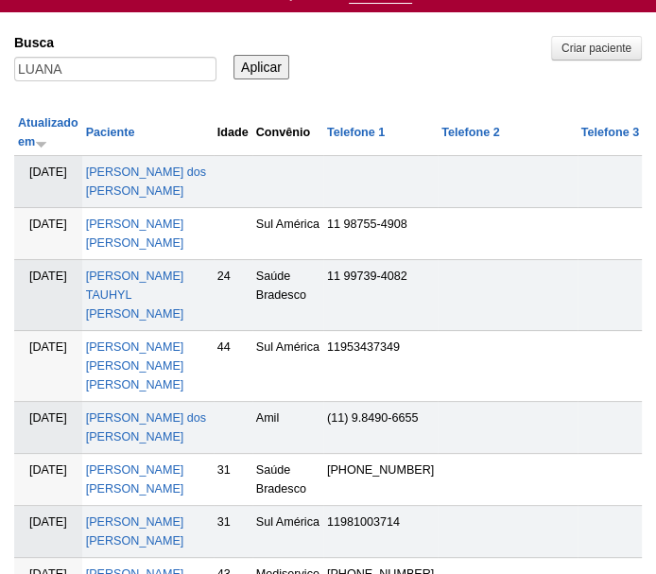
scroll to position [171, 0]
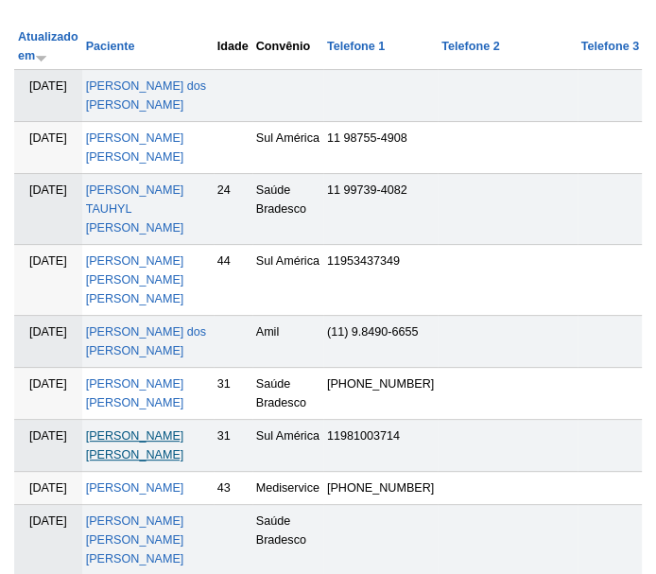
click at [129, 429] on link "[PERSON_NAME]" at bounding box center [135, 445] width 98 height 32
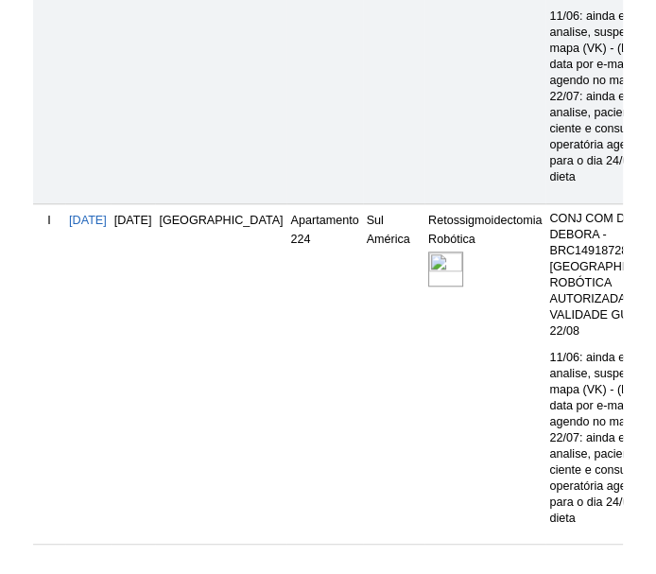
scroll to position [859, 0]
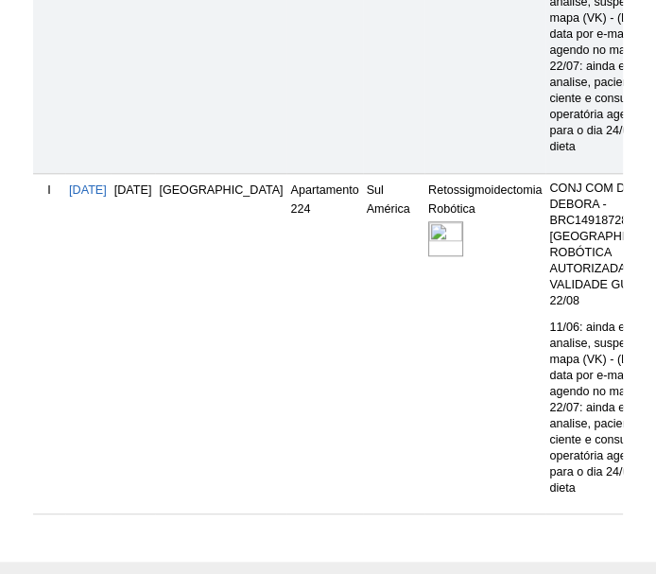
click at [428, 256] on img at bounding box center [445, 238] width 35 height 35
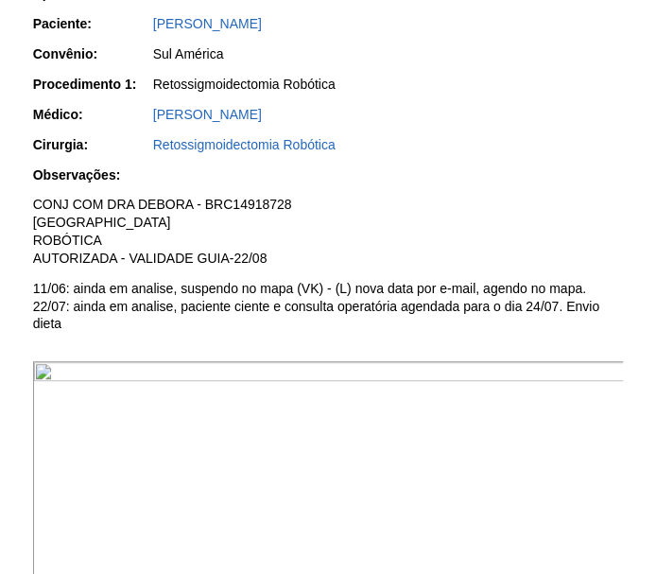
scroll to position [601, 0]
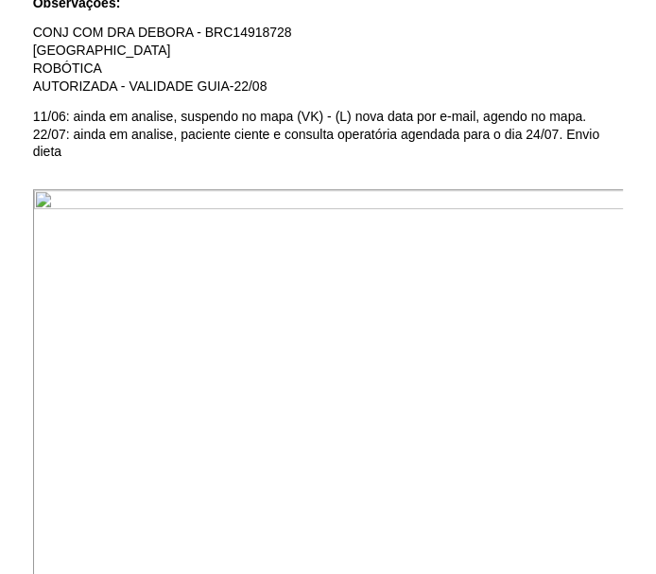
click at [431, 298] on img at bounding box center [329, 411] width 593 height 444
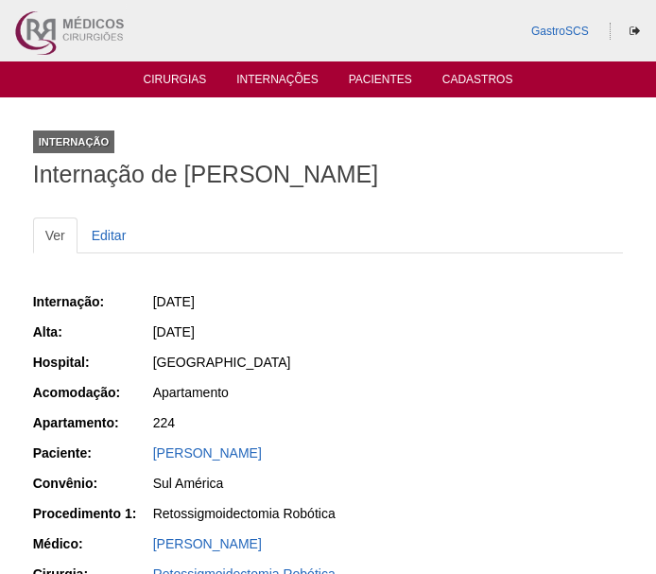
scroll to position [599, 0]
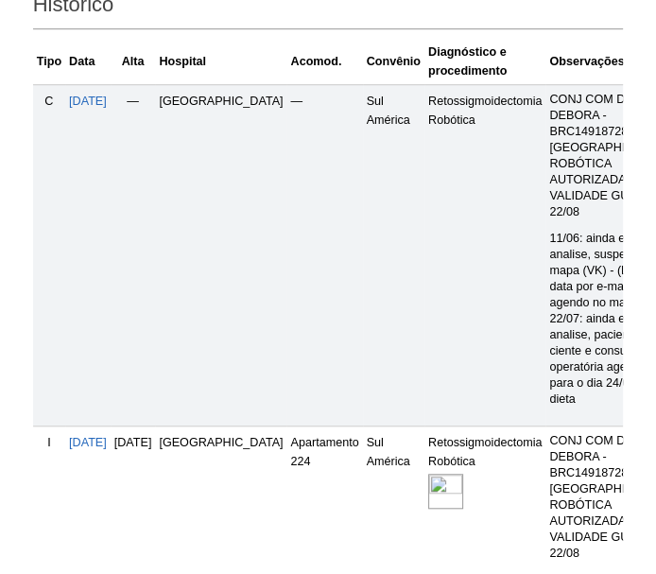
scroll to position [515, 0]
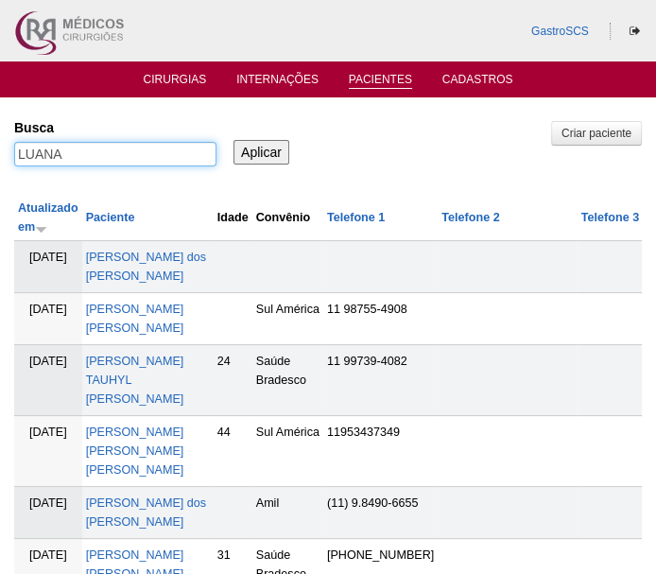
drag, startPoint x: 103, startPoint y: 156, endPoint x: -6, endPoint y: 150, distance: 108.9
type input "debora"
click at [234, 140] on input "Aplicar" at bounding box center [262, 152] width 56 height 25
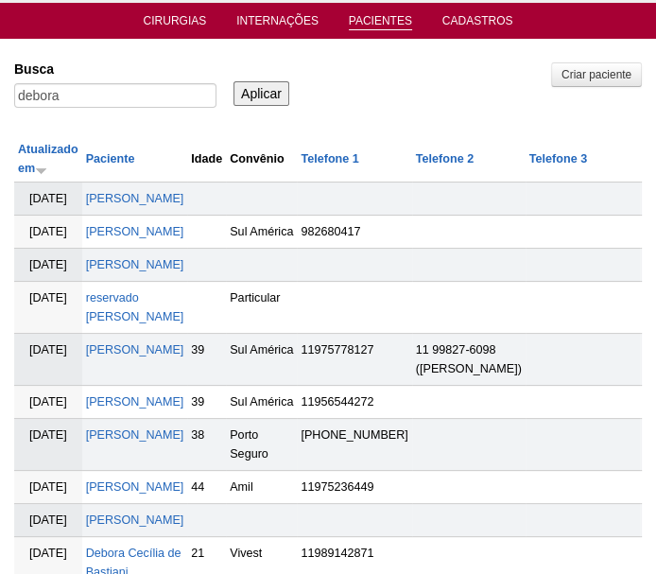
scroll to position [85, 0]
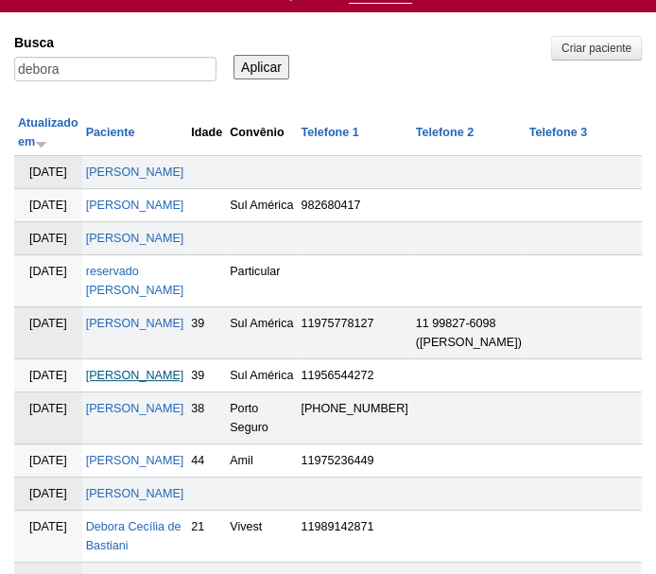
click at [130, 392] on td "[PERSON_NAME]" at bounding box center [135, 375] width 106 height 33
click at [130, 382] on link "[PERSON_NAME]" at bounding box center [135, 375] width 98 height 13
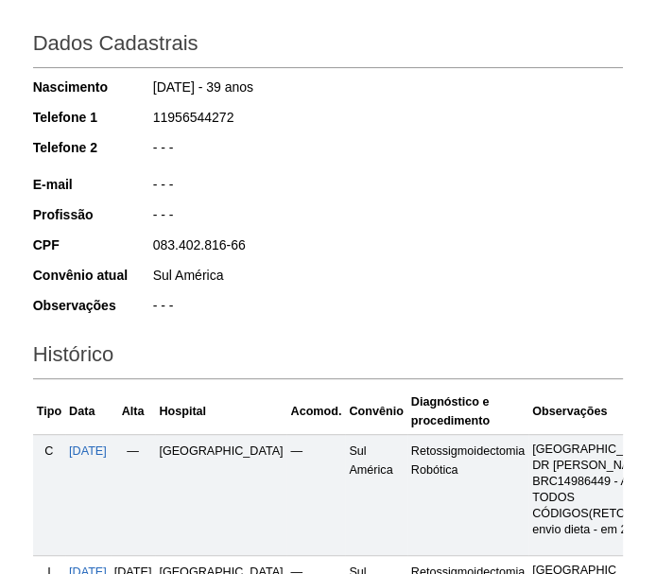
scroll to position [515, 0]
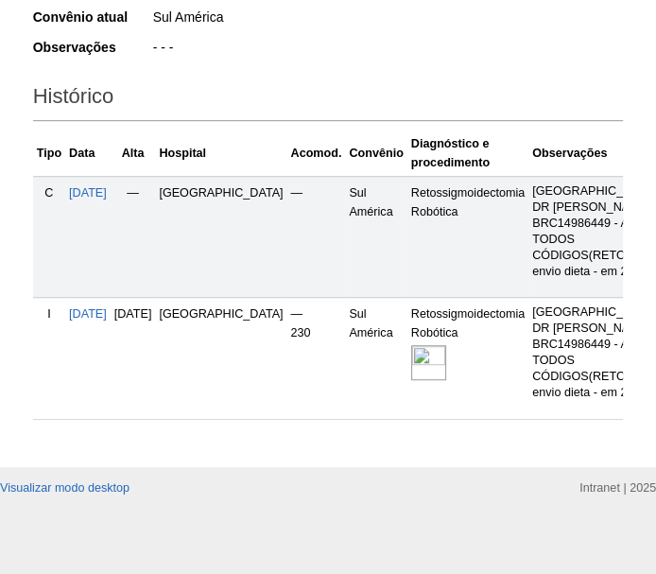
click at [411, 362] on img at bounding box center [428, 362] width 35 height 35
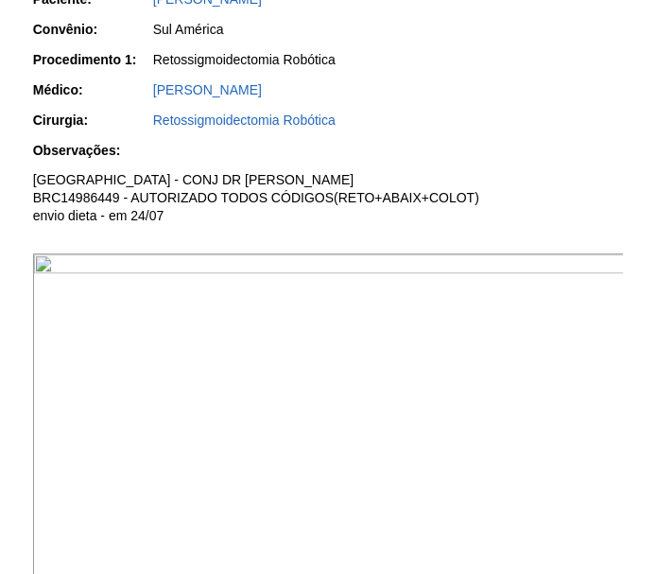
scroll to position [429, 0]
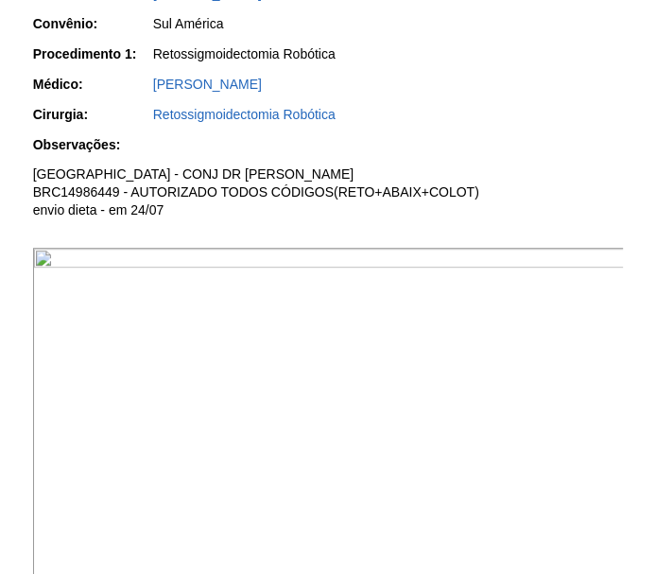
drag, startPoint x: 0, startPoint y: 0, endPoint x: 388, endPoint y: 361, distance: 529.8
click at [388, 361] on img at bounding box center [329, 470] width 593 height 444
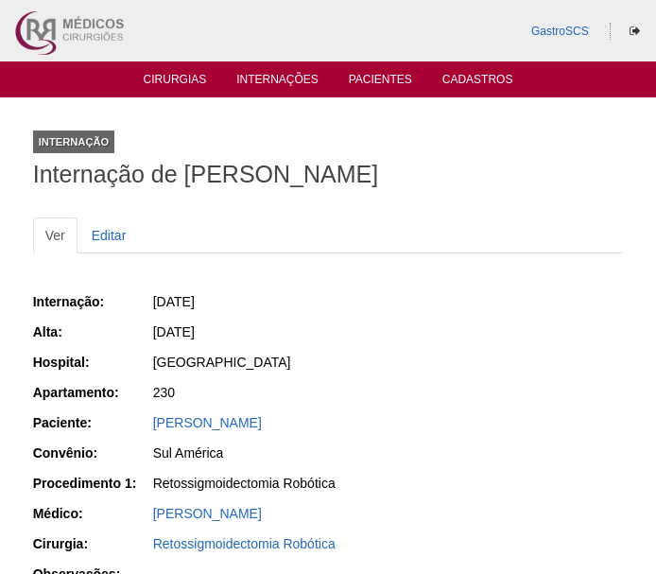
scroll to position [429, 0]
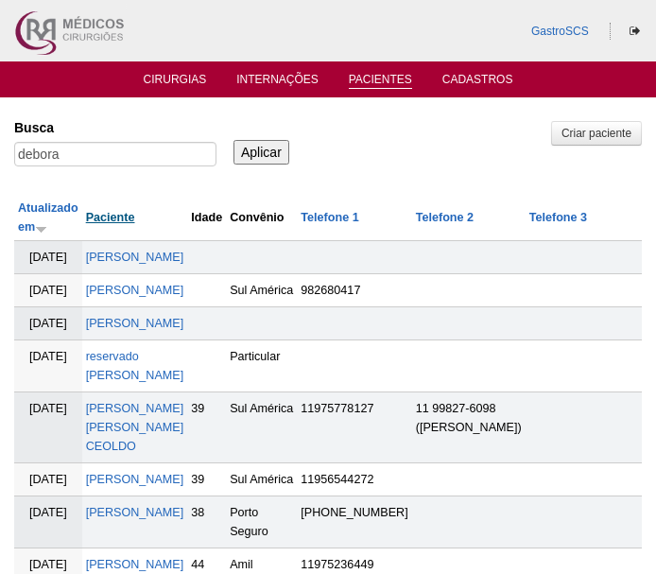
scroll to position [85, 0]
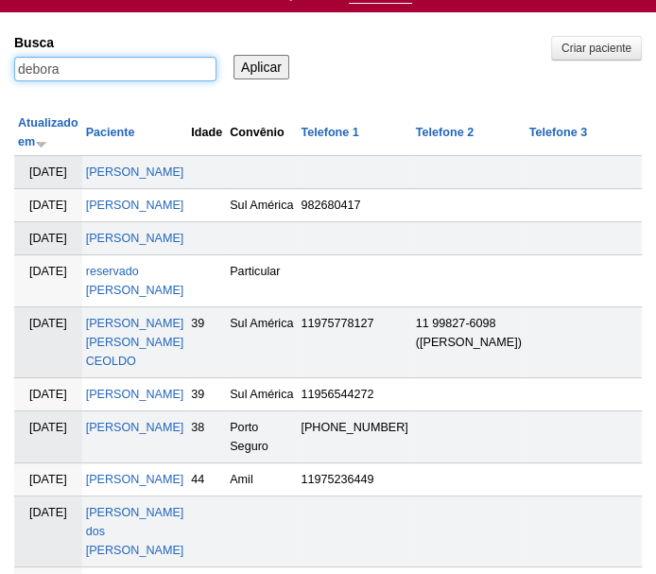
drag, startPoint x: 100, startPoint y: 68, endPoint x: -6, endPoint y: 53, distance: 107.0
type input "salin"
click at [234, 55] on input "Aplicar" at bounding box center [262, 67] width 56 height 25
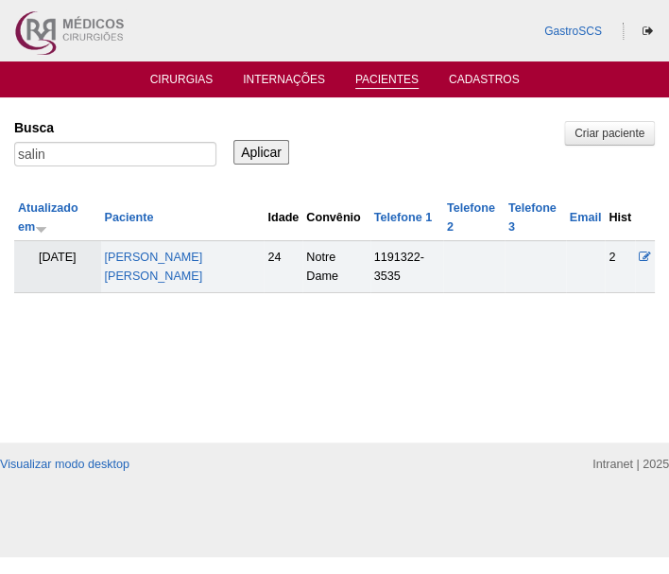
click at [158, 264] on td "[PERSON_NAME] [PERSON_NAME]" at bounding box center [183, 267] width 164 height 52
click at [164, 252] on link "[PERSON_NAME] [PERSON_NAME]" at bounding box center [154, 267] width 98 height 32
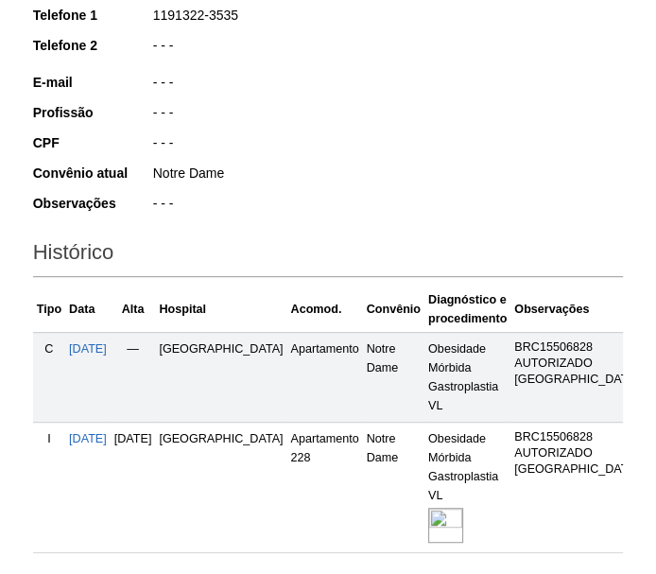
scroll to position [509, 0]
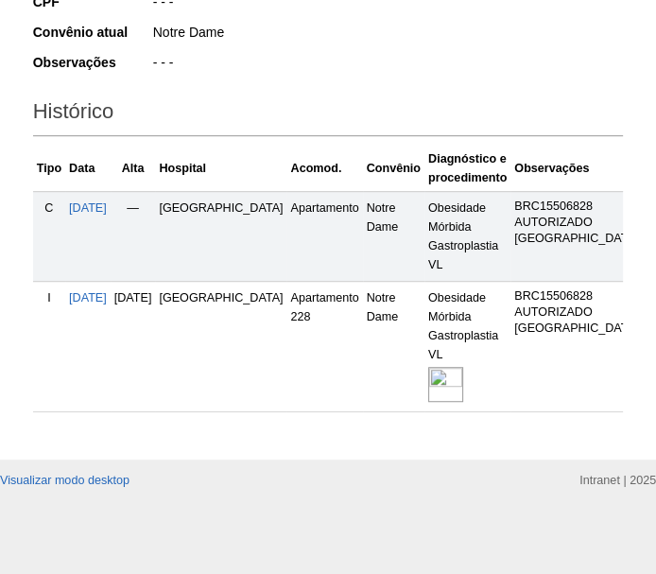
click at [428, 375] on img at bounding box center [445, 384] width 35 height 35
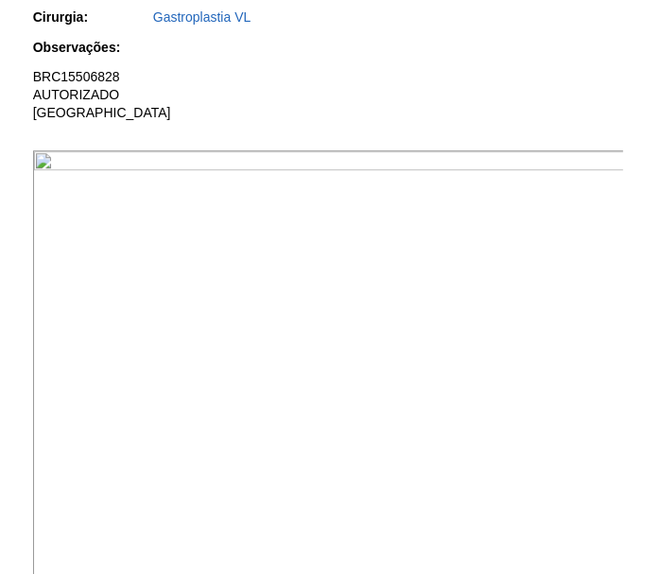
scroll to position [687, 0]
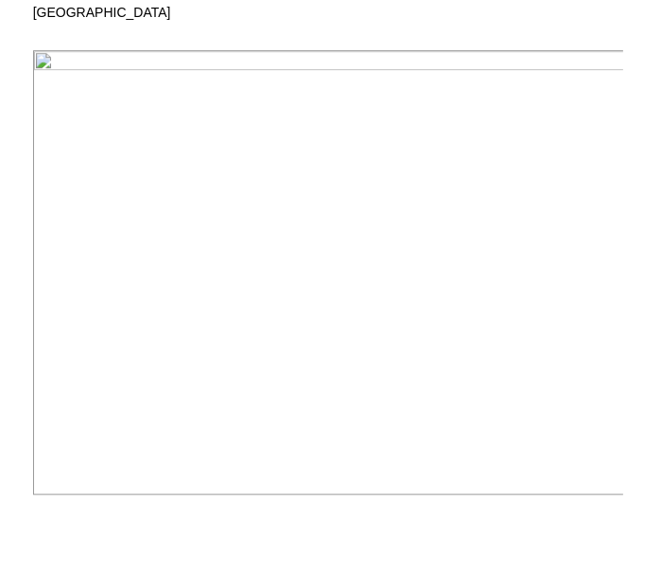
click at [434, 196] on img at bounding box center [329, 272] width 593 height 444
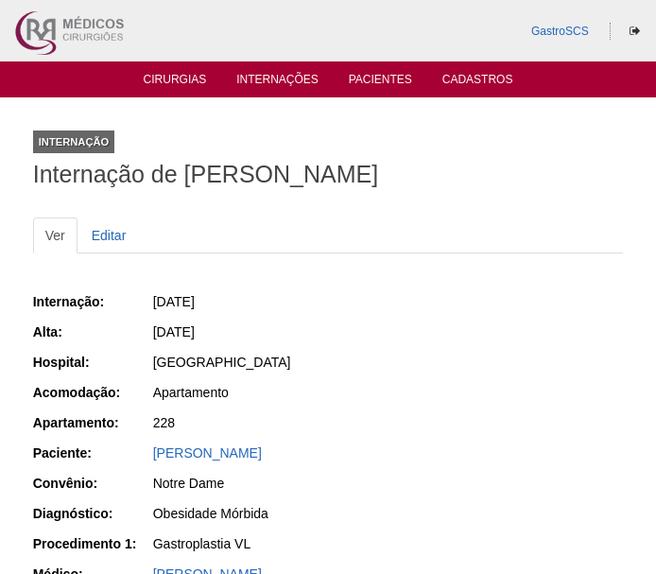
scroll to position [667, 0]
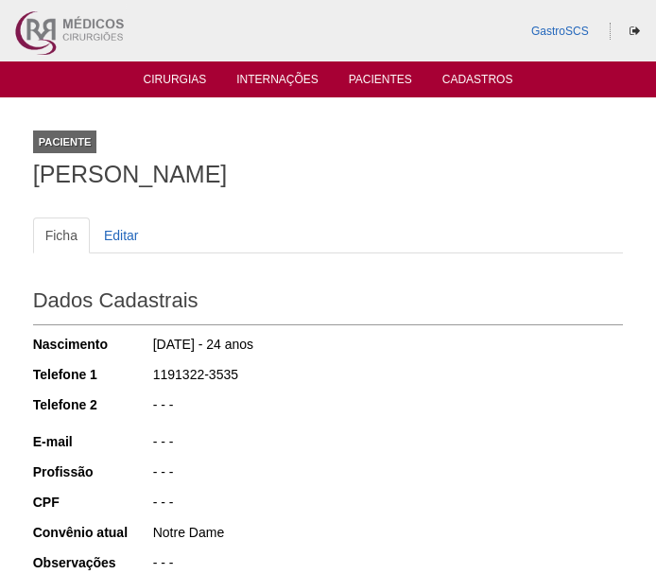
scroll to position [509, 0]
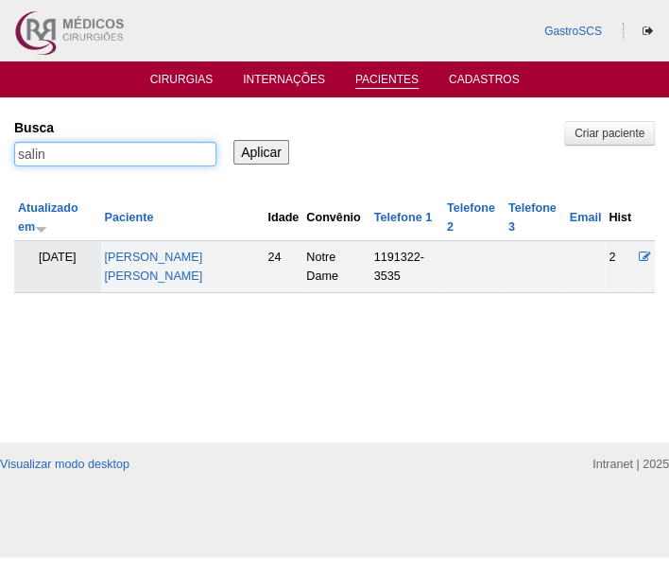
click at [118, 165] on input "salin" at bounding box center [115, 154] width 202 height 25
click at [116, 165] on input "salin" at bounding box center [115, 154] width 202 height 25
type input "renata"
click at [234, 140] on input "Aplicar" at bounding box center [262, 152] width 56 height 25
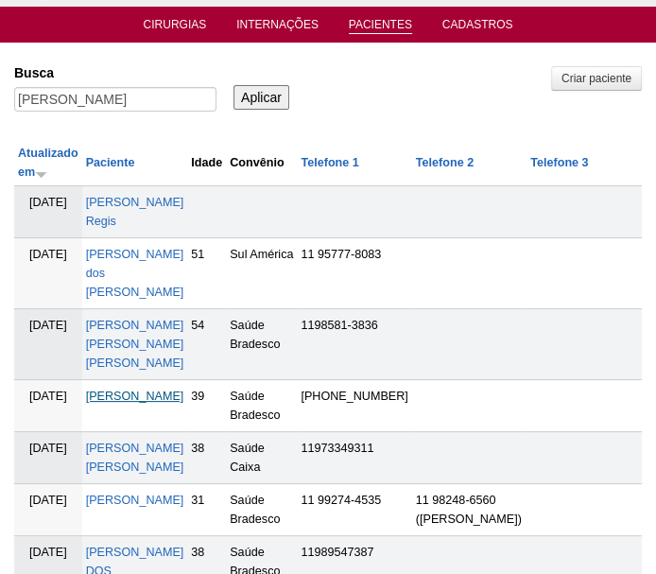
scroll to position [85, 0]
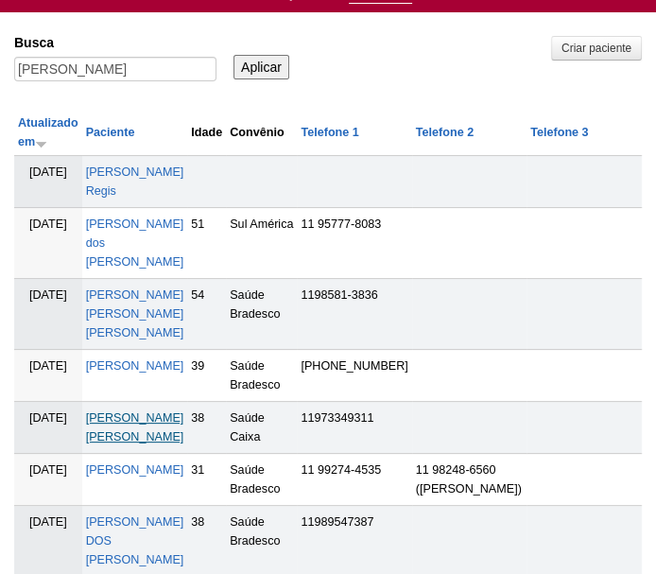
click at [166, 411] on link "[PERSON_NAME]" at bounding box center [135, 427] width 98 height 32
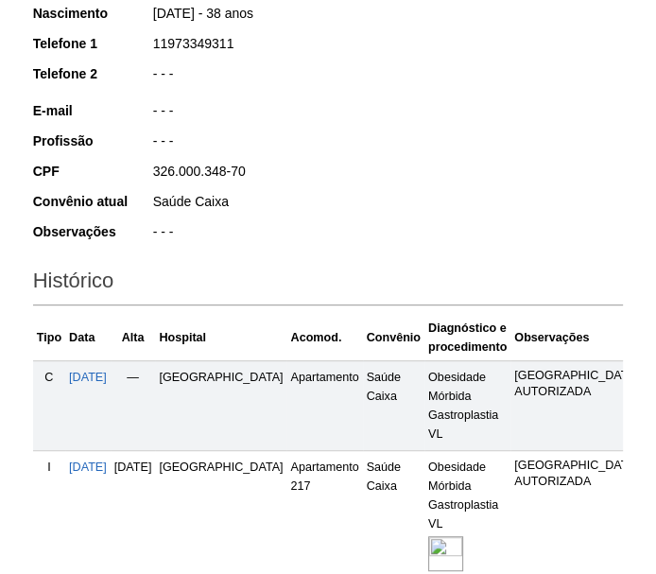
scroll to position [429, 0]
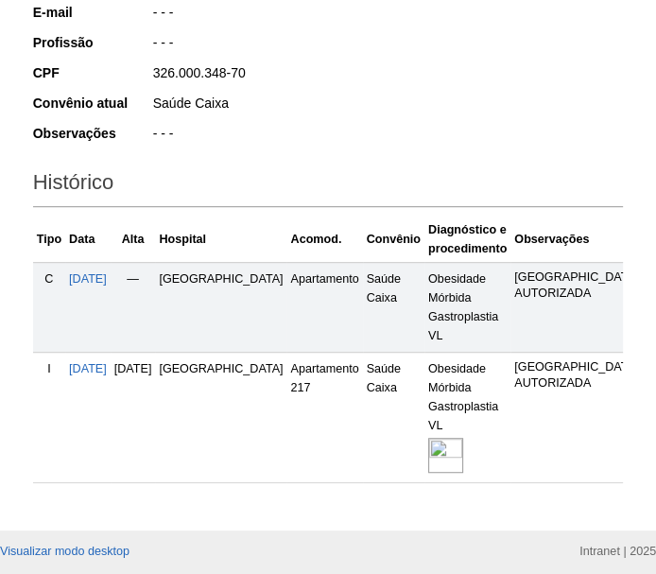
click at [428, 457] on img at bounding box center [445, 455] width 35 height 35
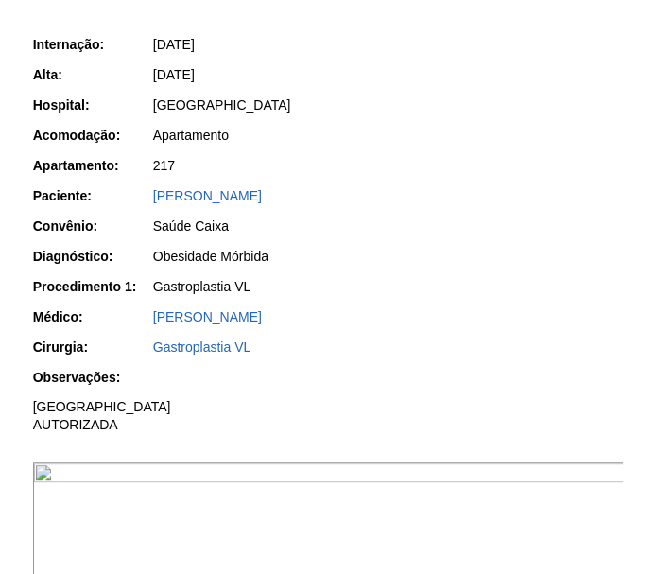
scroll to position [515, 0]
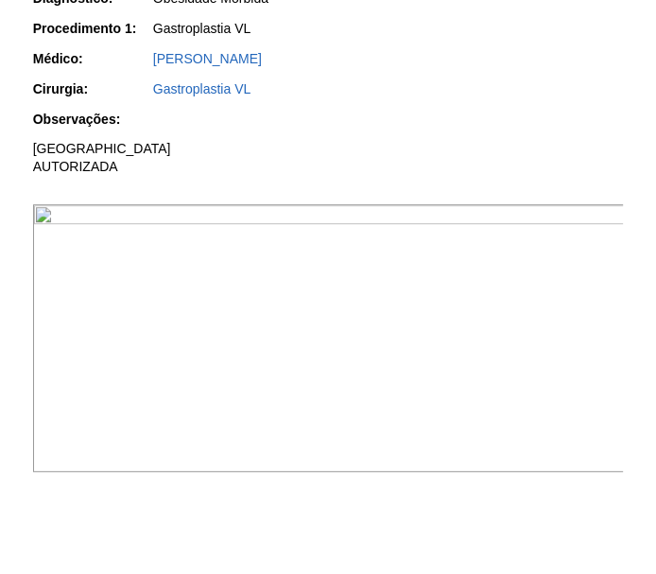
click at [469, 366] on img at bounding box center [329, 338] width 593 height 268
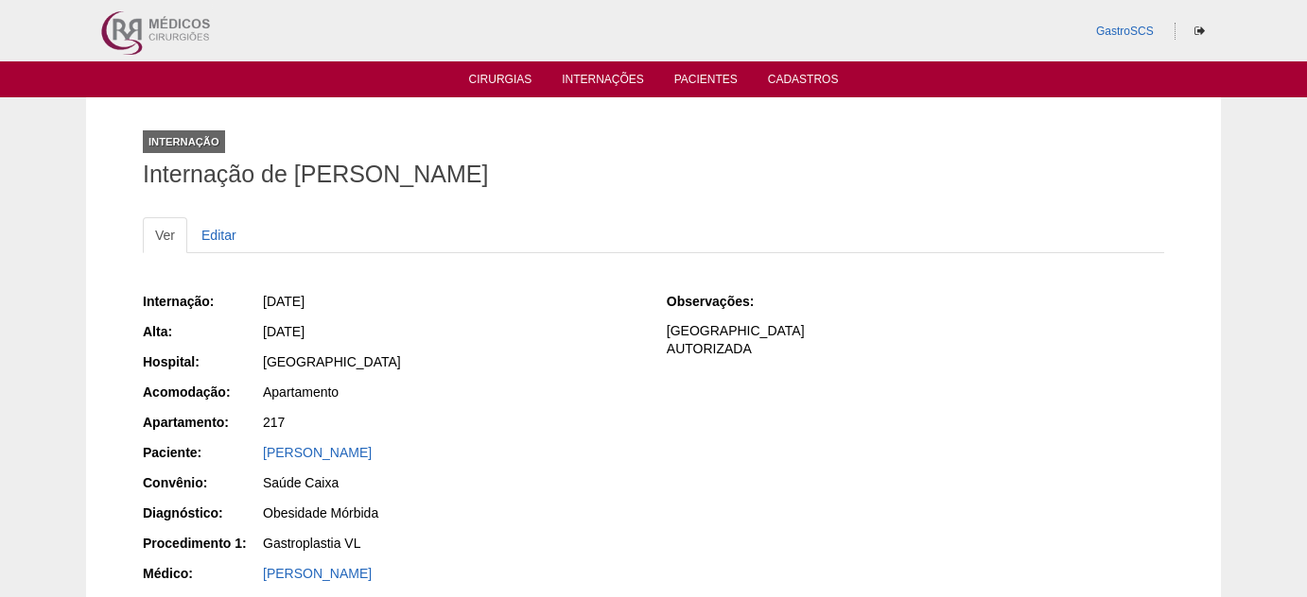
scroll to position [513, 0]
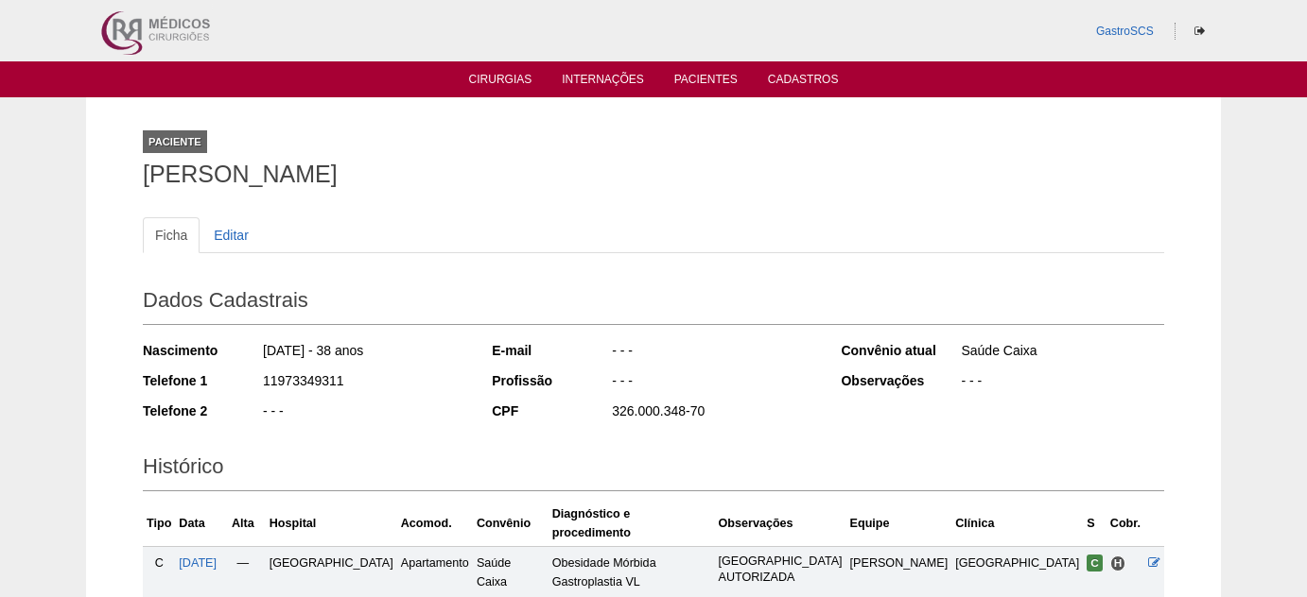
scroll to position [239, 0]
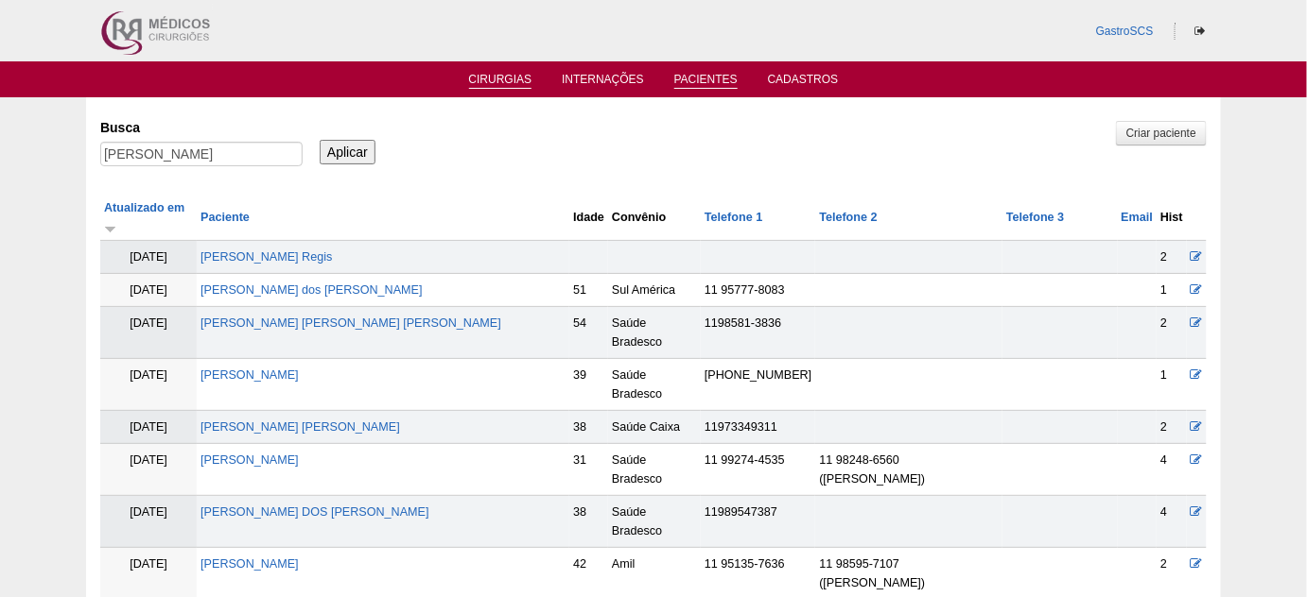
click at [476, 75] on link "Cirurgias" at bounding box center [500, 81] width 63 height 16
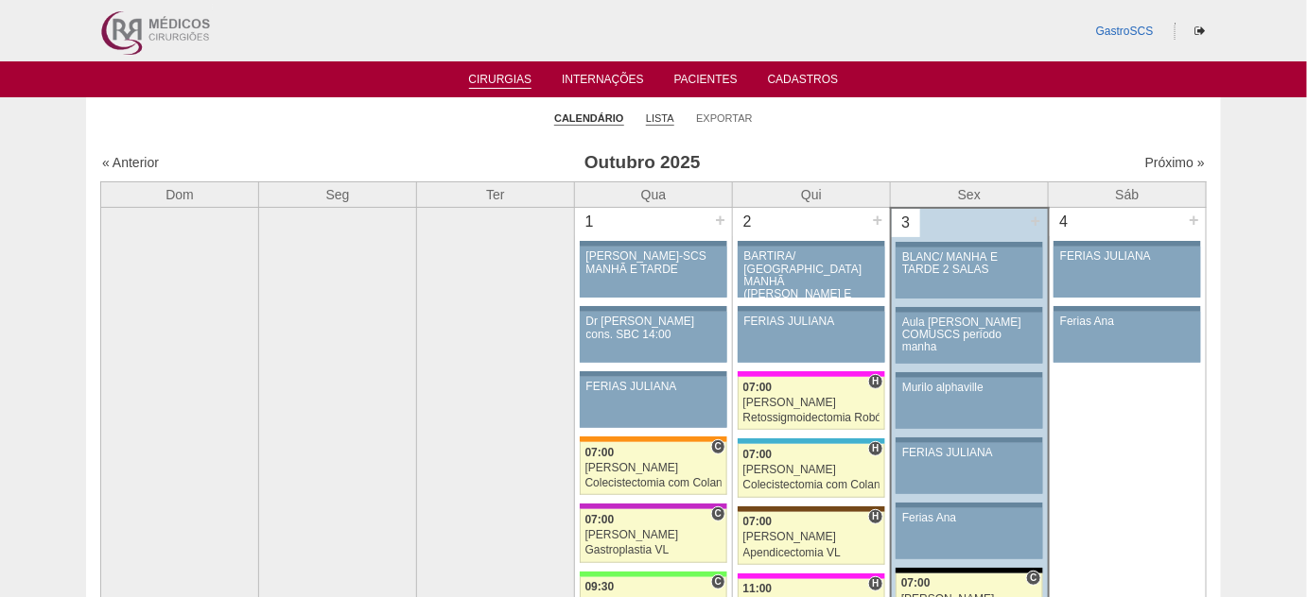
click at [653, 117] on link "Lista" at bounding box center [660, 119] width 28 height 14
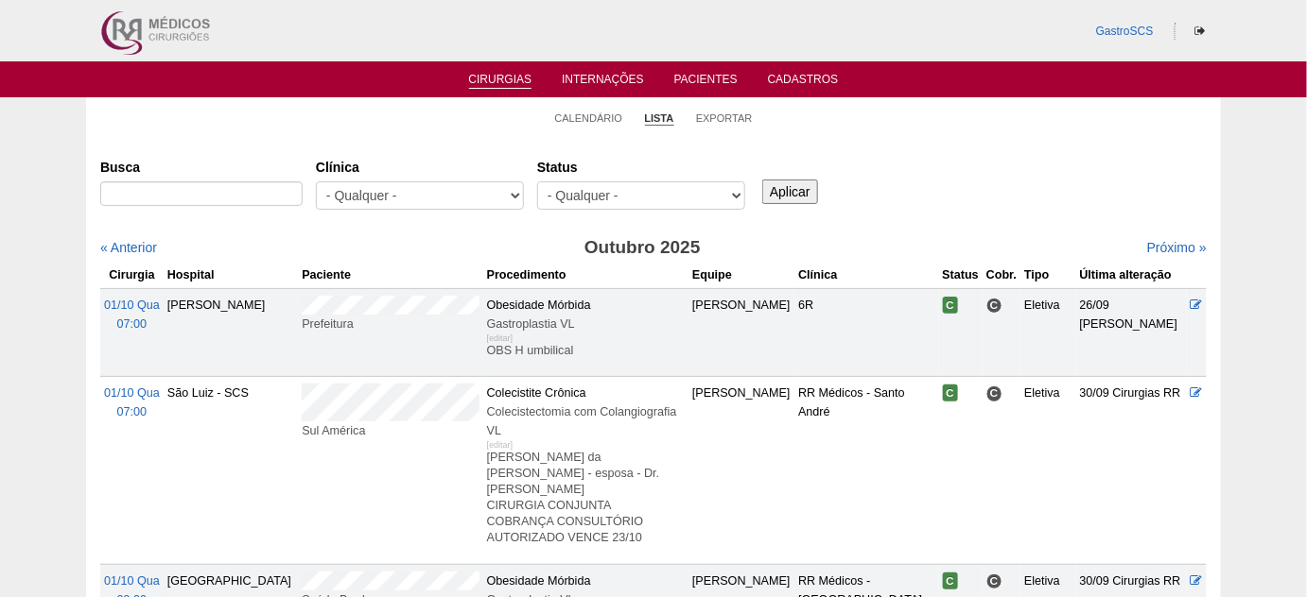
click at [584, 129] on li "Calendário" at bounding box center [589, 117] width 68 height 26
click at [577, 115] on link "Calendário" at bounding box center [589, 119] width 68 height 14
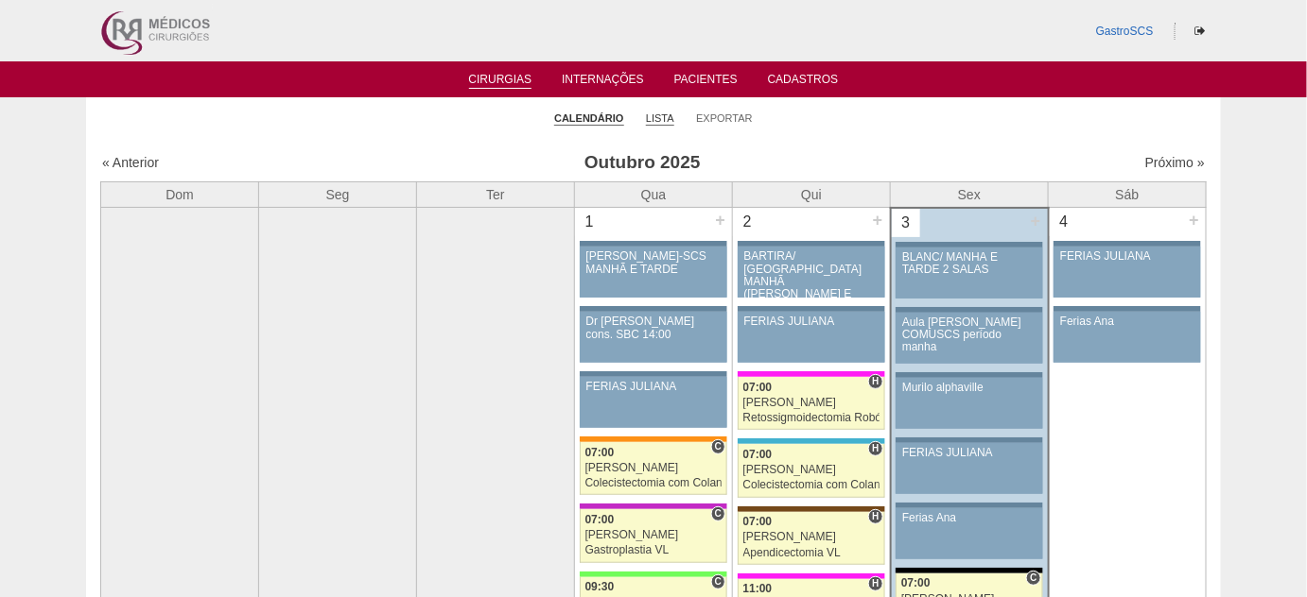
click at [669, 112] on link "Lista" at bounding box center [660, 119] width 28 height 14
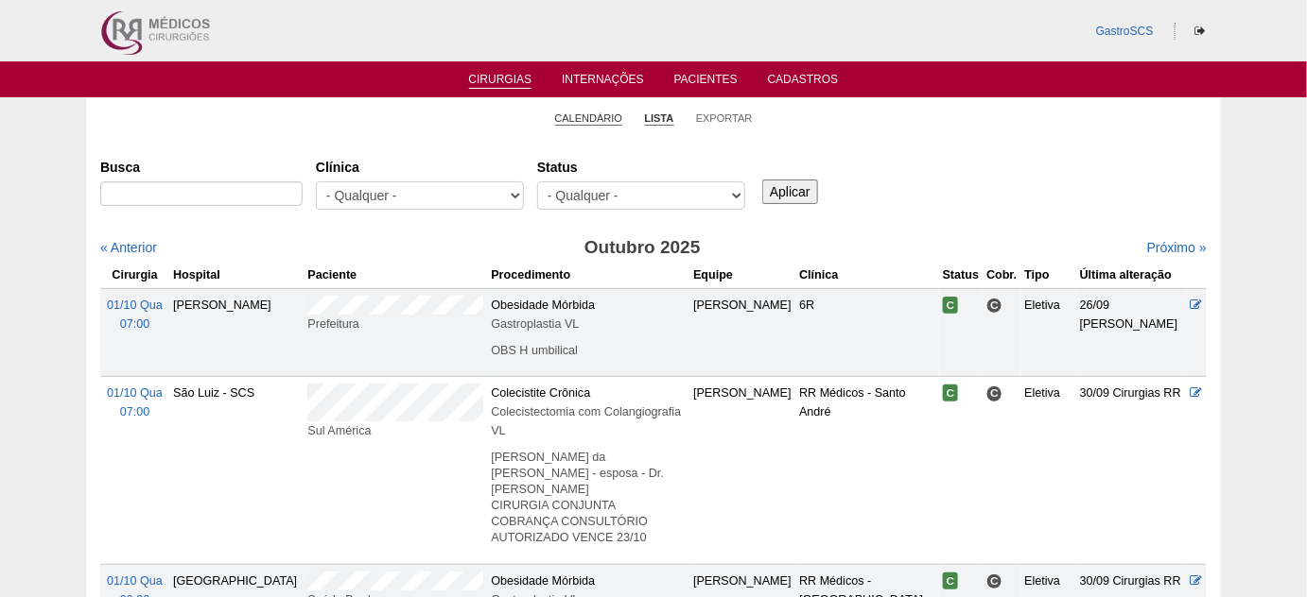
click at [566, 123] on link "Calendário" at bounding box center [589, 119] width 68 height 14
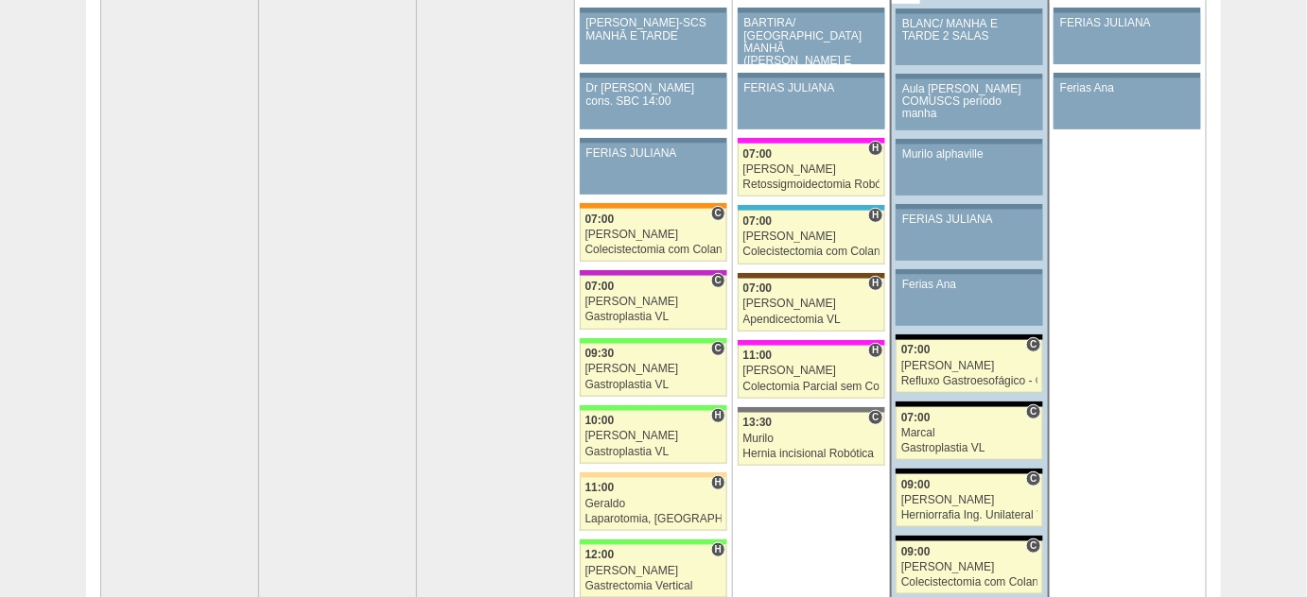
scroll to position [343, 0]
